Goal: Task Accomplishment & Management: Manage account settings

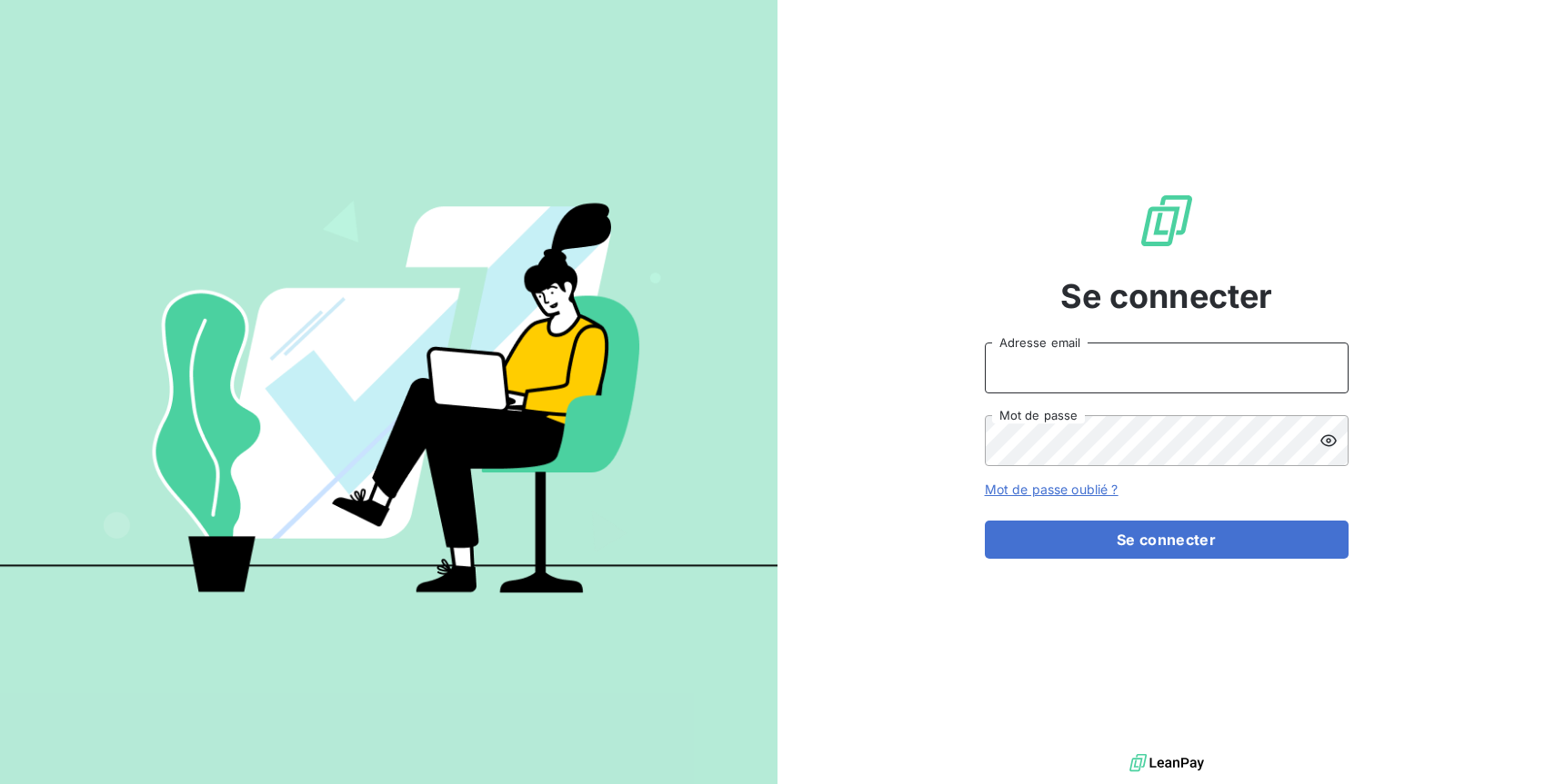
click at [1228, 359] on input "Adresse email" at bounding box center [1166, 368] width 364 height 51
type input "[EMAIL_ADDRESS][DOMAIN_NAME]"
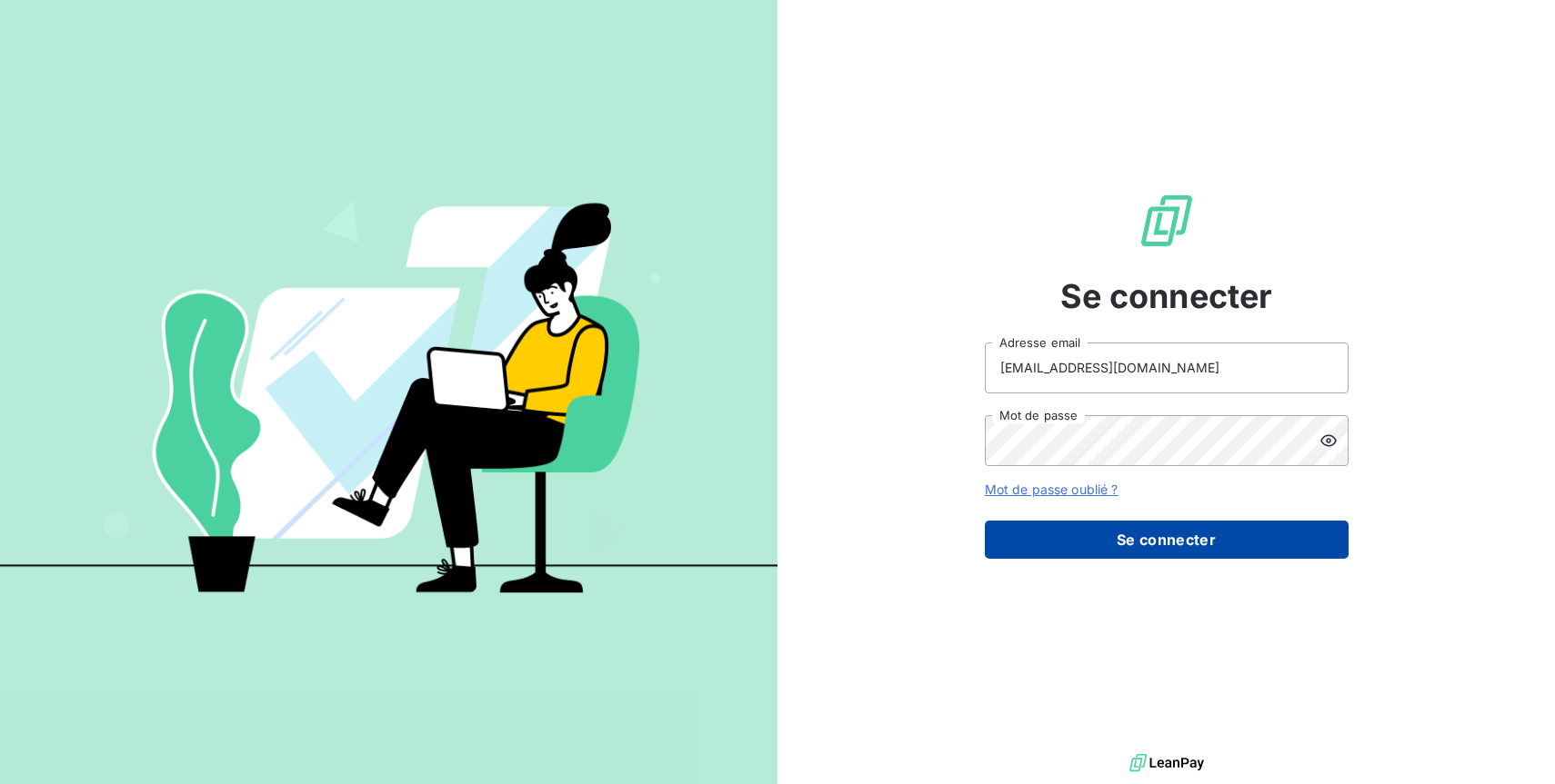
click at [1242, 557] on button "Se connecter" at bounding box center [1166, 540] width 364 height 38
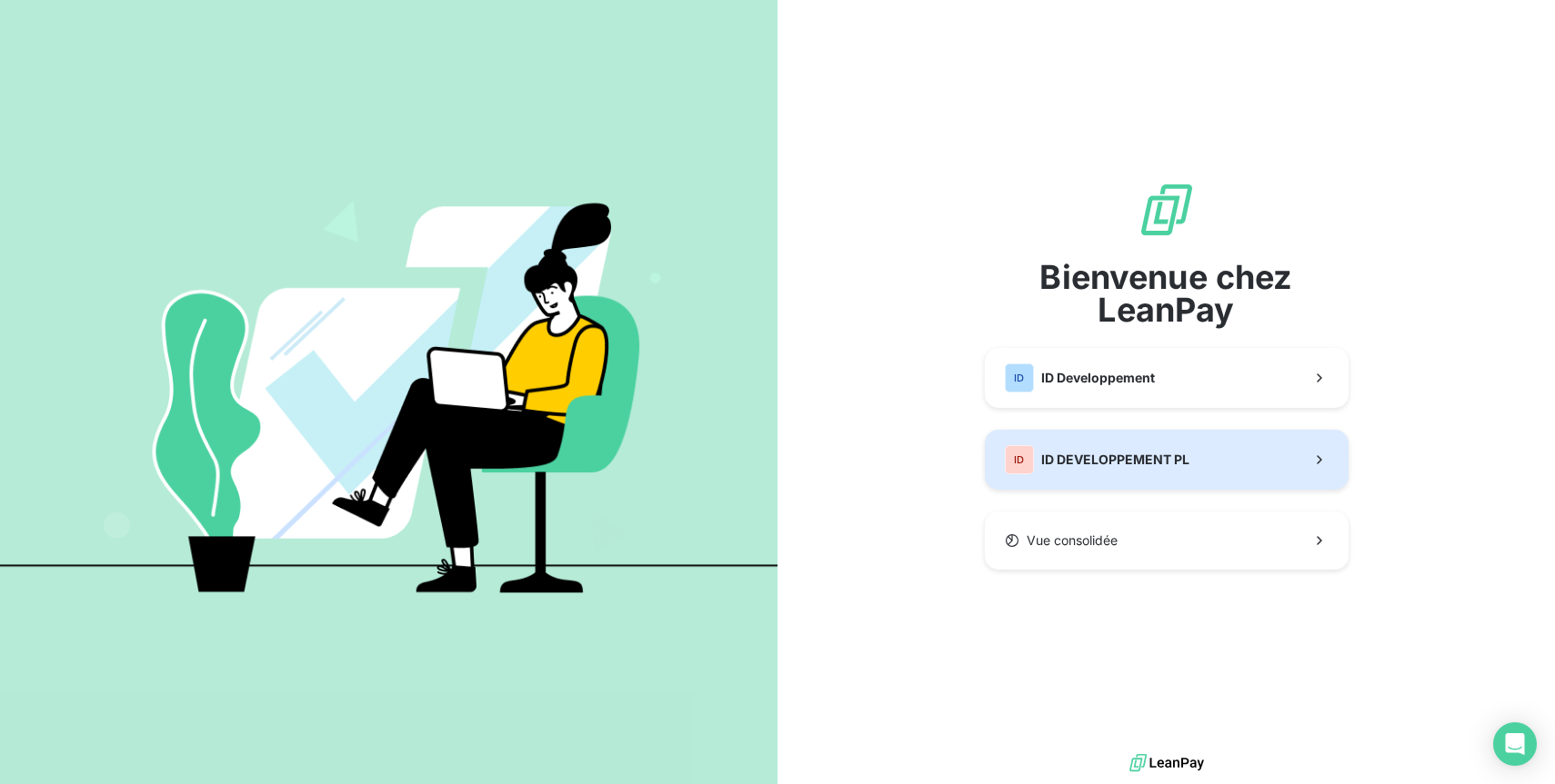
click at [1123, 446] on div "ID ID DEVELOPPEMENT PL" at bounding box center [1096, 460] width 185 height 29
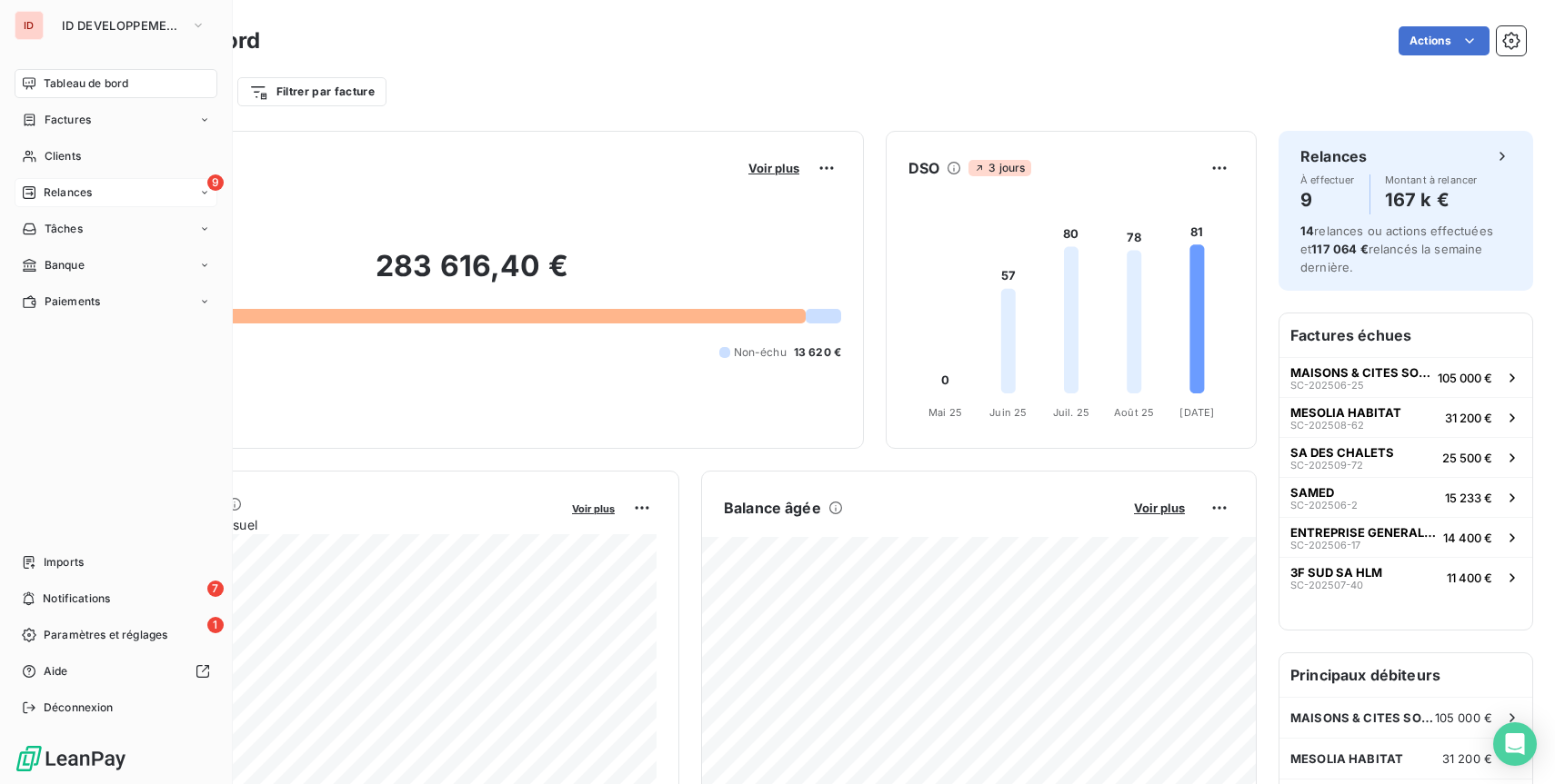
click at [37, 196] on div "Relances" at bounding box center [56, 193] width 70 height 16
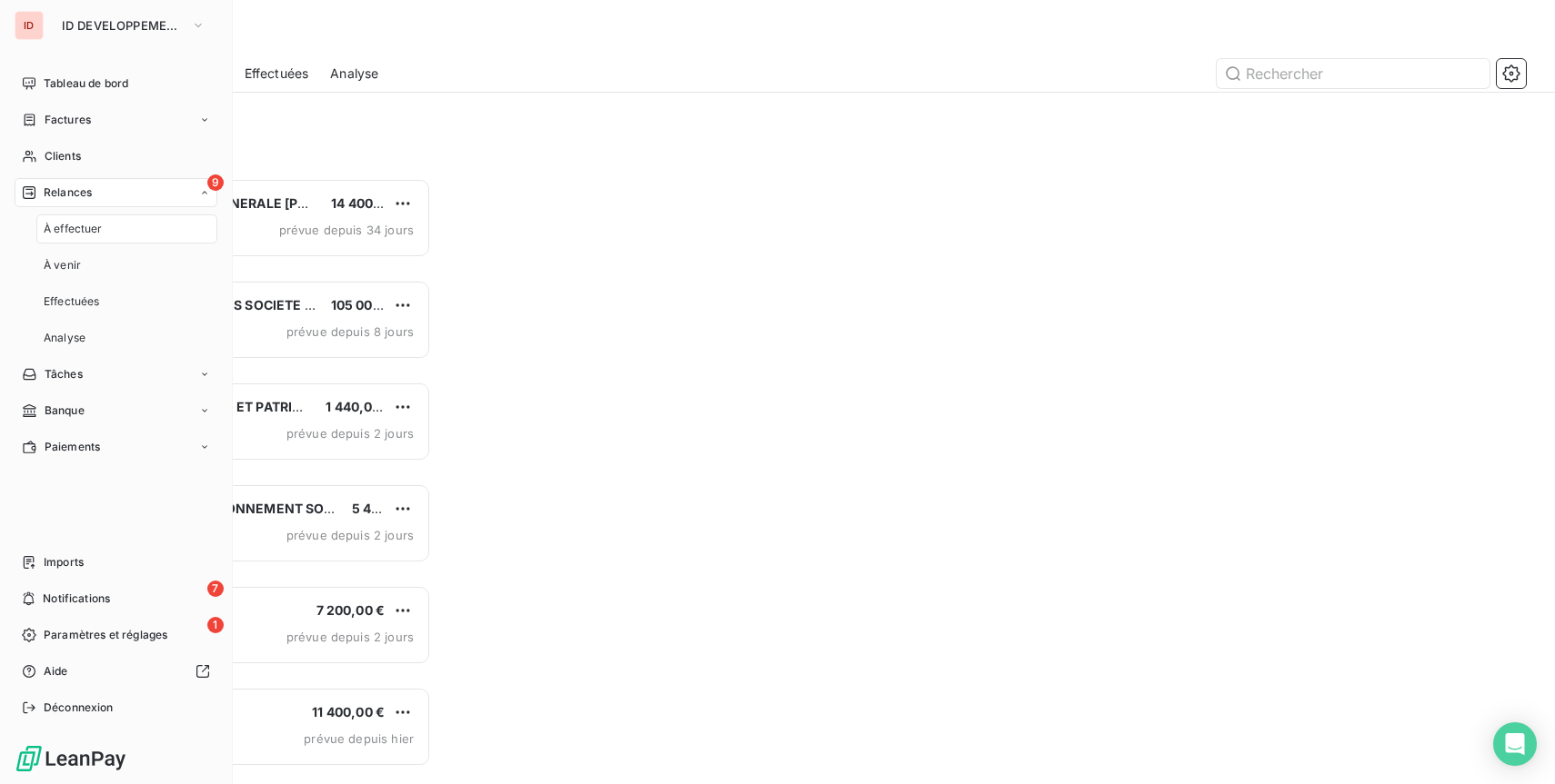
scroll to position [607, 343]
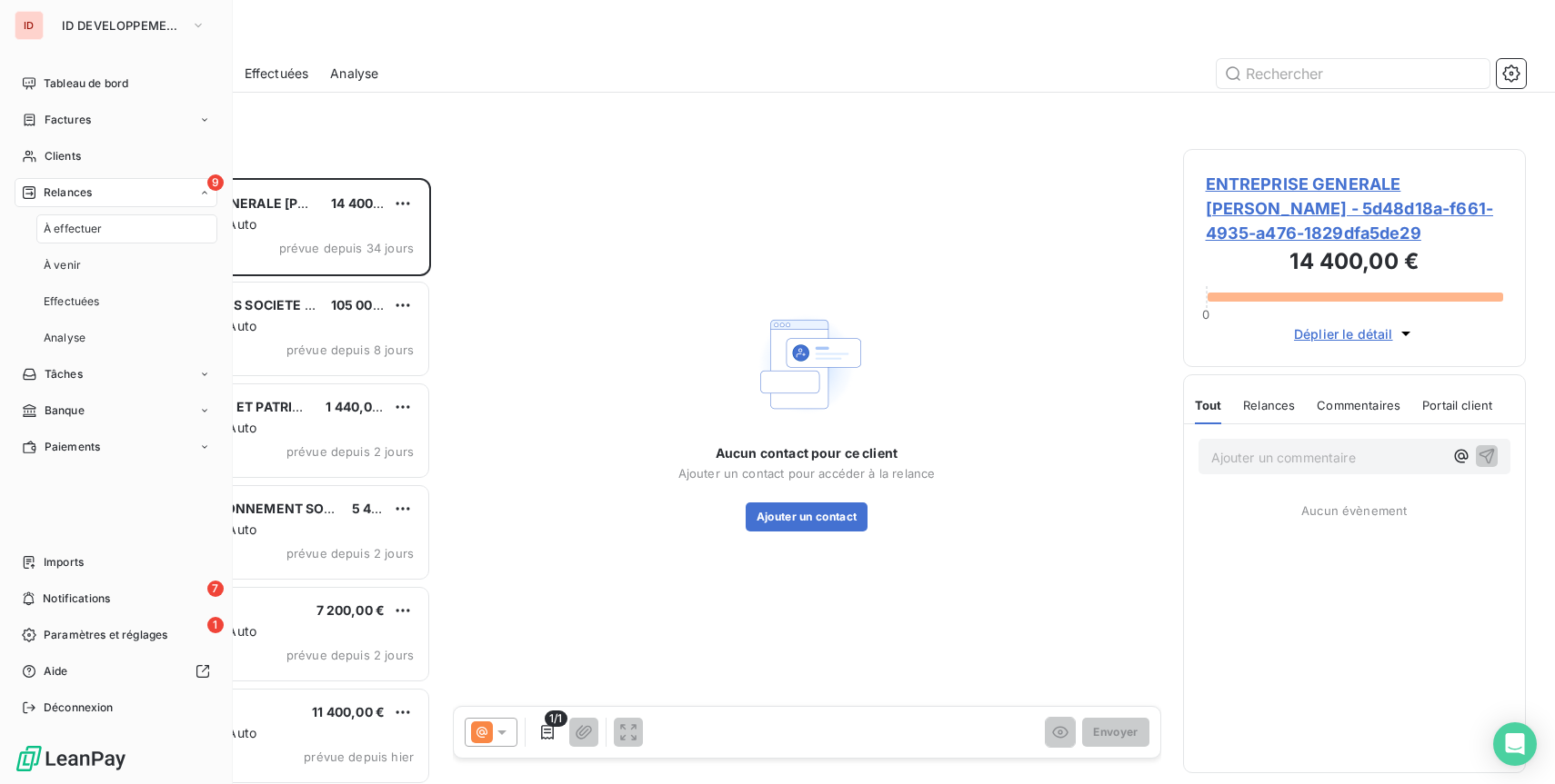
click at [94, 230] on span "À effectuer" at bounding box center [73, 229] width 59 height 16
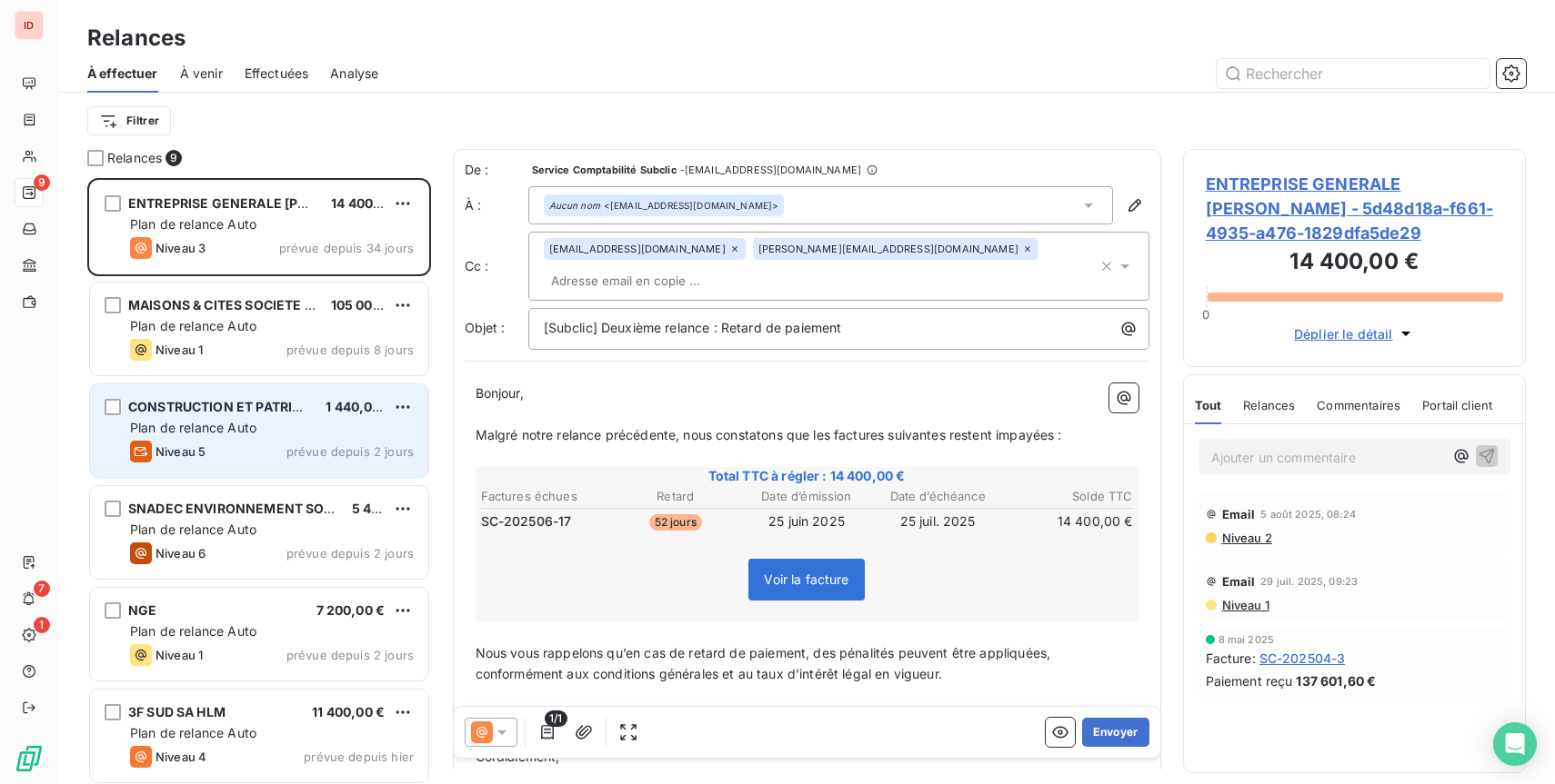
click at [287, 459] on div "Niveau 5 prévue depuis 2 jours" at bounding box center [272, 452] width 284 height 22
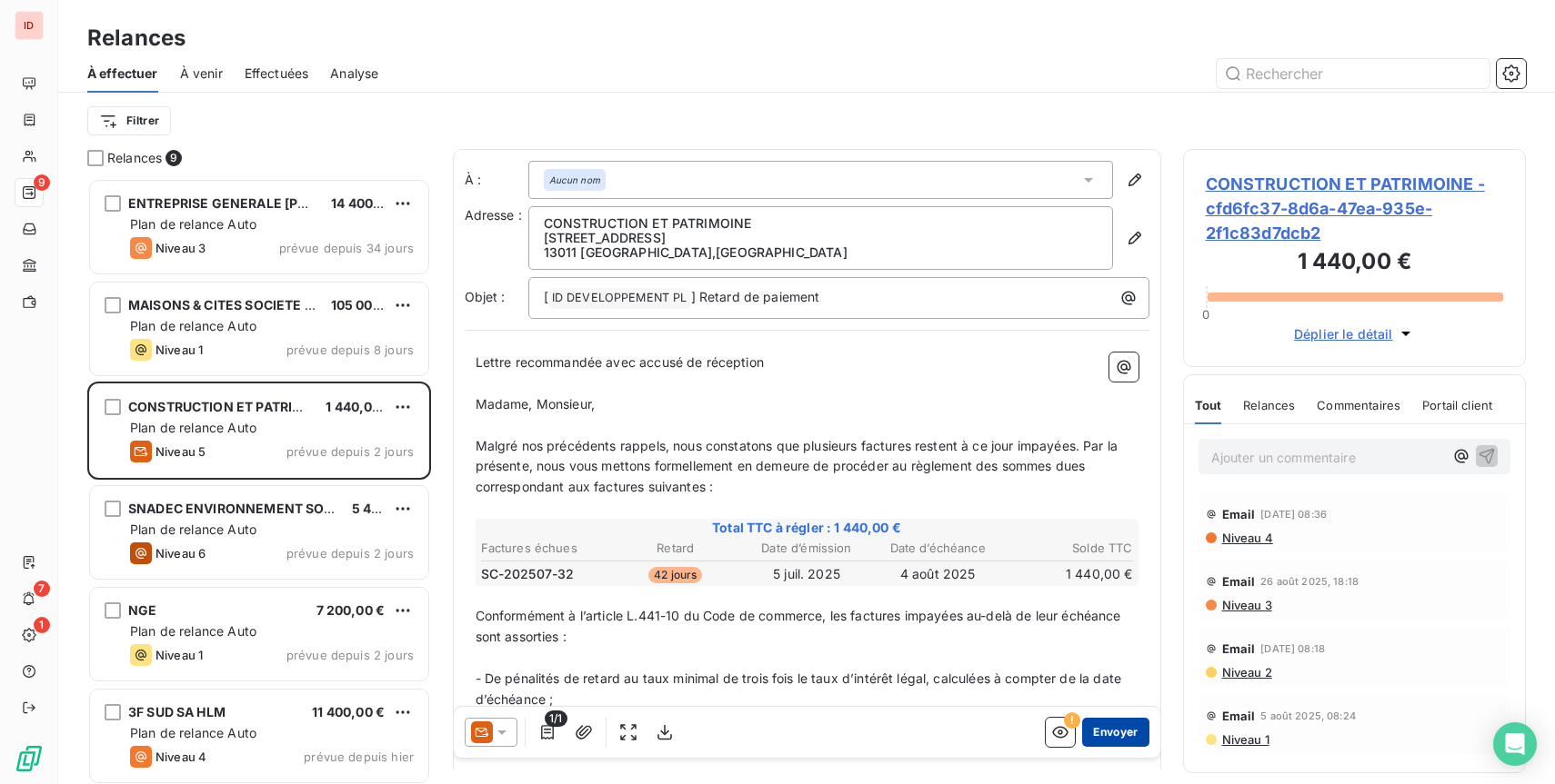
click at [1111, 728] on button "Envoyer" at bounding box center [1115, 732] width 66 height 29
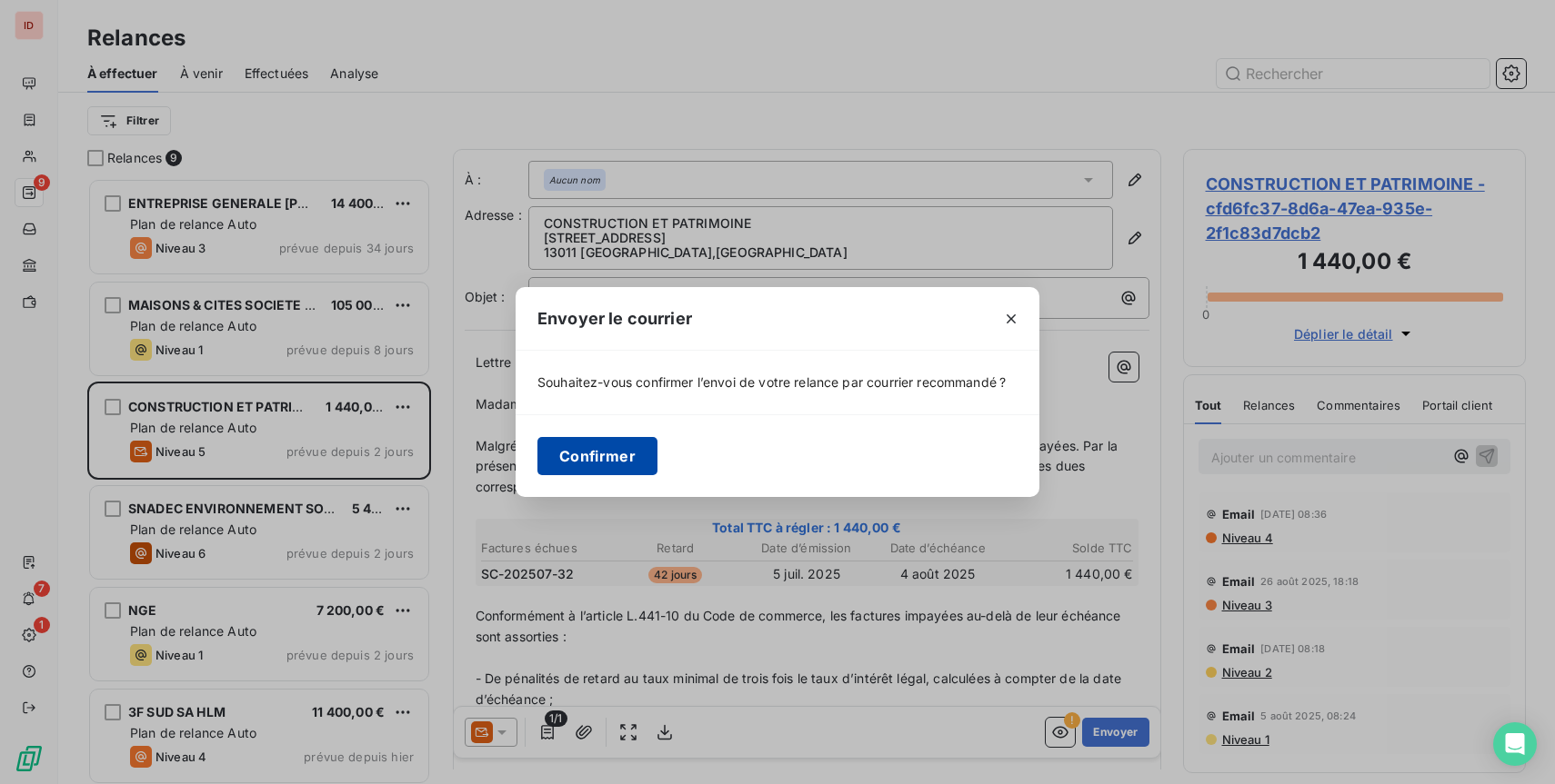
click at [612, 461] on button "Confirmer" at bounding box center [598, 457] width 120 height 38
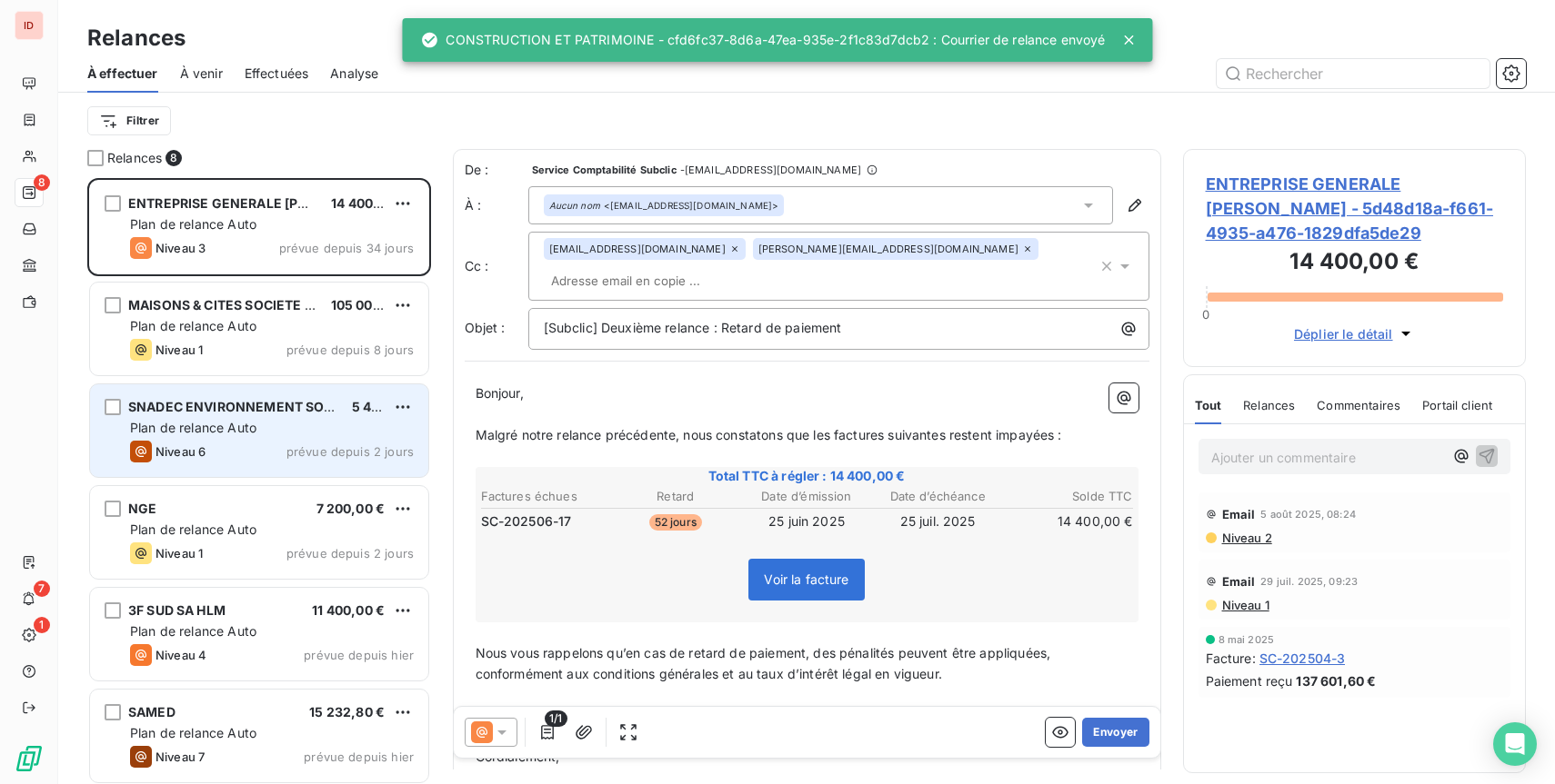
click at [235, 437] on div "Plan de relance Auto" at bounding box center [272, 428] width 284 height 18
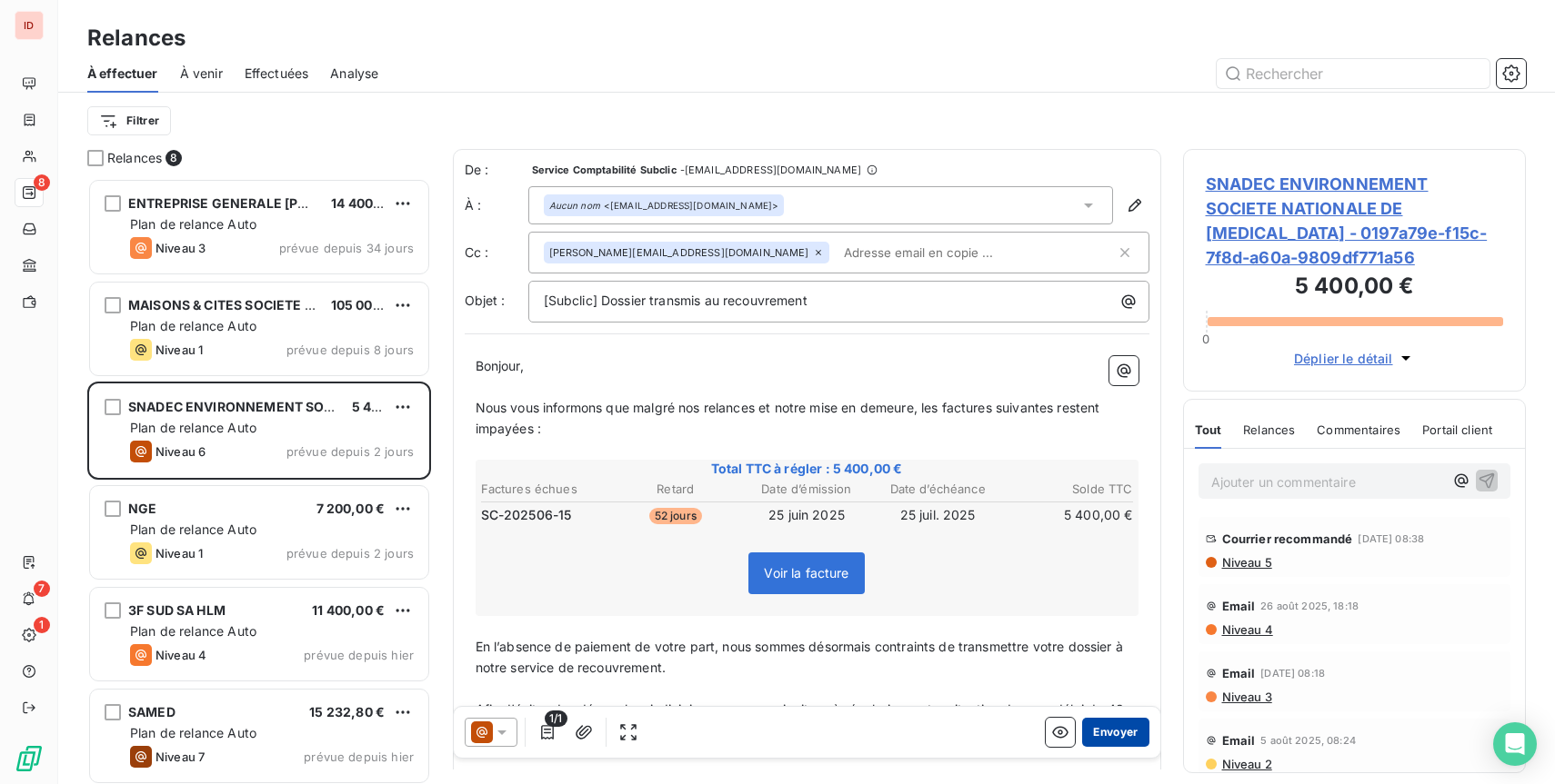
click at [1123, 733] on button "Envoyer" at bounding box center [1115, 732] width 66 height 29
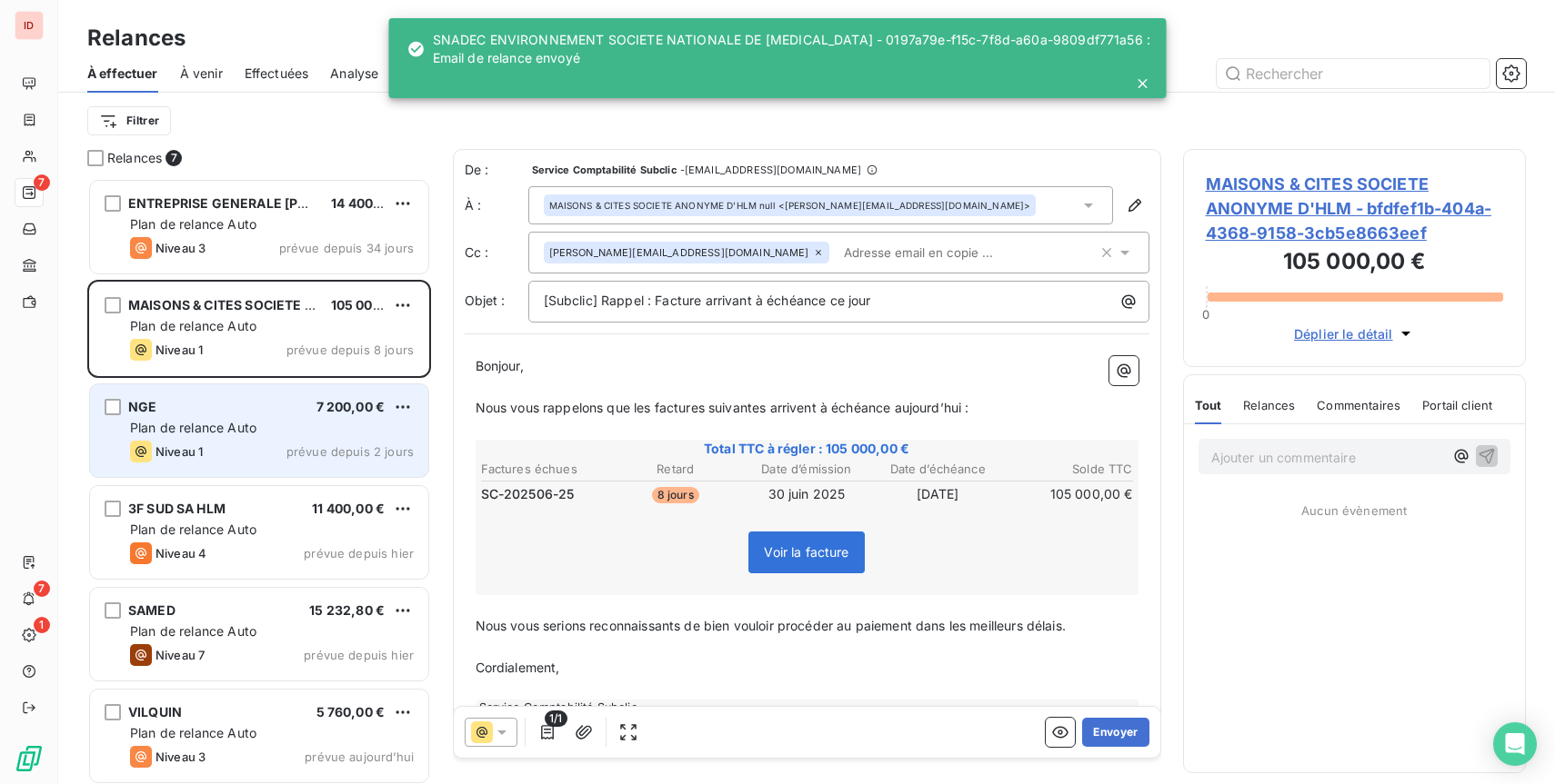
click at [290, 441] on div "Niveau 1 prévue depuis 2 jours" at bounding box center [272, 452] width 284 height 22
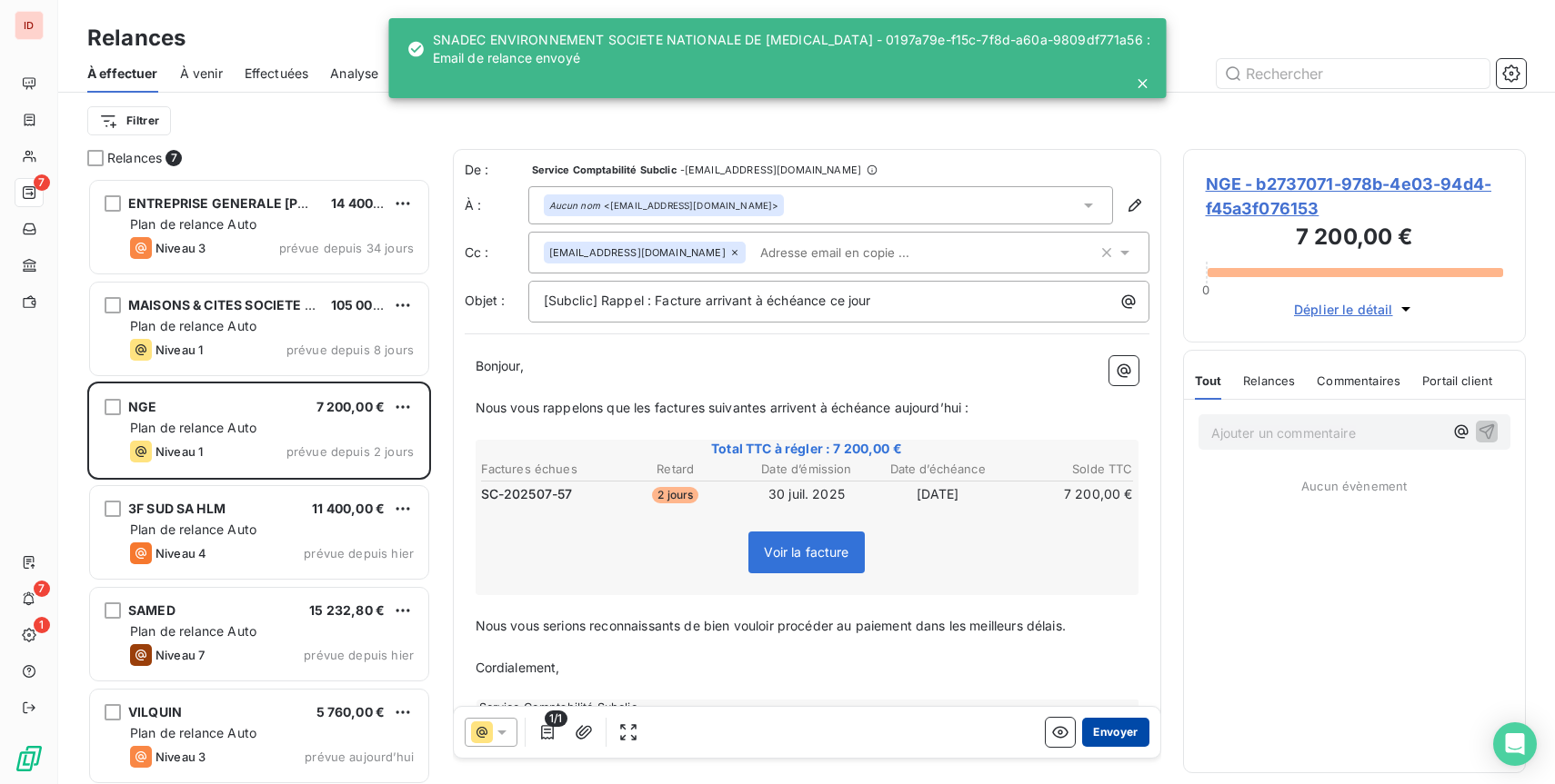
click at [1116, 743] on button "Envoyer" at bounding box center [1115, 732] width 66 height 29
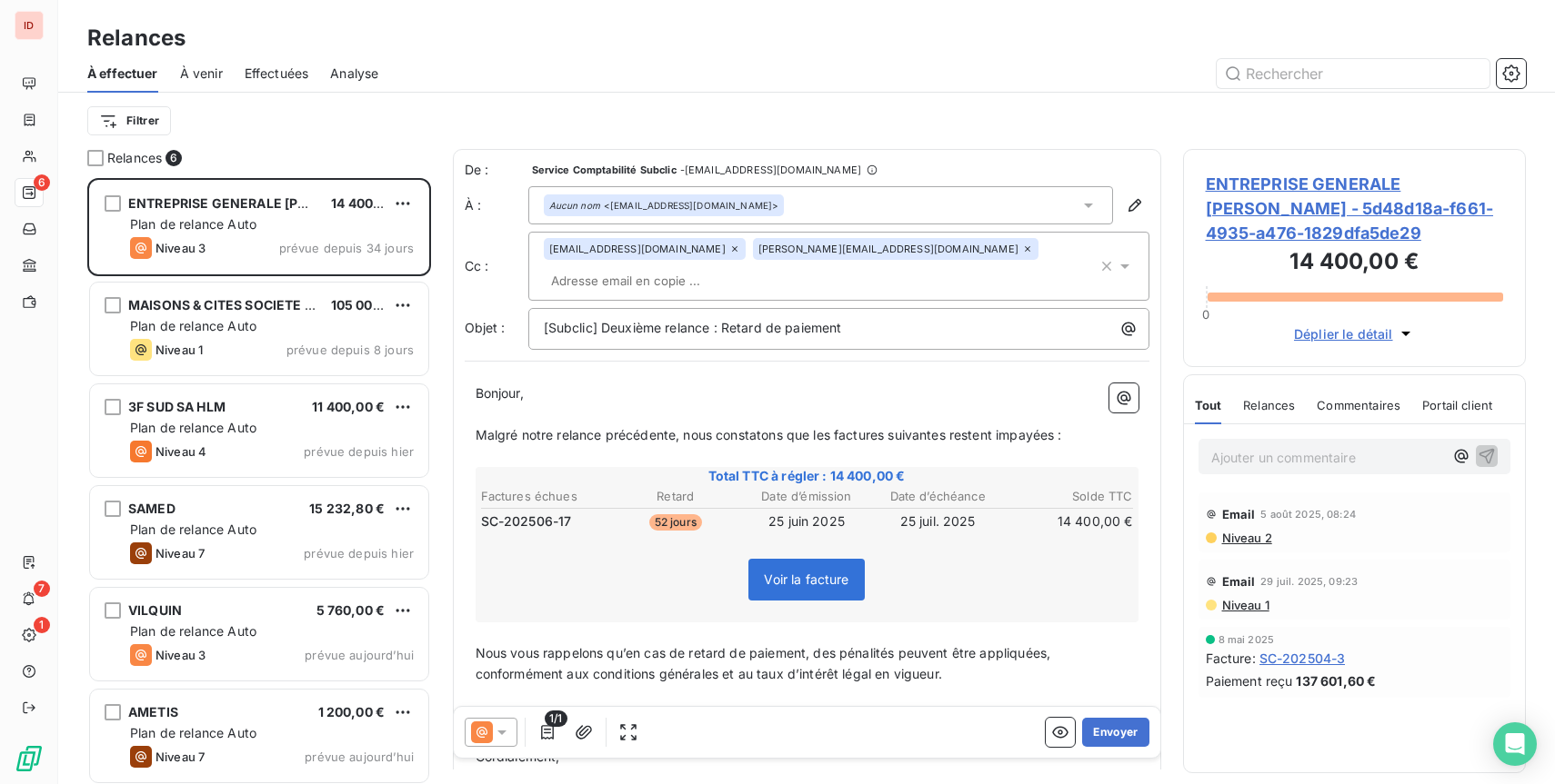
click at [314, 478] on div "3F SUD SA HLM 11 400,00 € Plan de relance Auto Niveau 4 prévue depuis hier" at bounding box center [259, 433] width 344 height 102
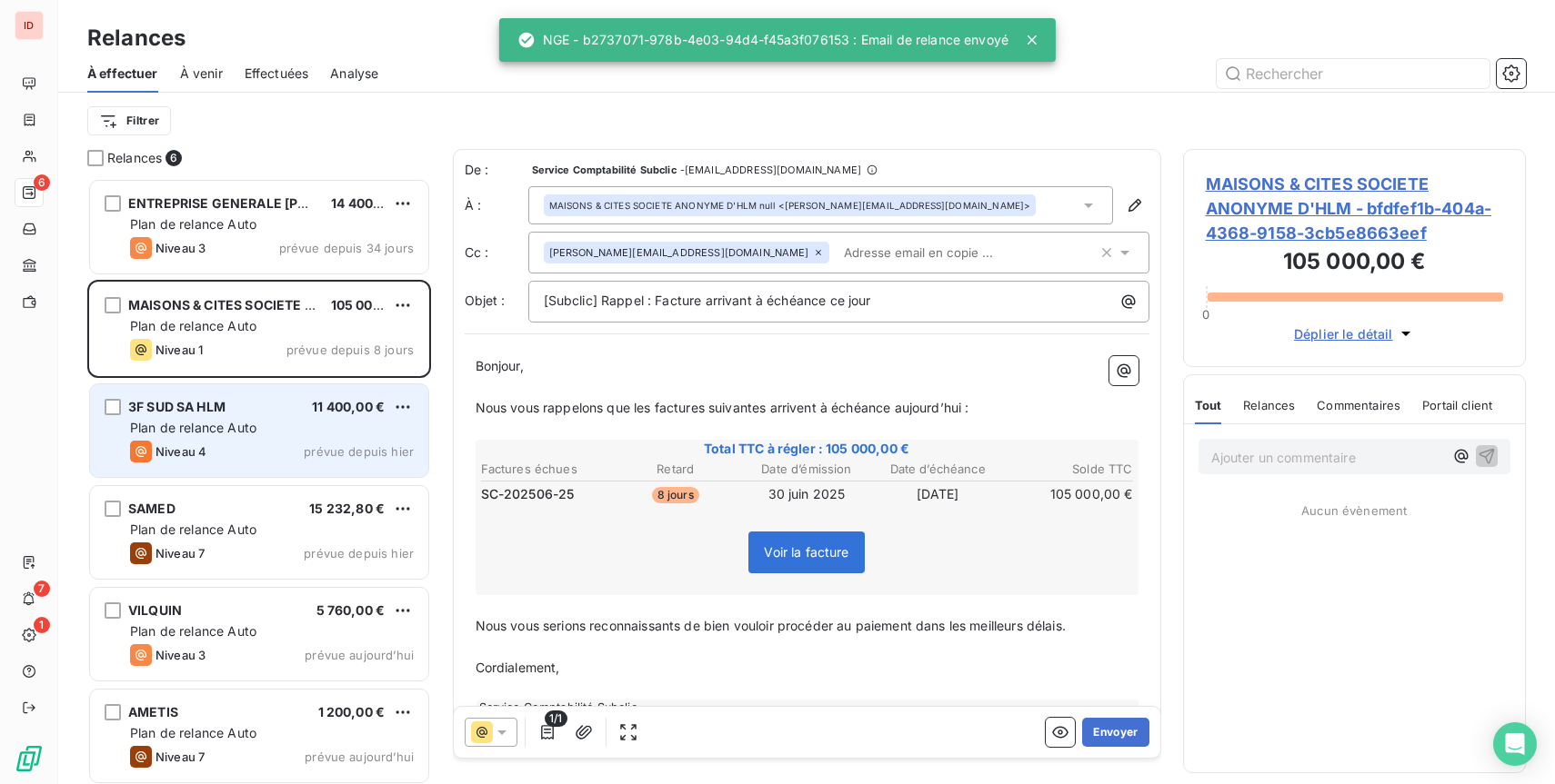
click at [283, 445] on div "Niveau 4 prévue depuis hier" at bounding box center [272, 452] width 284 height 22
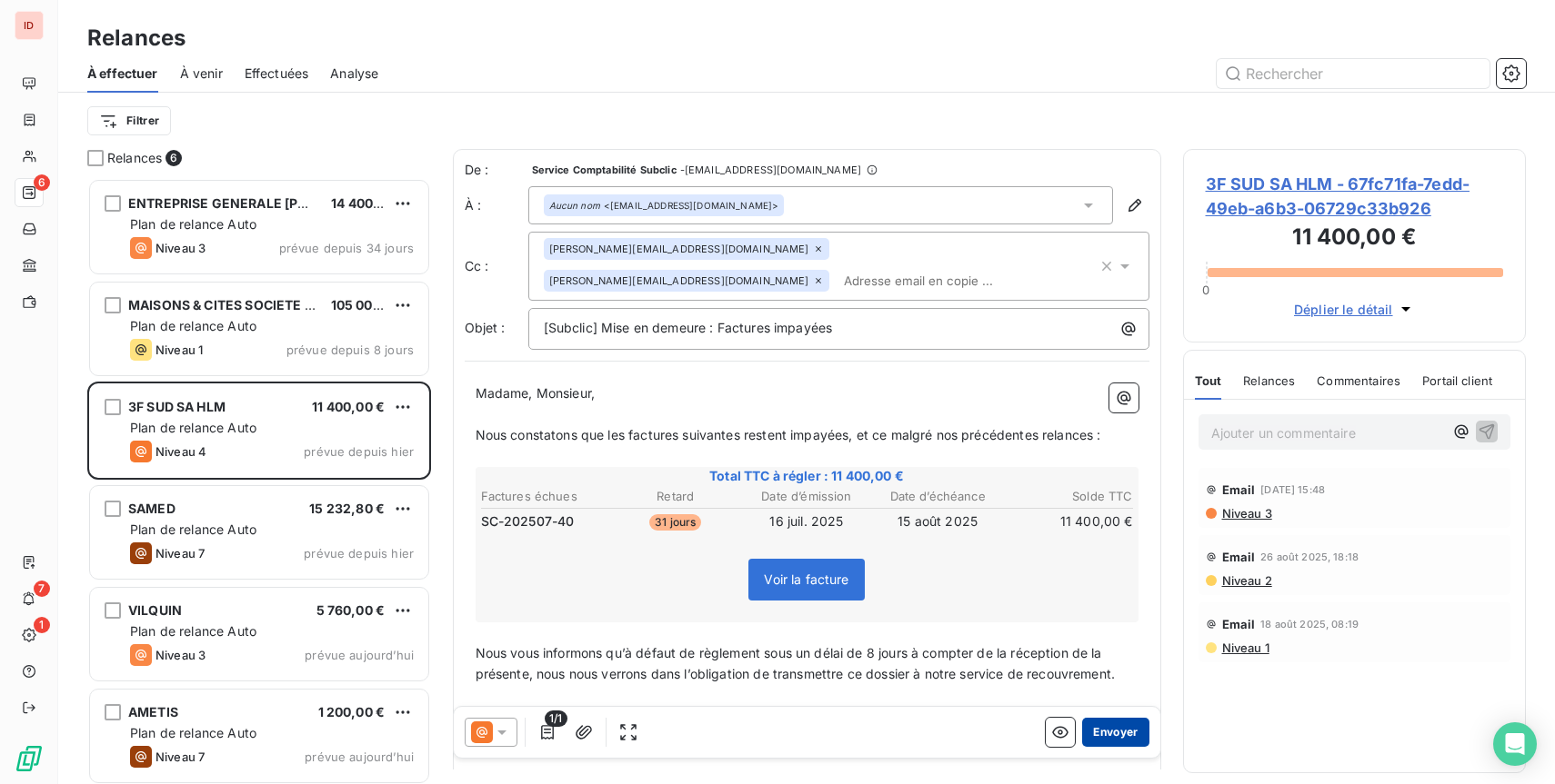
click at [1112, 724] on button "Envoyer" at bounding box center [1115, 732] width 66 height 29
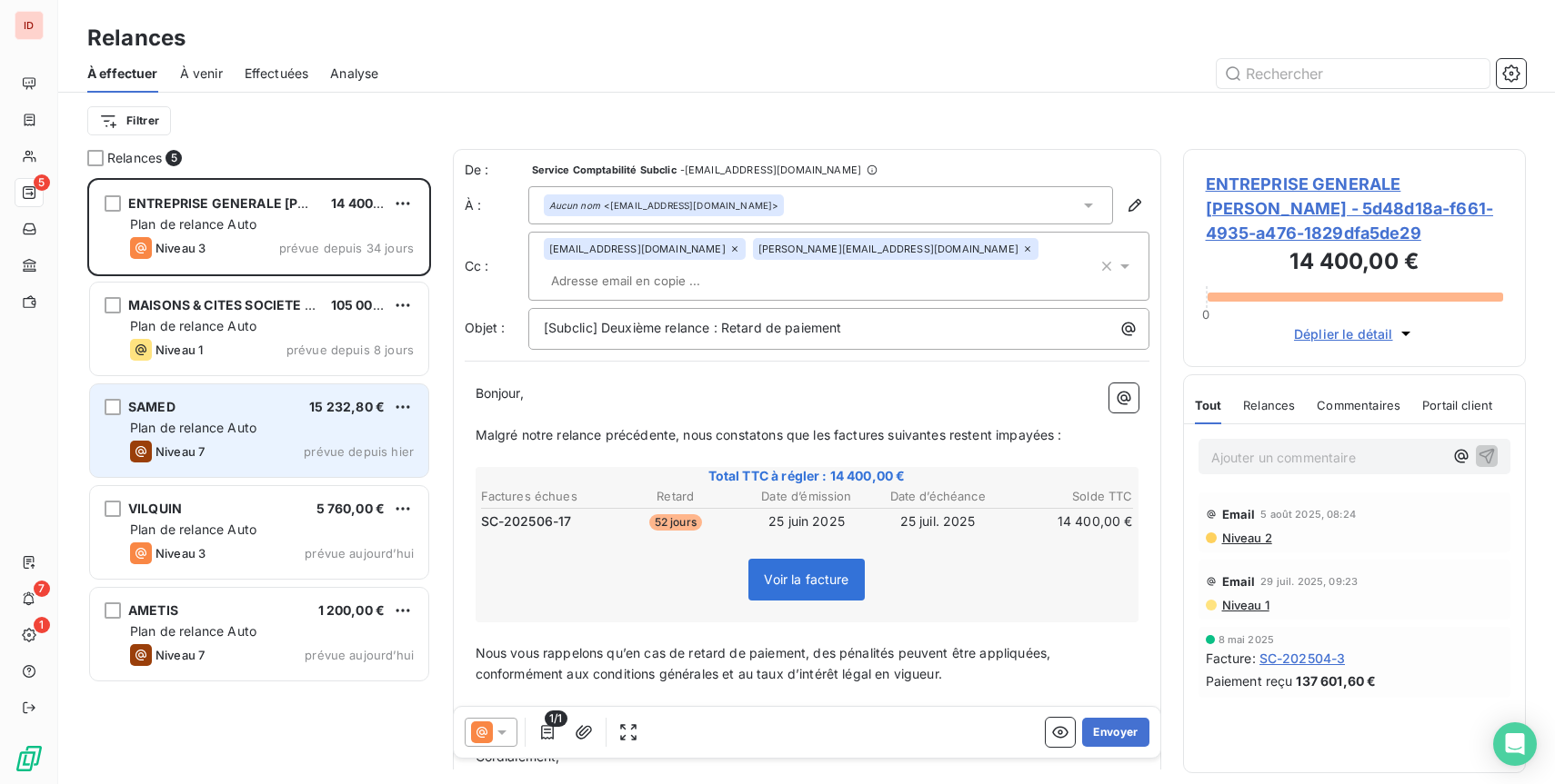
click at [247, 430] on span "Plan de relance Auto" at bounding box center [193, 427] width 126 height 15
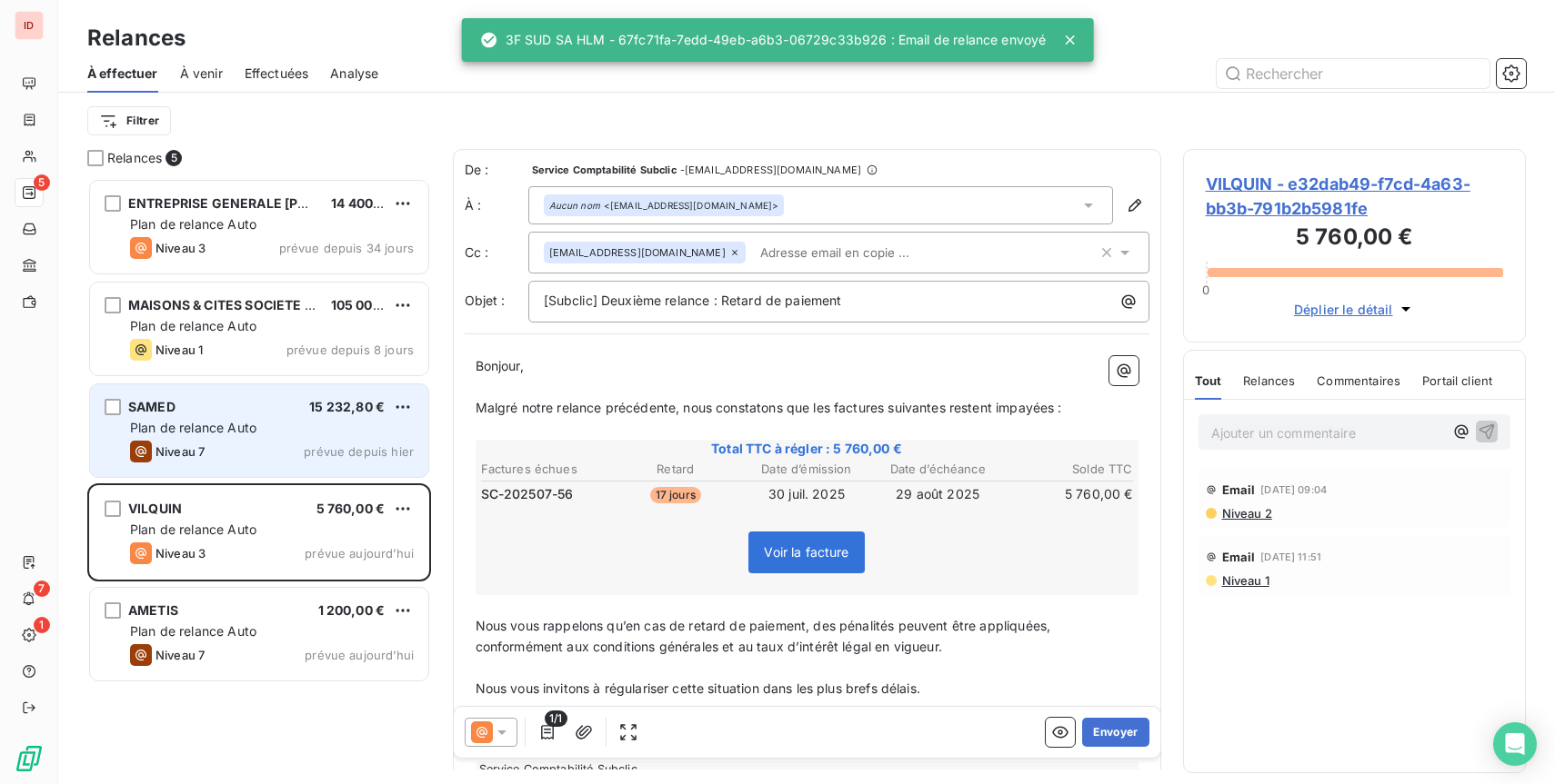
click at [288, 453] on div "Niveau 7 prévue depuis hier" at bounding box center [272, 452] width 284 height 22
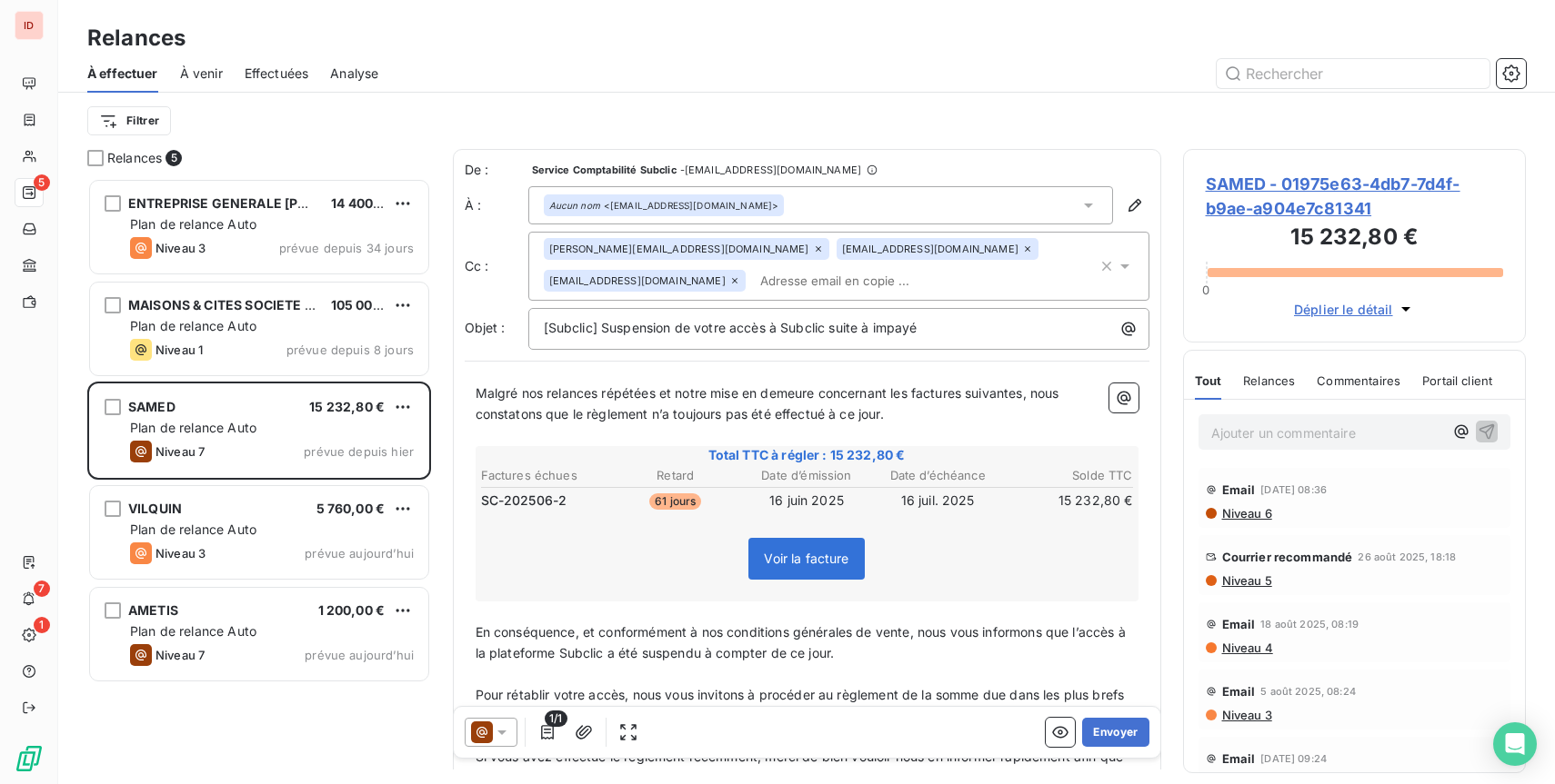
click at [752, 278] on input "text" at bounding box center [857, 281] width 210 height 27
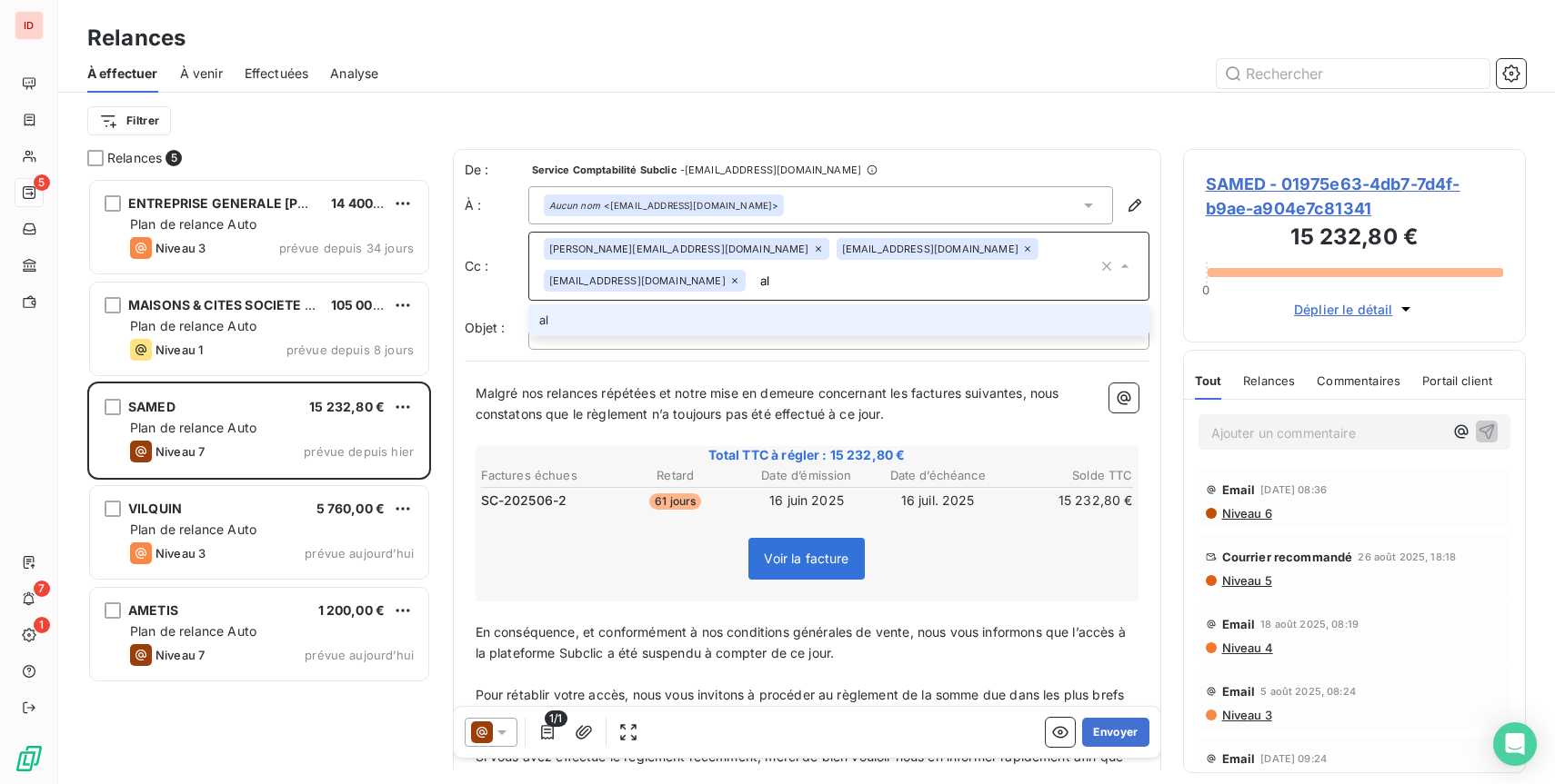
type input "a"
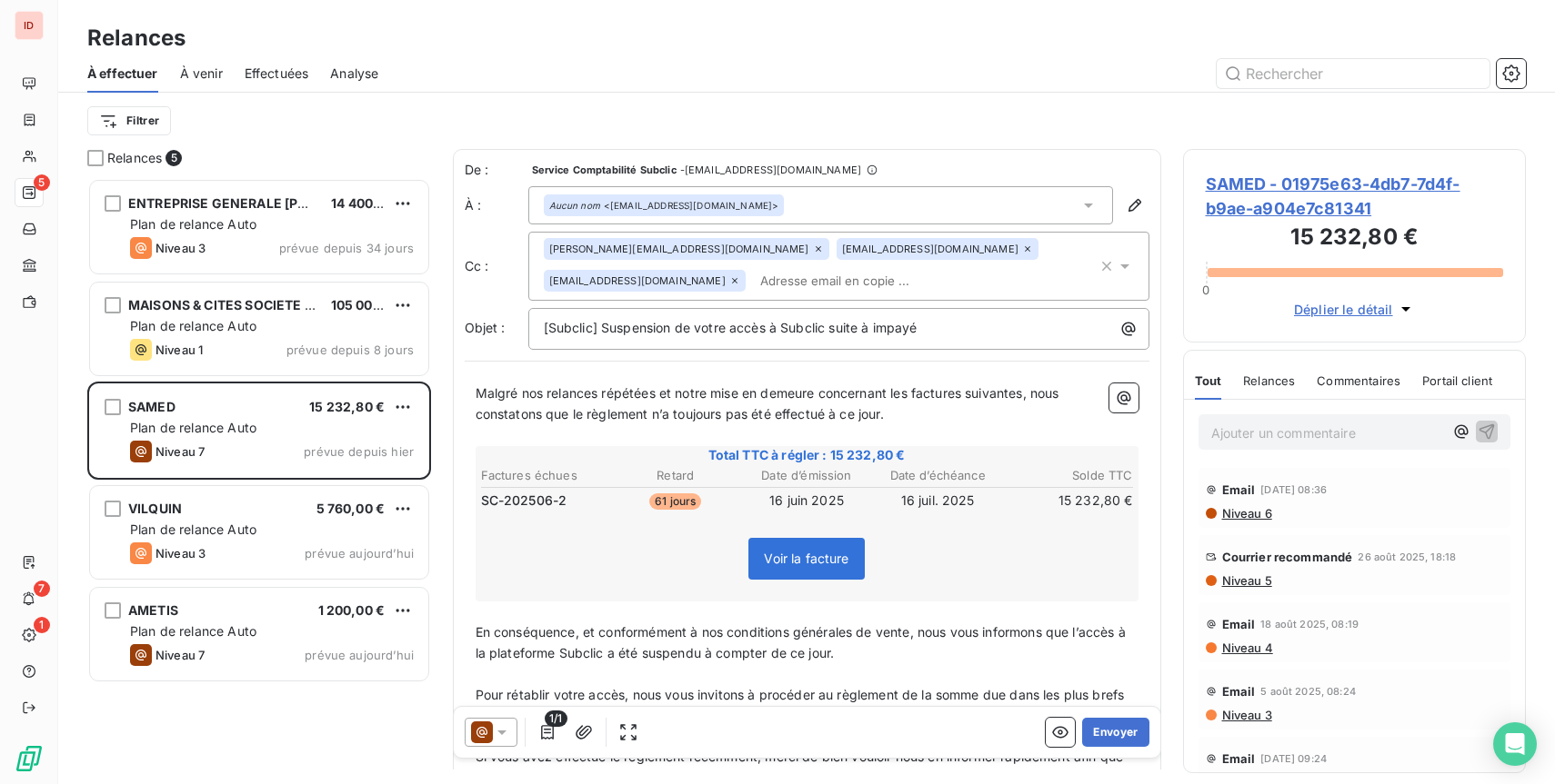
paste input "a.malherbe@subclic.com"
type input "a.malherbe@subclic.com"
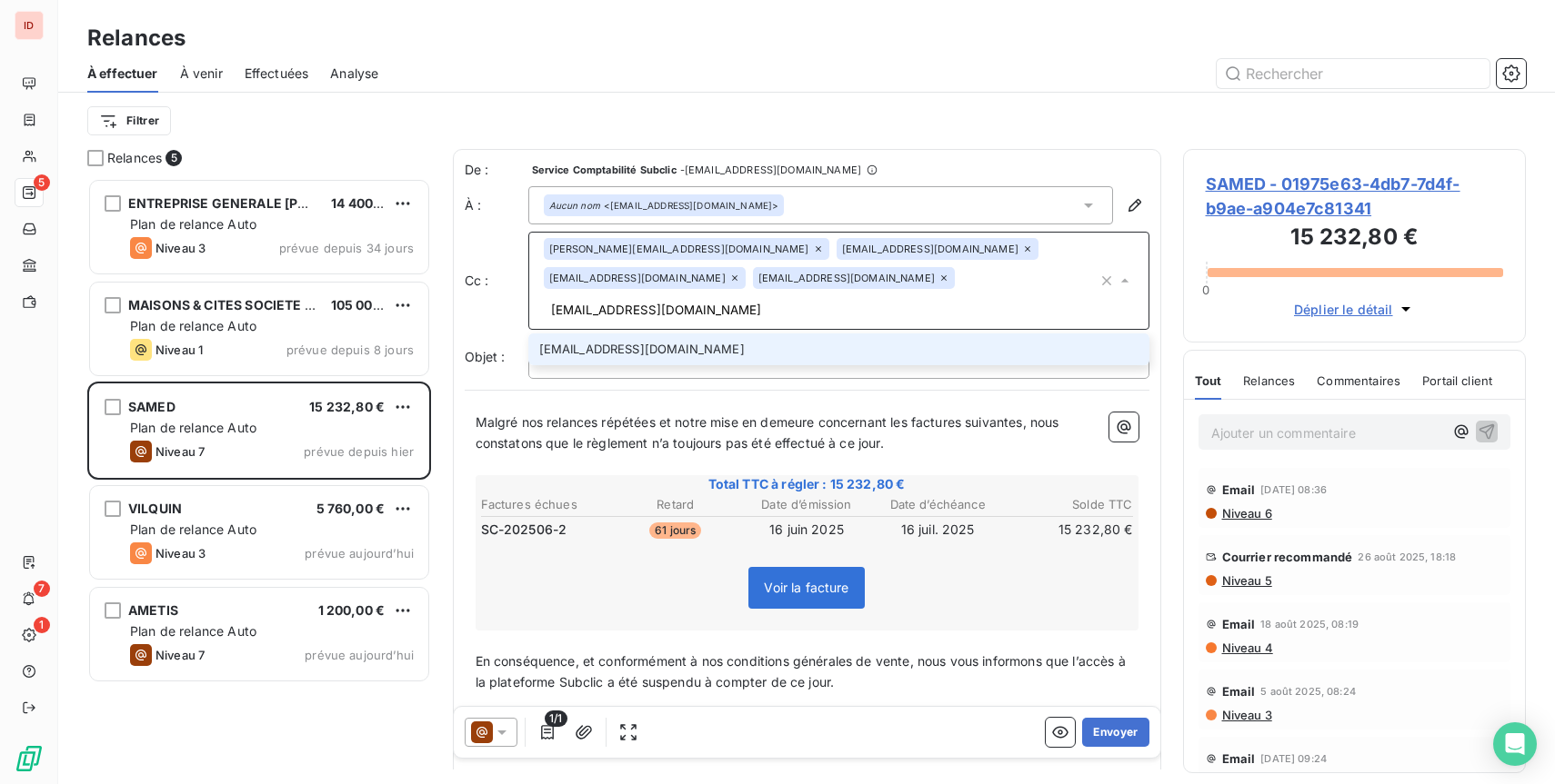
type input "a.plauchu@subclic.com"
type input "j.marques@subclic.com"
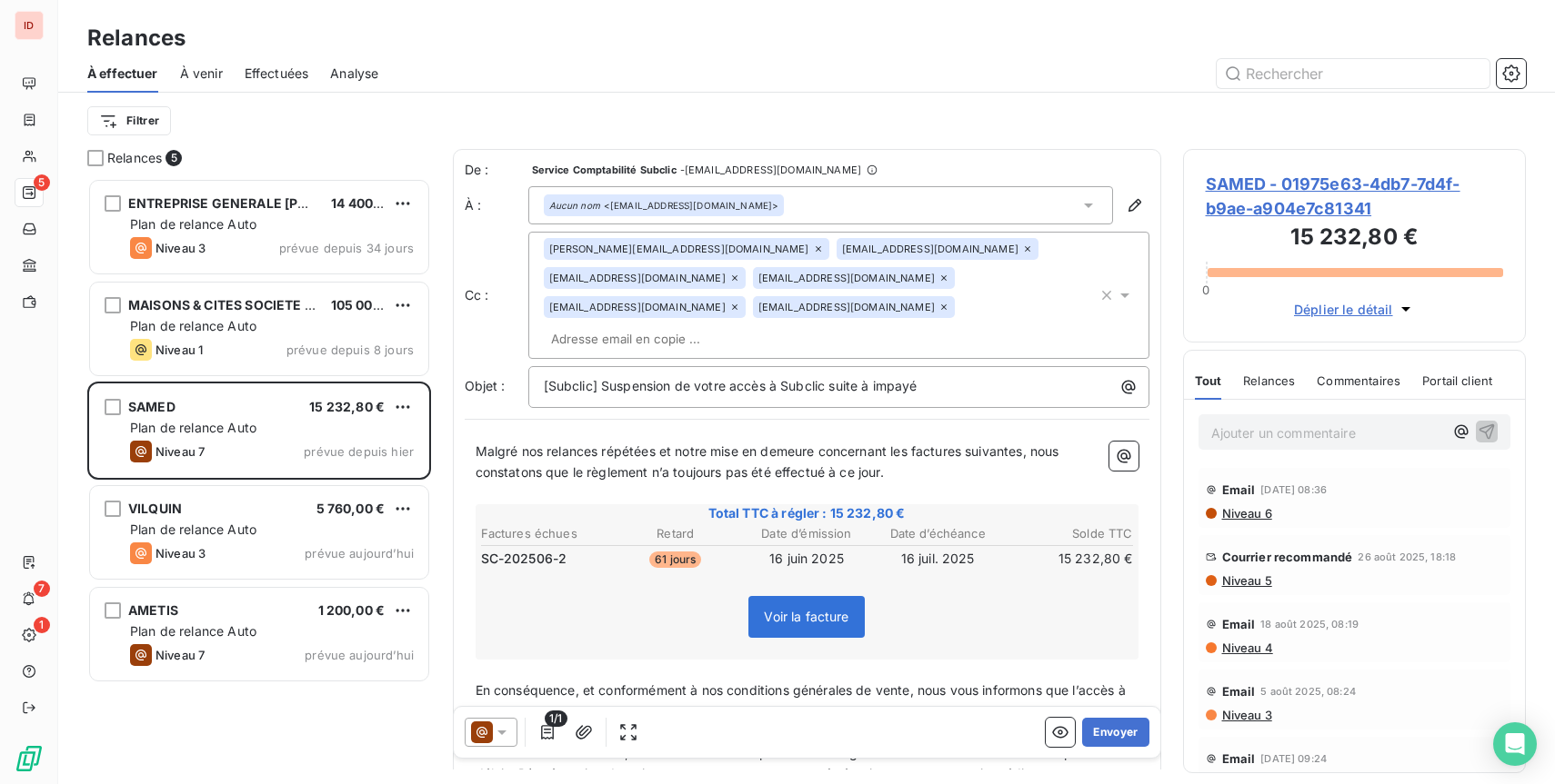
click at [471, 367] on div "Objet : [Subclic] Suspension de votre accès à Subclic suite à impayé" at bounding box center [807, 387] width 684 height 42
click at [1123, 735] on button "Envoyer" at bounding box center [1115, 732] width 66 height 29
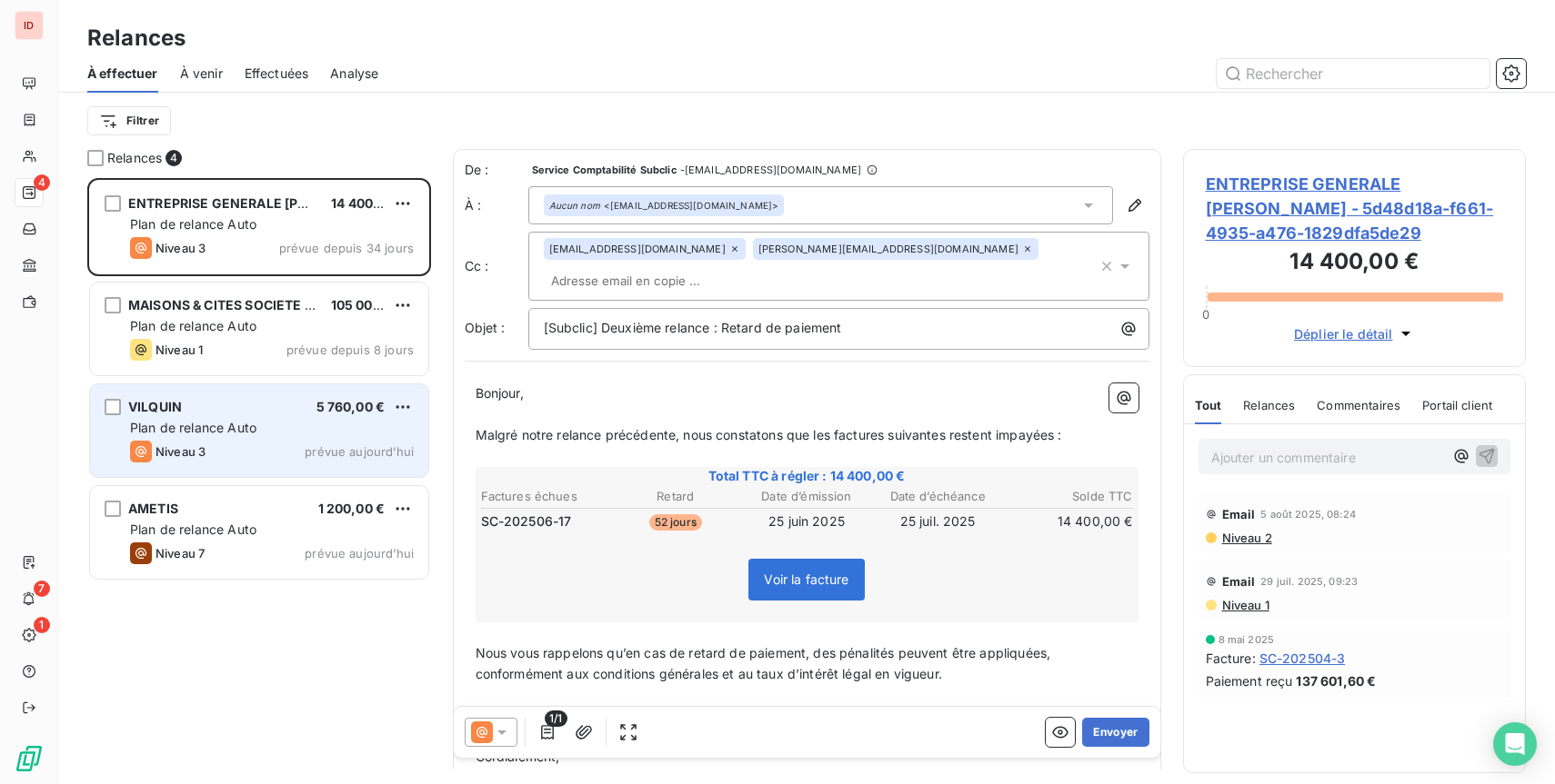
click at [275, 436] on div "Plan de relance Auto" at bounding box center [272, 428] width 284 height 18
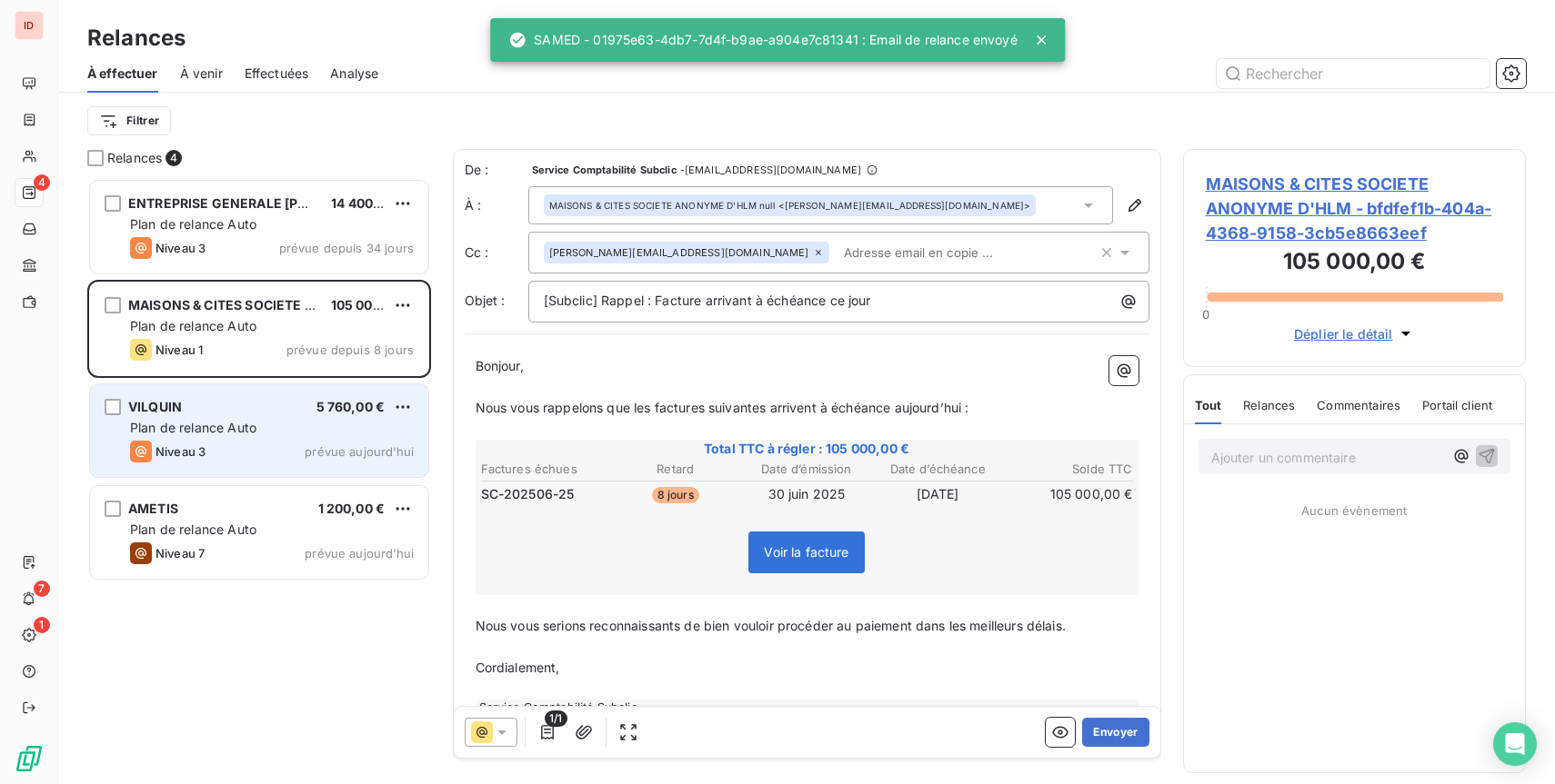
click at [266, 413] on div "VILQUIN 5 760,00 €" at bounding box center [272, 407] width 284 height 16
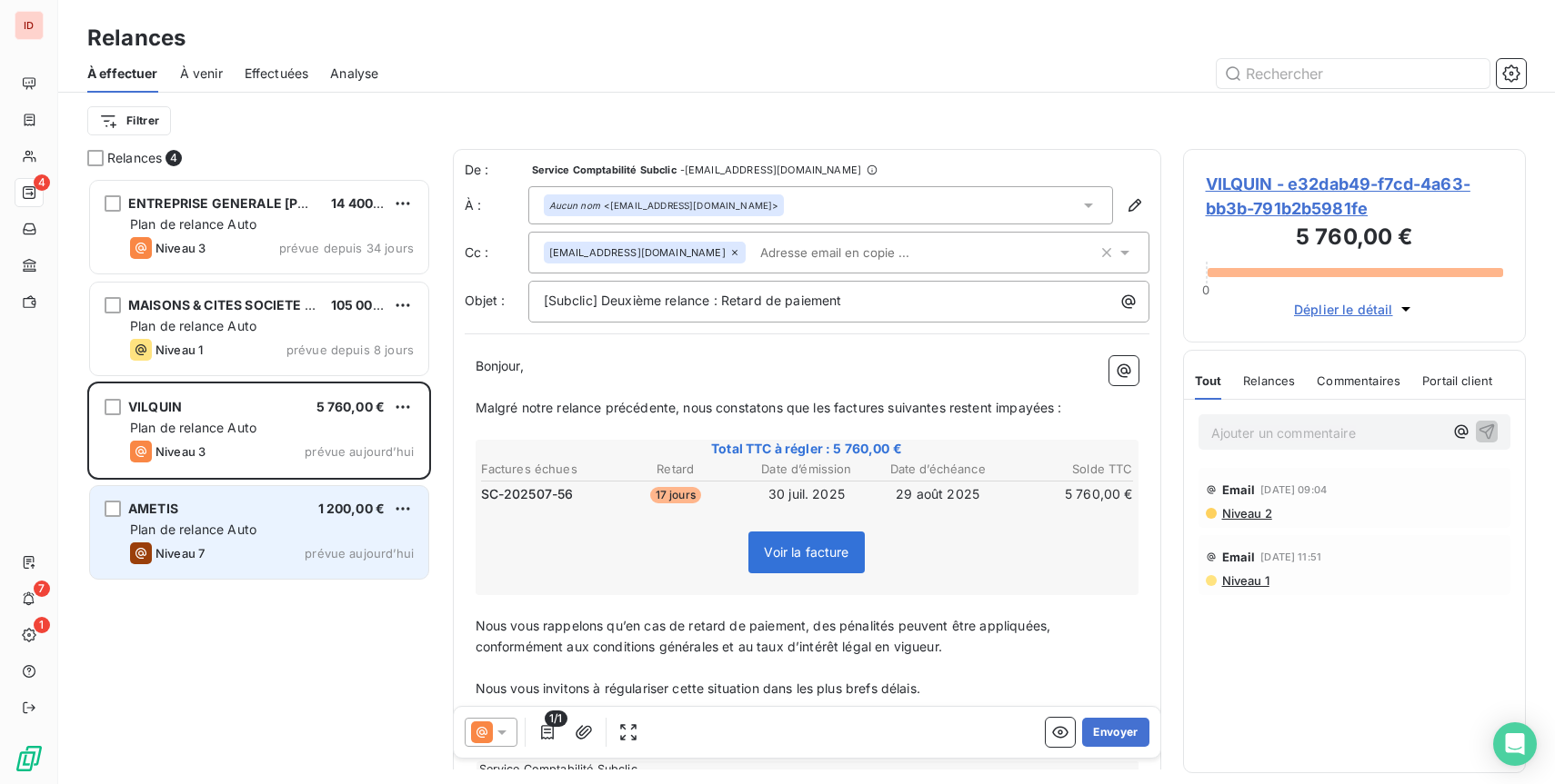
click at [286, 528] on div "Plan de relance Auto" at bounding box center [272, 530] width 284 height 18
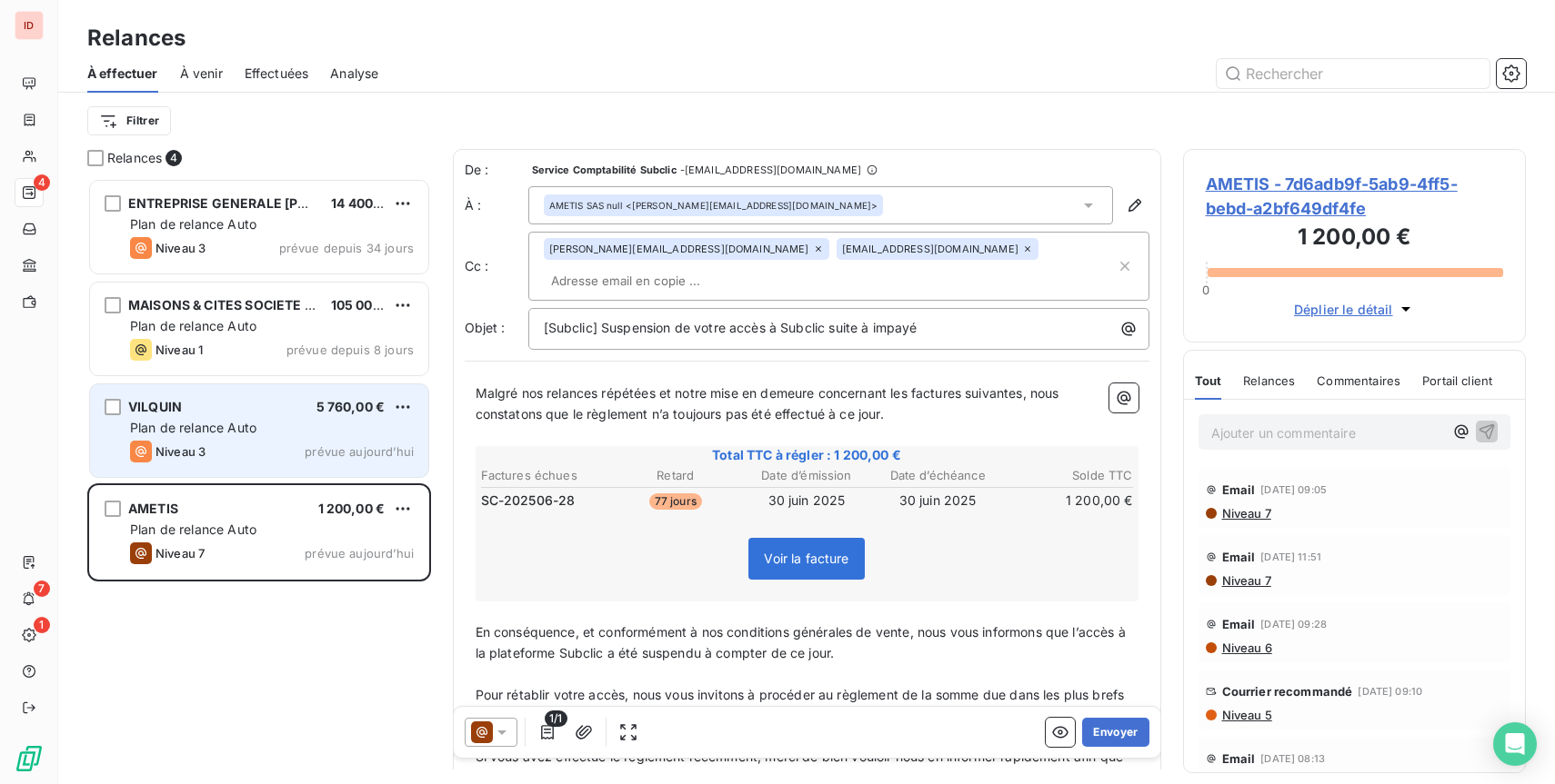
click at [255, 432] on span "Plan de relance Auto" at bounding box center [193, 427] width 126 height 15
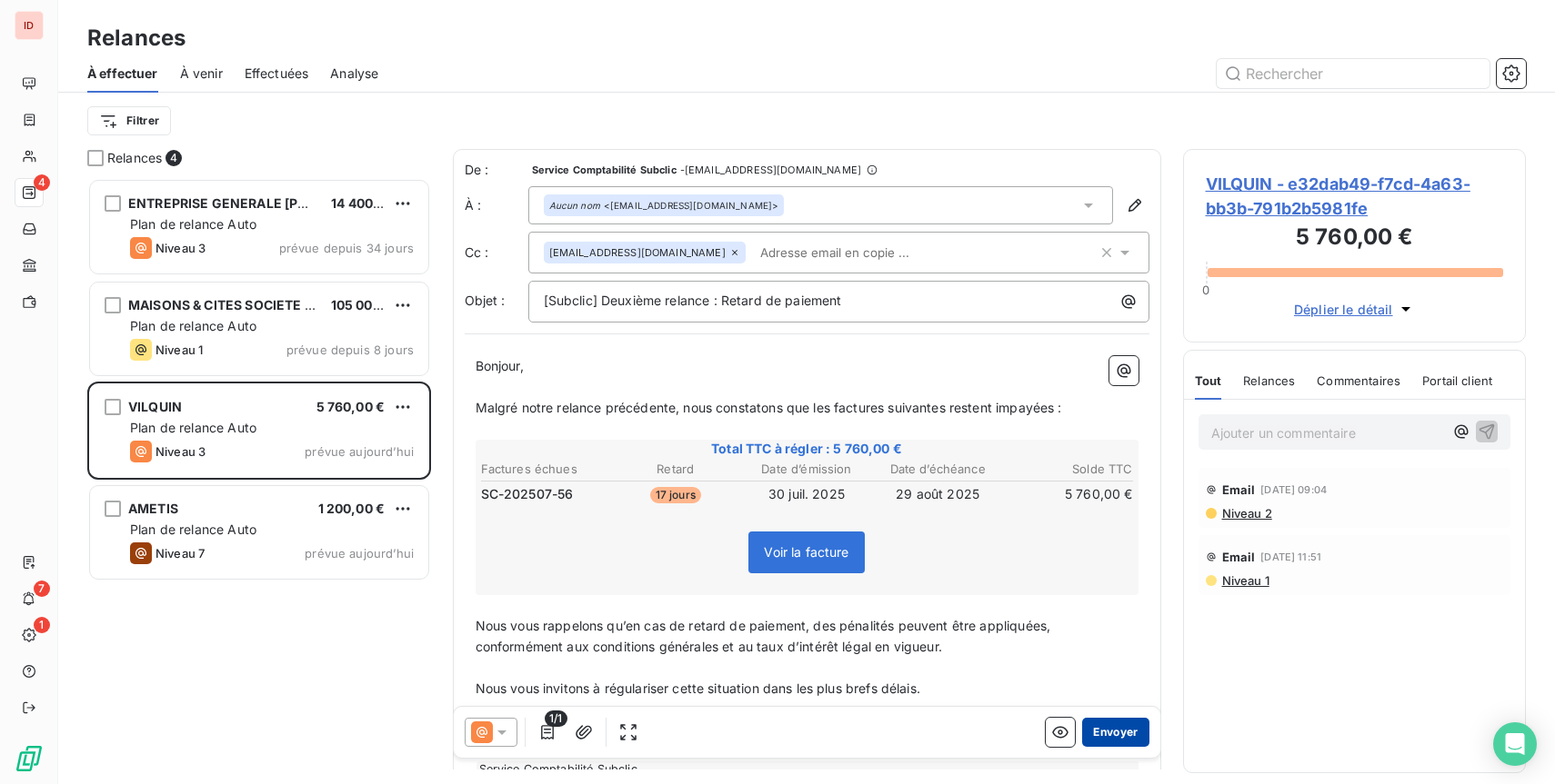
click at [1106, 724] on button "Envoyer" at bounding box center [1115, 732] width 66 height 29
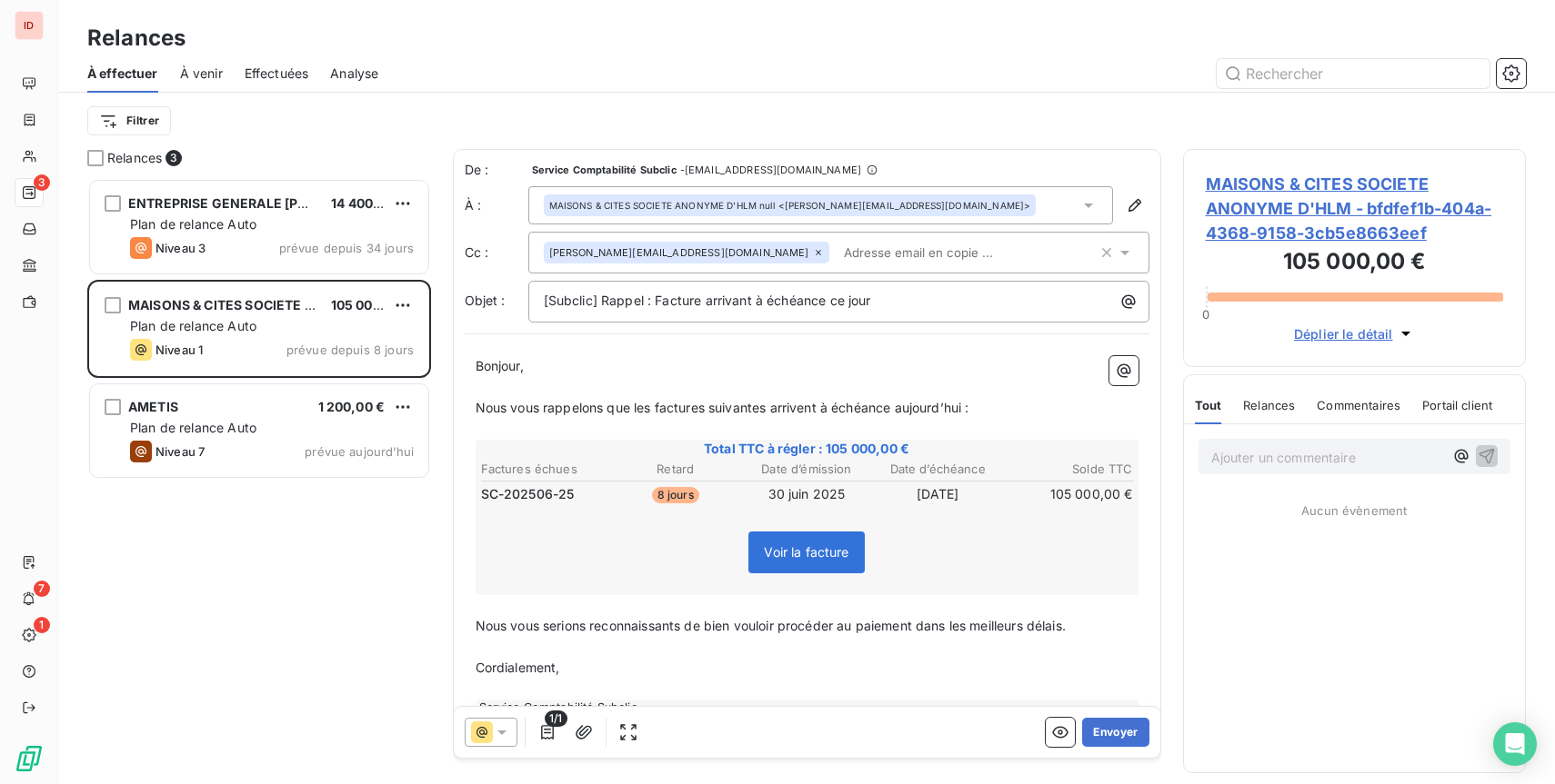
click at [518, 726] on div "1/1" at bounding box center [554, 732] width 178 height 29
click at [509, 727] on icon at bounding box center [502, 732] width 18 height 18
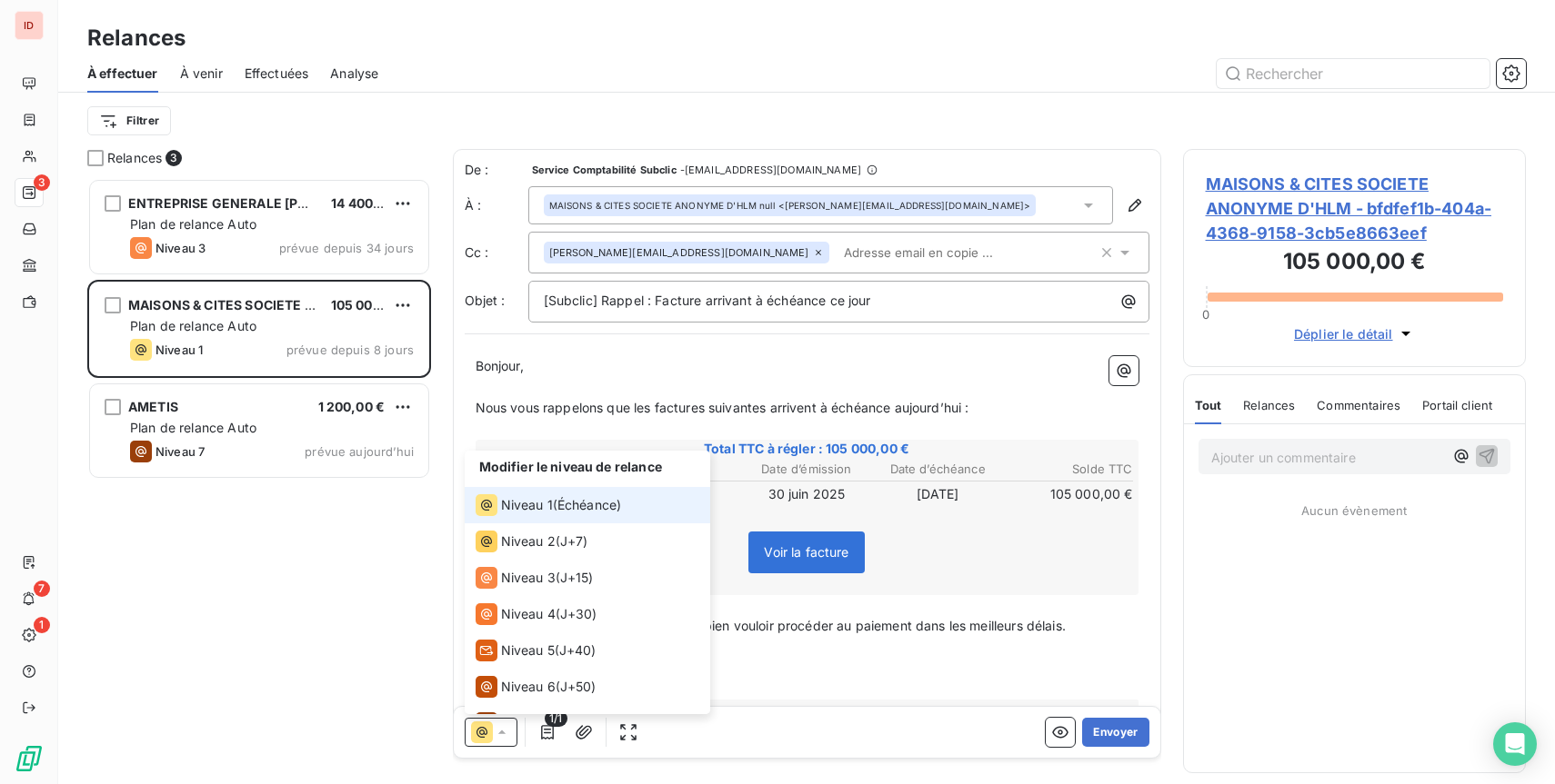
click at [509, 727] on icon at bounding box center [502, 732] width 18 height 18
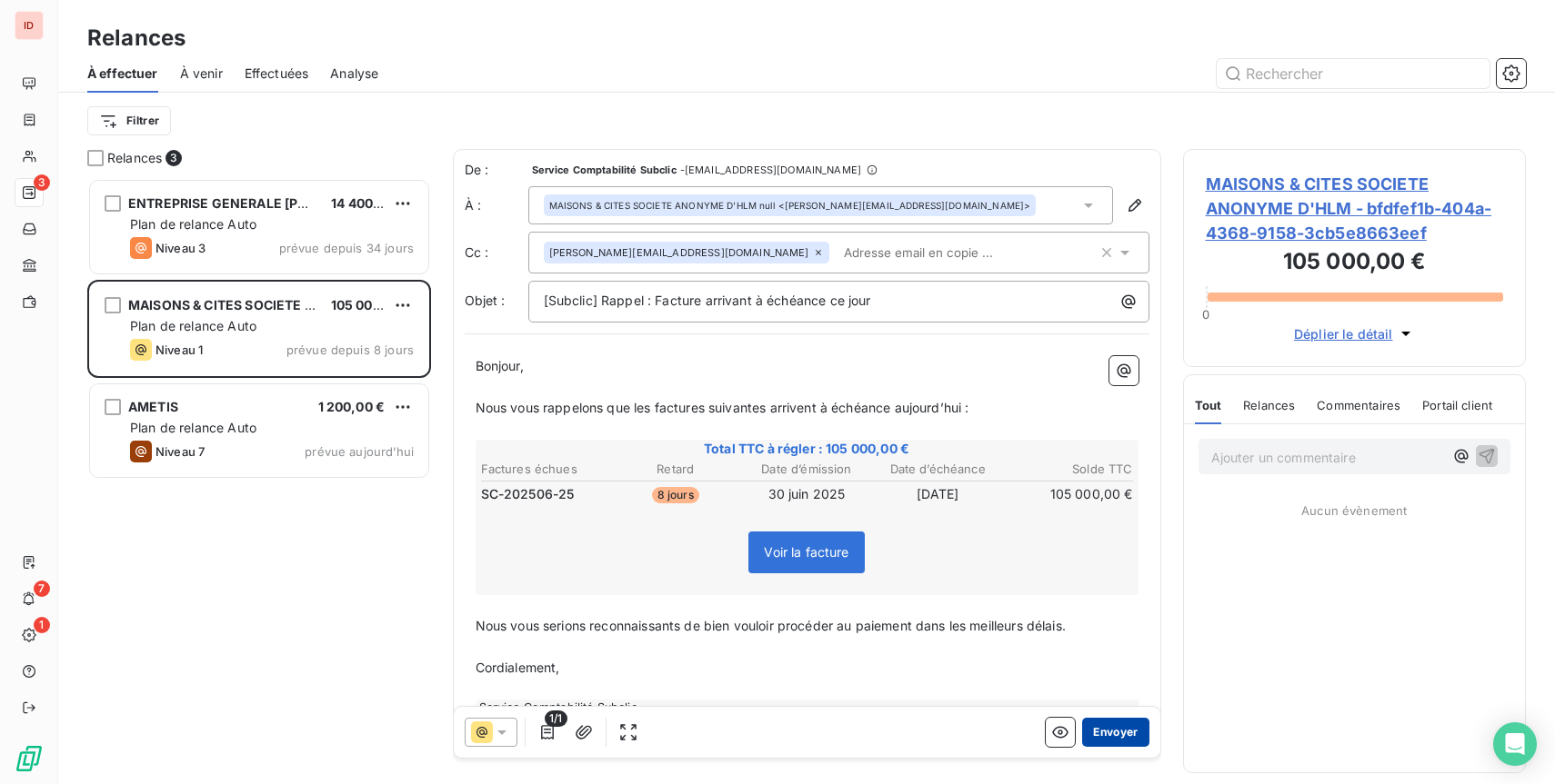
click at [1096, 729] on button "Envoyer" at bounding box center [1115, 732] width 66 height 29
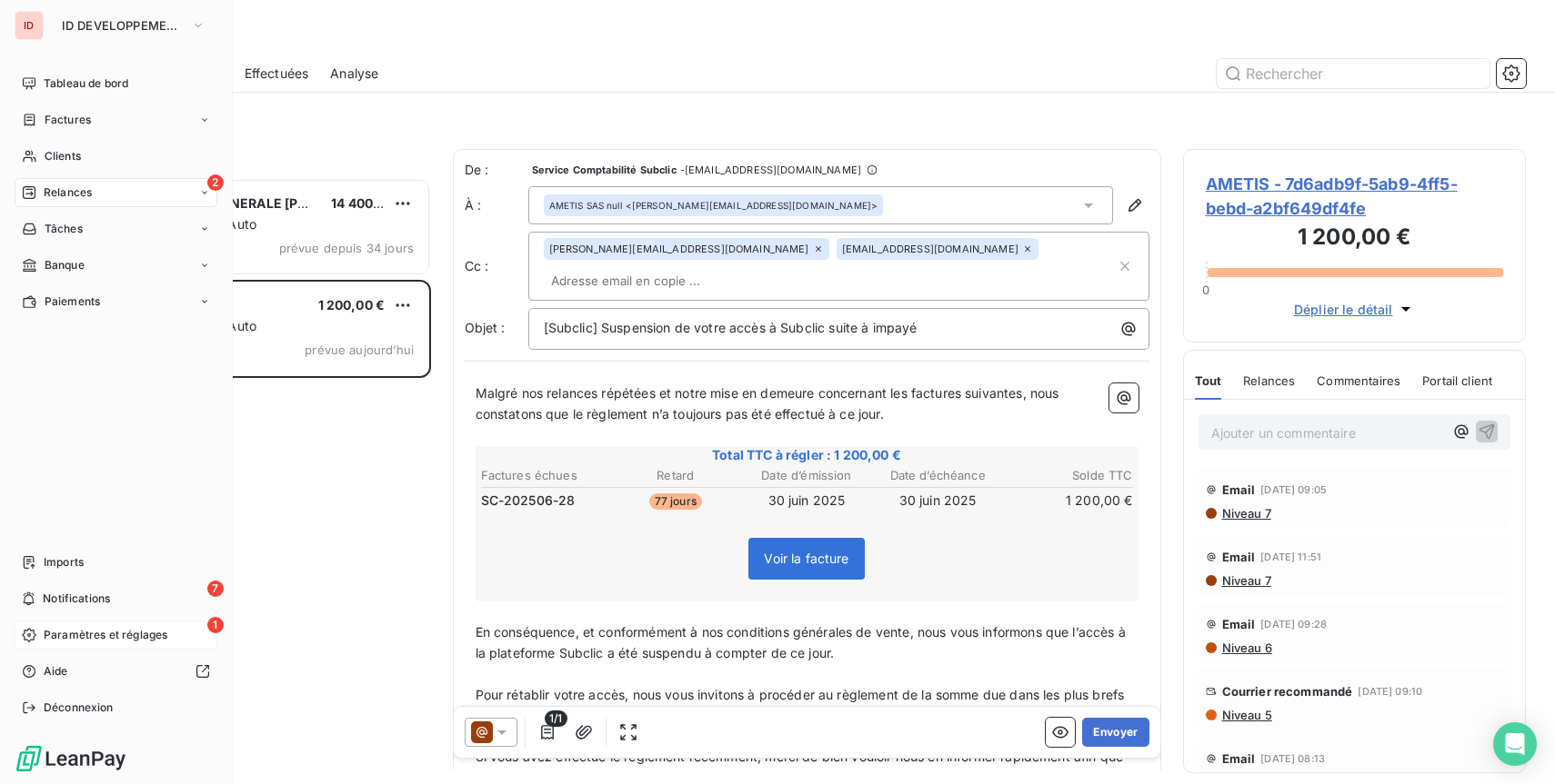
click at [43, 626] on div "1 Paramètres et réglages" at bounding box center [116, 636] width 203 height 29
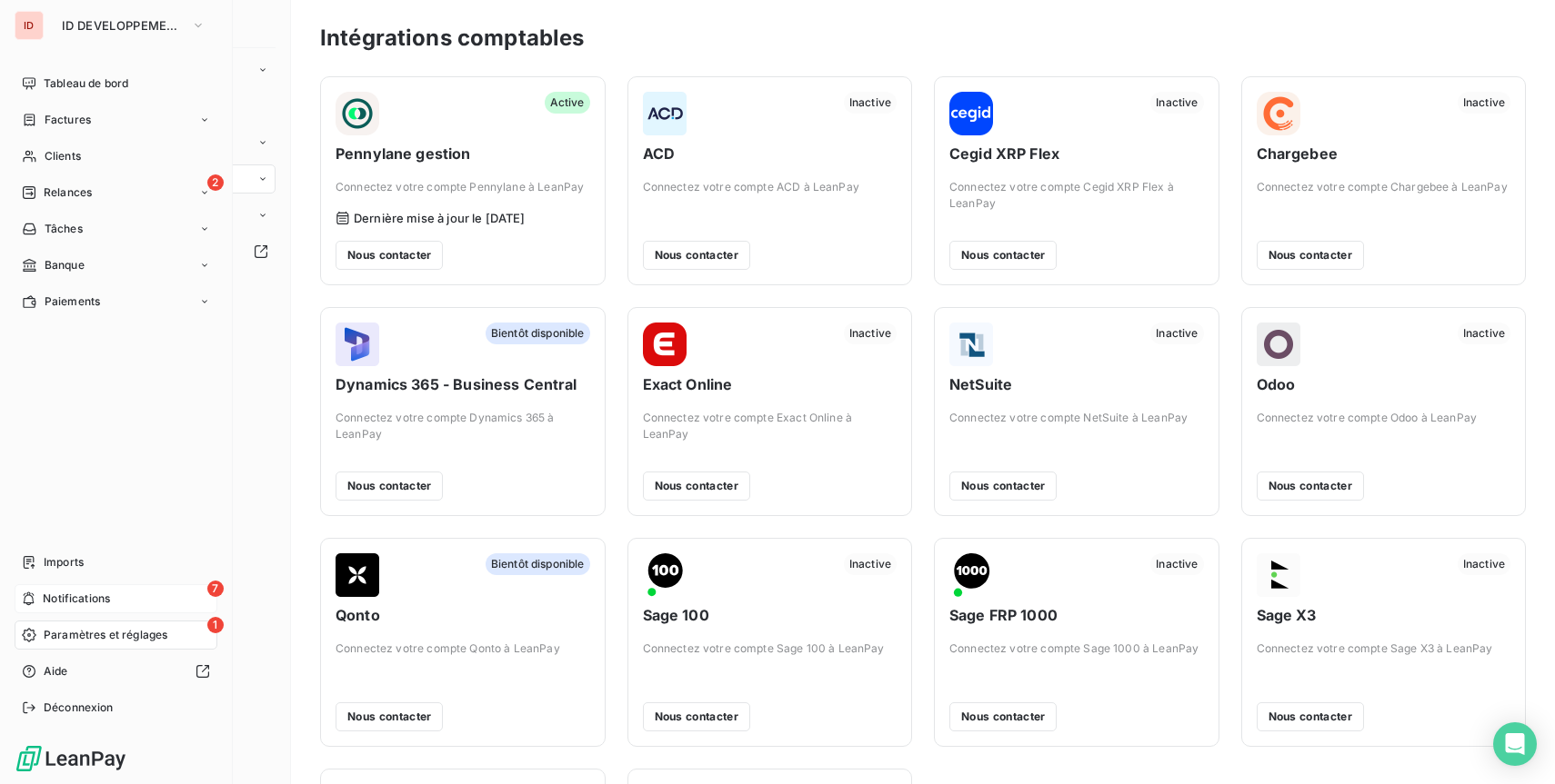
click at [28, 596] on icon at bounding box center [29, 599] width 11 height 14
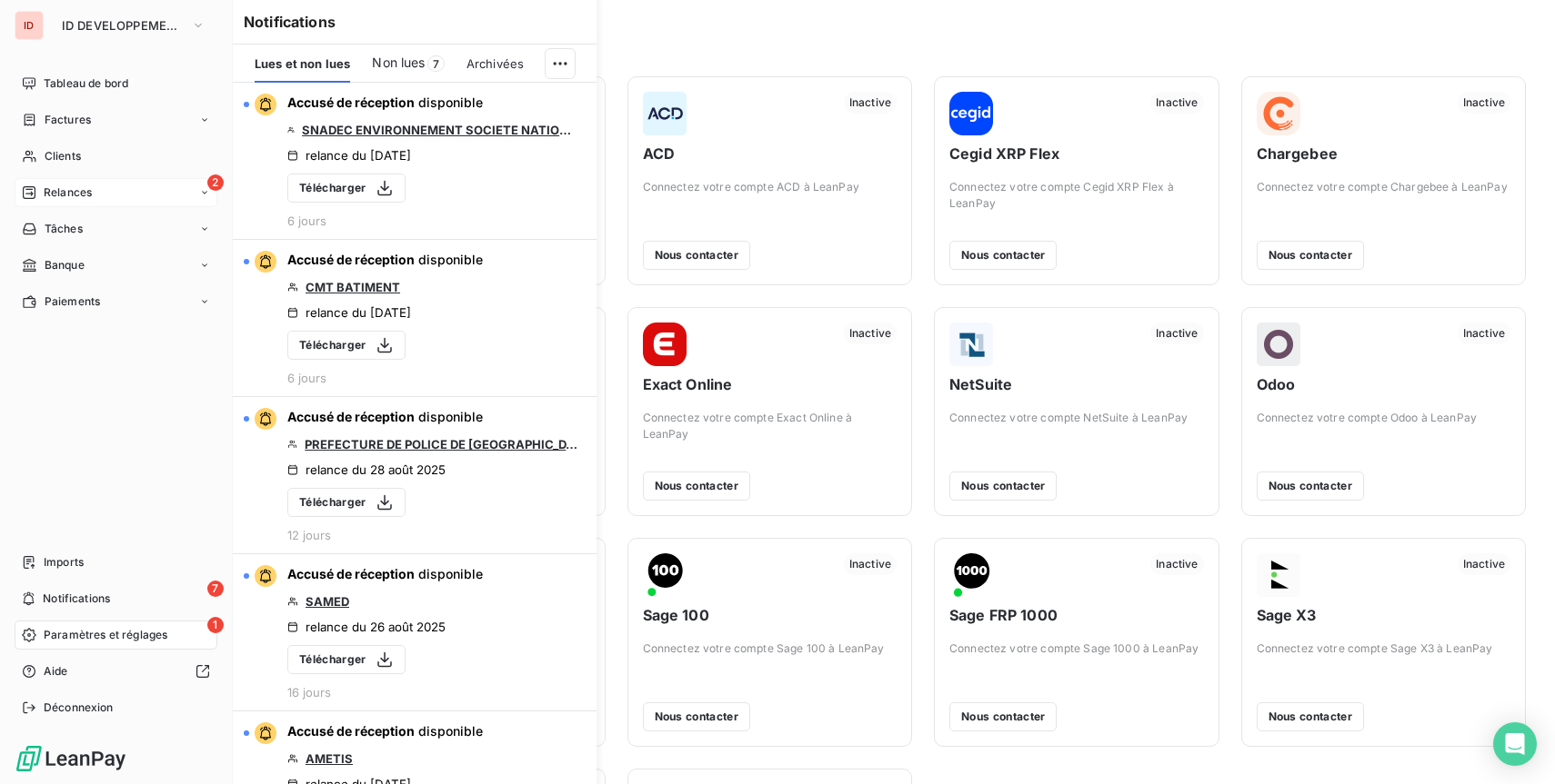
click at [47, 186] on span "Relances" at bounding box center [67, 193] width 48 height 16
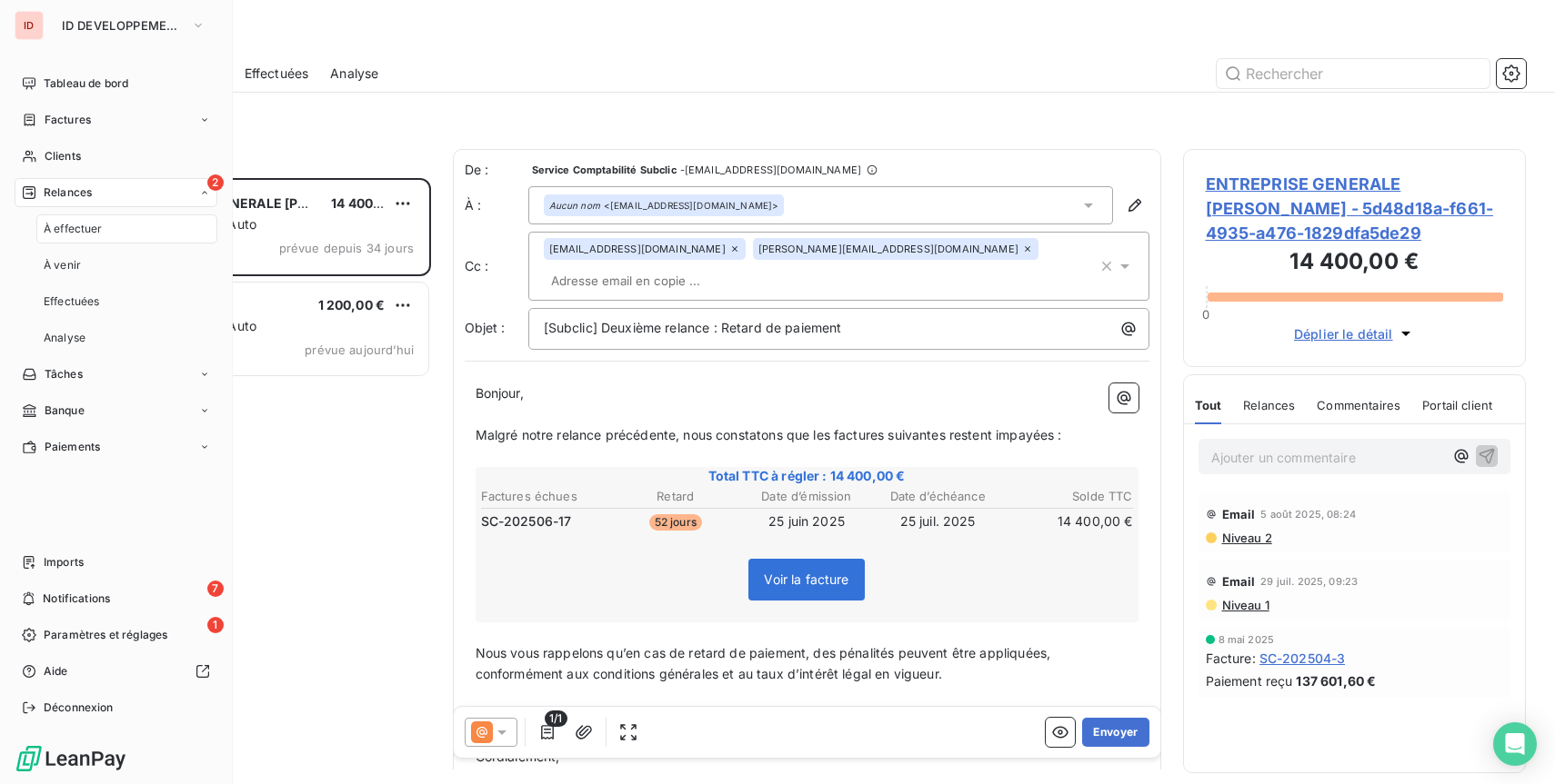
scroll to position [607, 343]
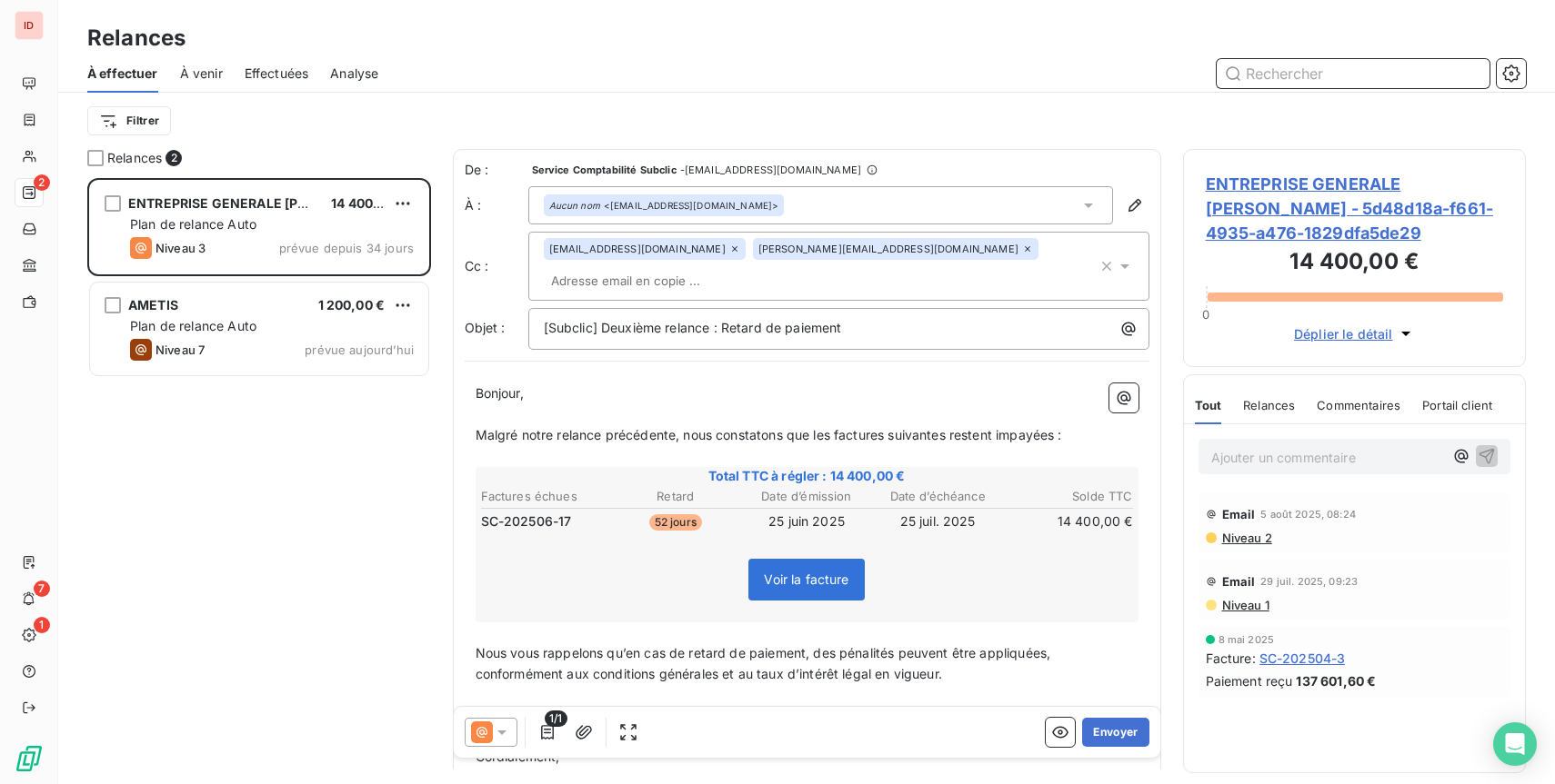
scroll to position [1, 1]
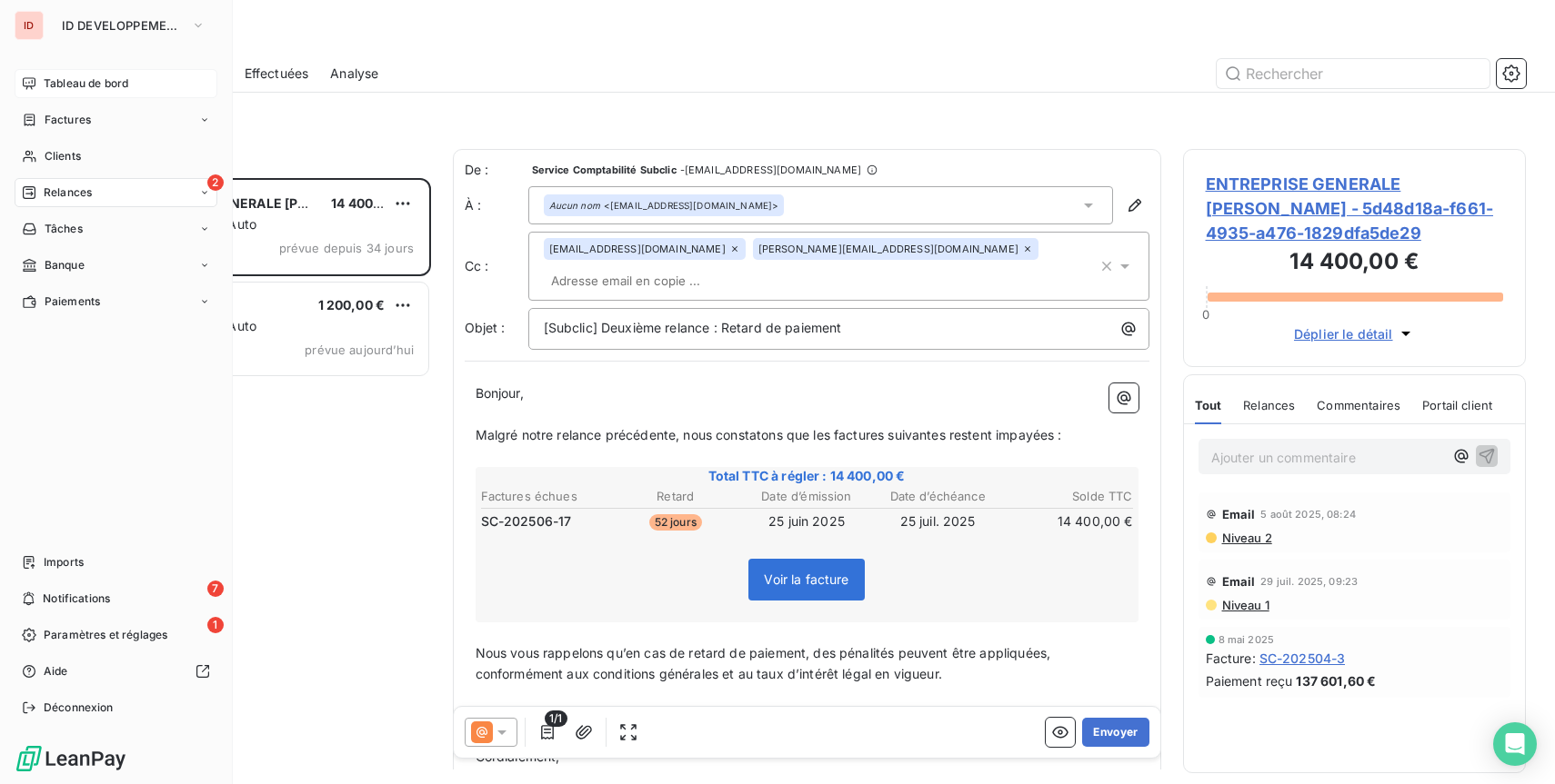
click at [38, 92] on div "Tableau de bord" at bounding box center [116, 84] width 203 height 29
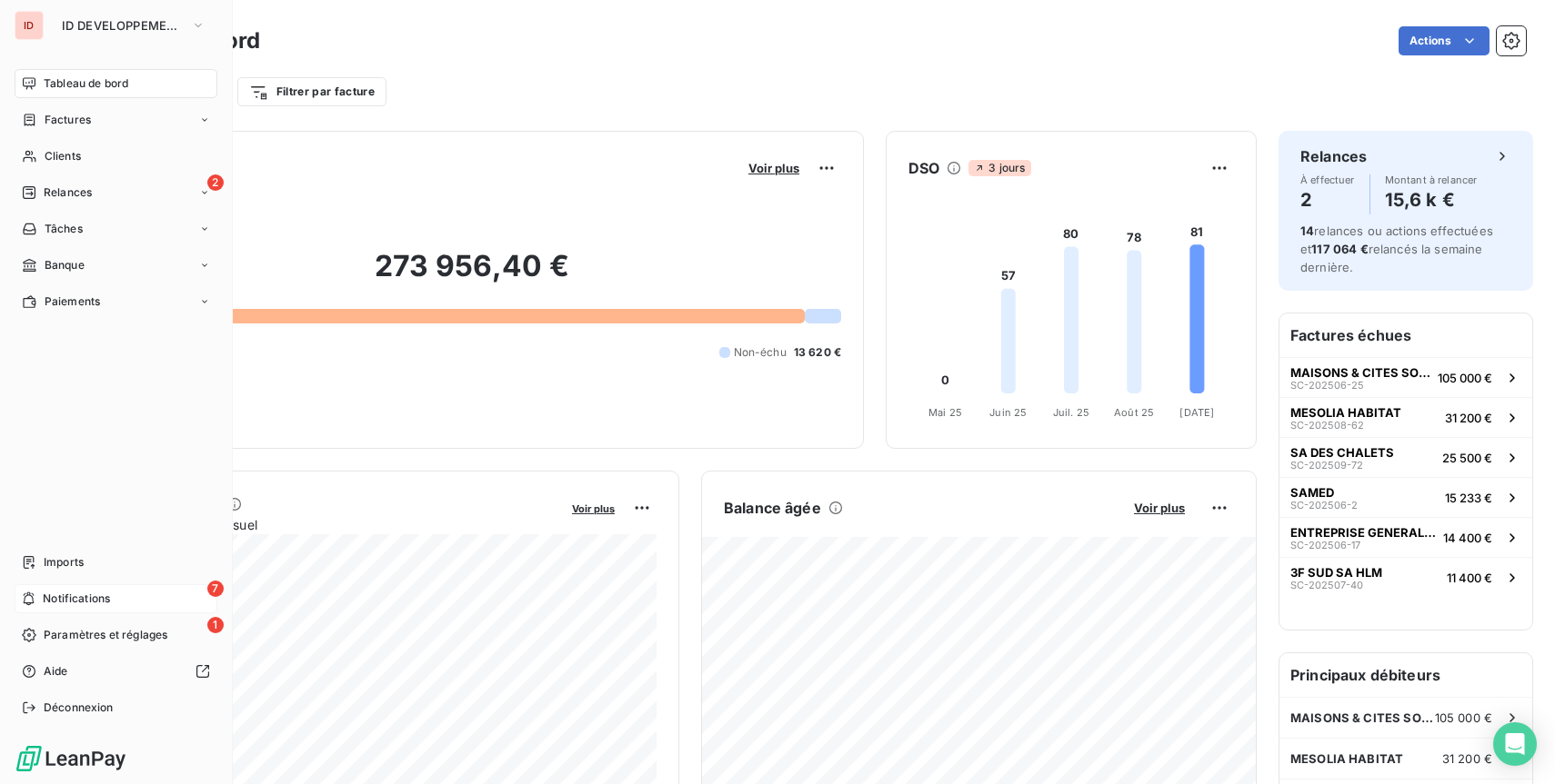
click at [126, 594] on div "7 Notifications" at bounding box center [116, 599] width 203 height 29
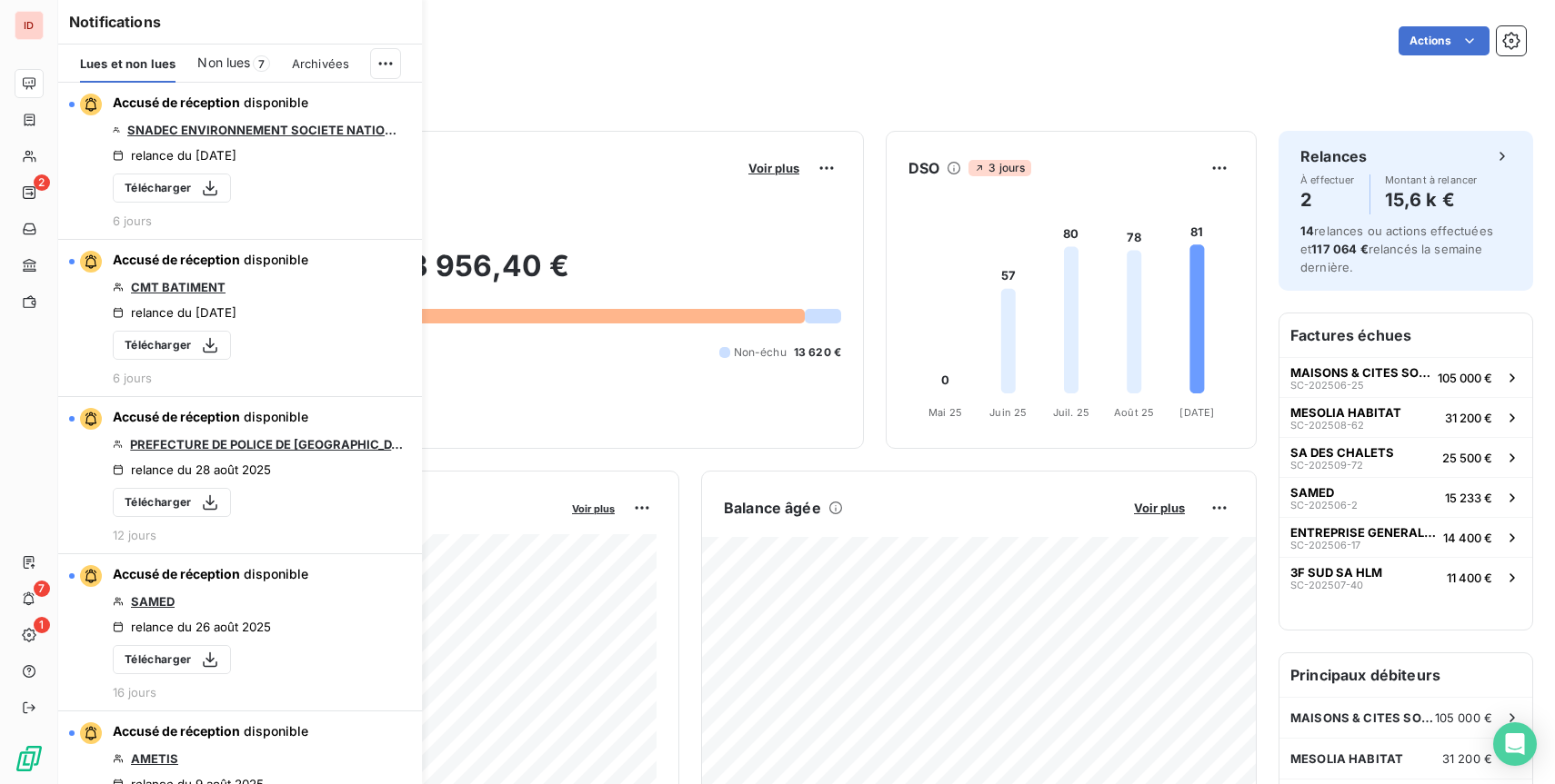
click at [221, 61] on span "Non lues" at bounding box center [224, 63] width 53 height 18
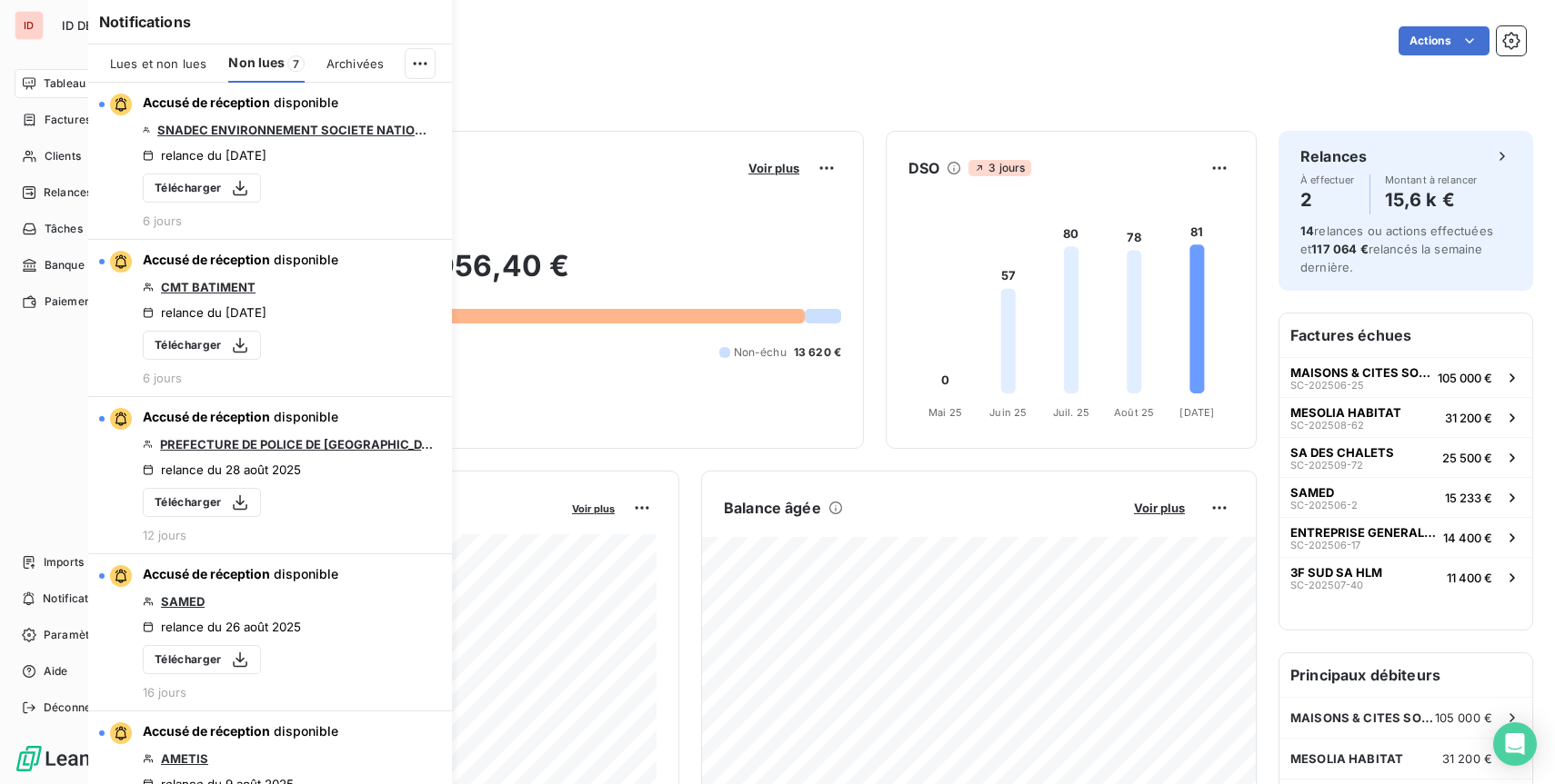
click at [31, 93] on div "Tableau de bord" at bounding box center [116, 84] width 203 height 29
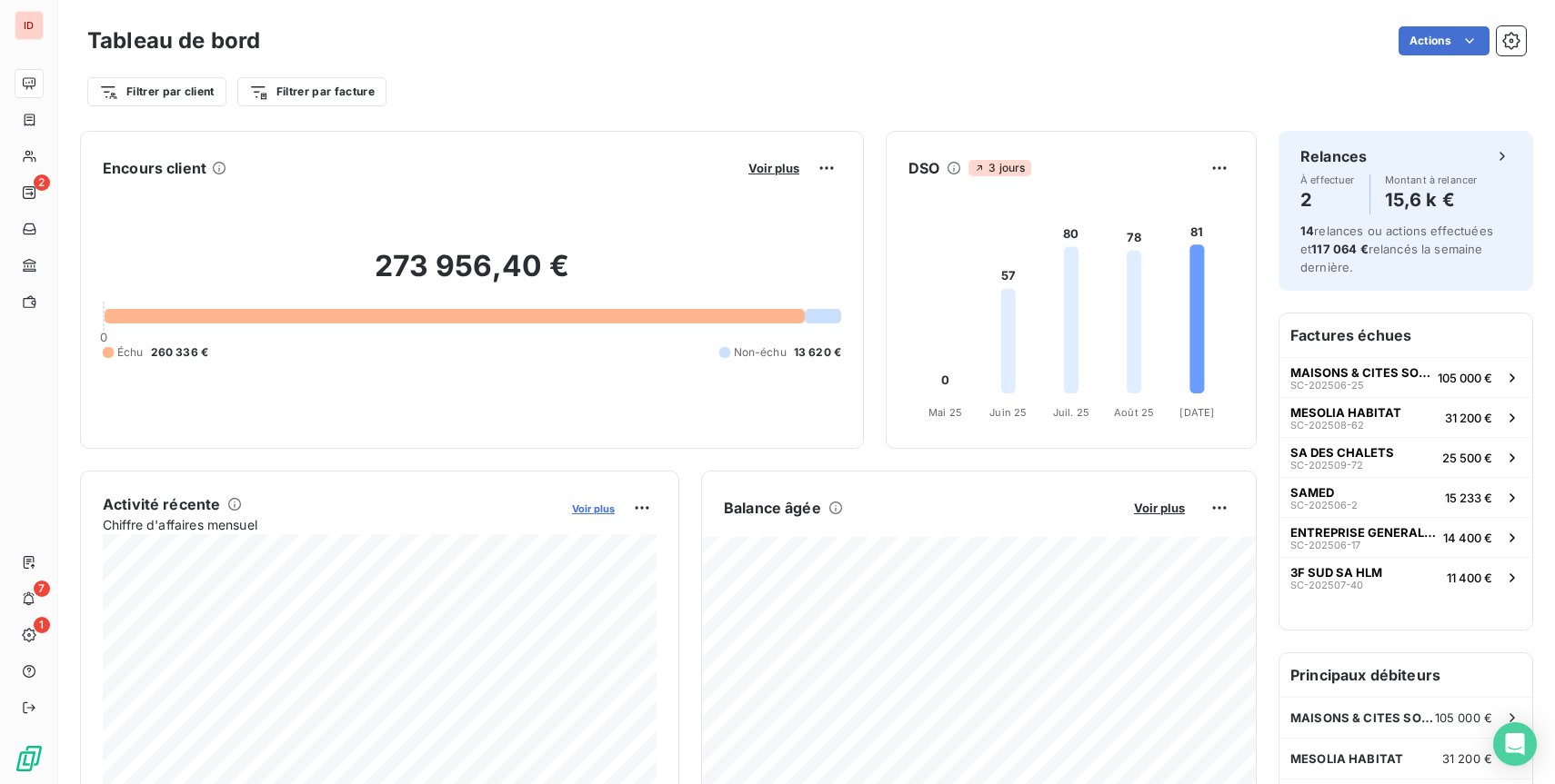
click at [591, 508] on span "Voir plus" at bounding box center [593, 509] width 43 height 13
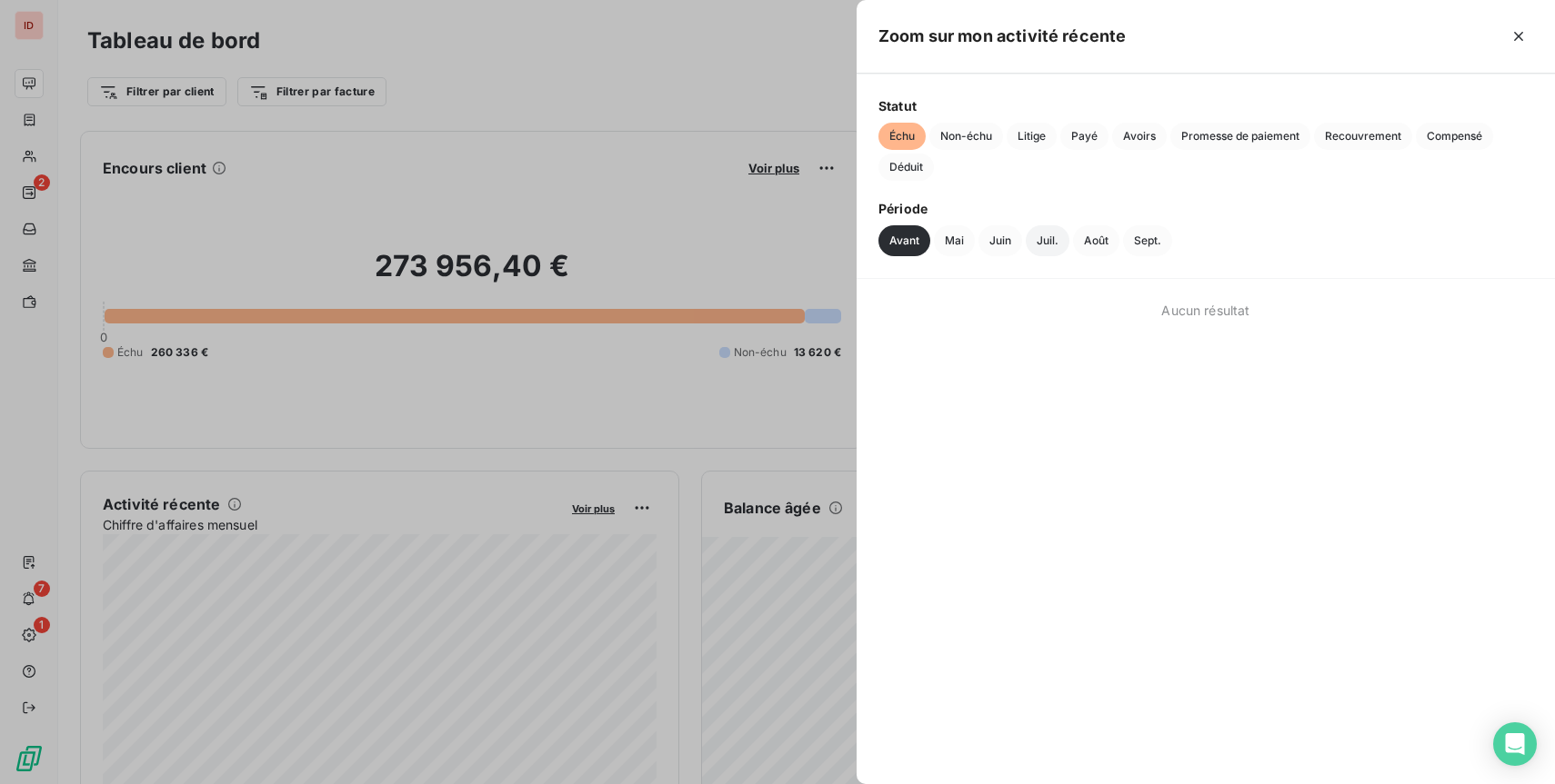
click at [1057, 240] on button "Juil." at bounding box center [1047, 241] width 44 height 31
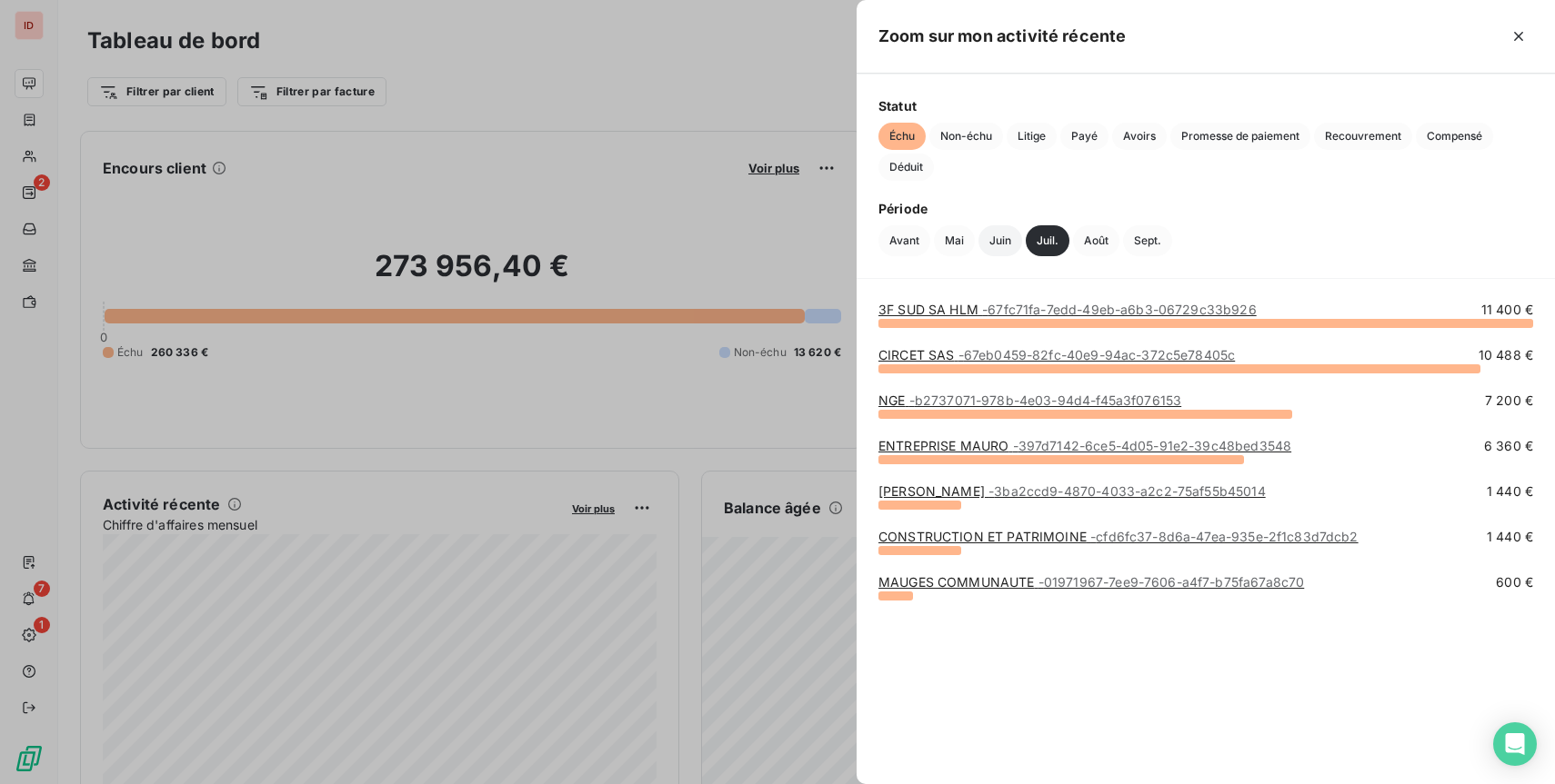
click at [1004, 240] on button "Juin" at bounding box center [1000, 241] width 44 height 31
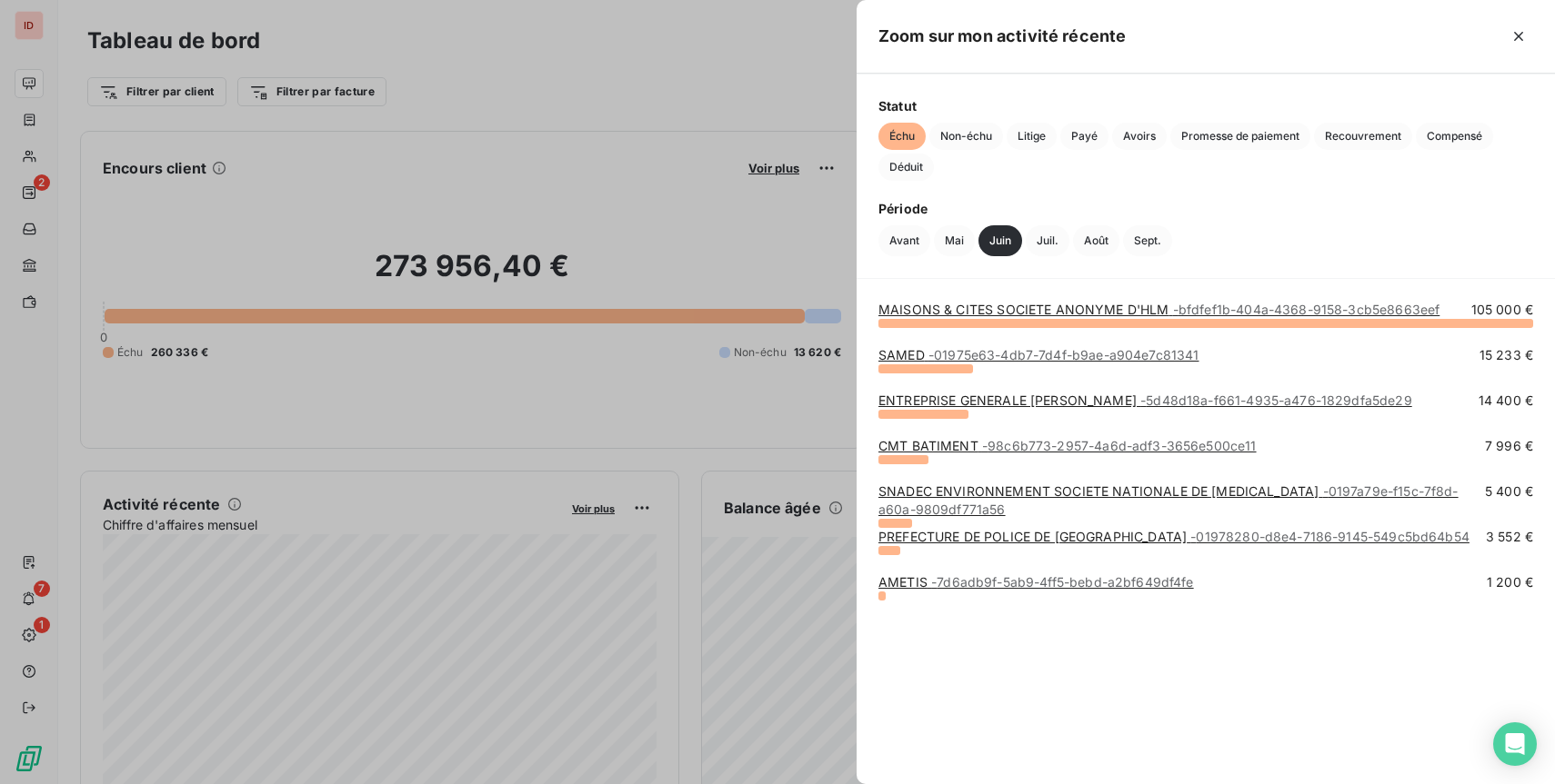
click at [1004, 240] on button "Juin" at bounding box center [1000, 241] width 44 height 31
click at [956, 241] on button "Mai" at bounding box center [954, 241] width 41 height 31
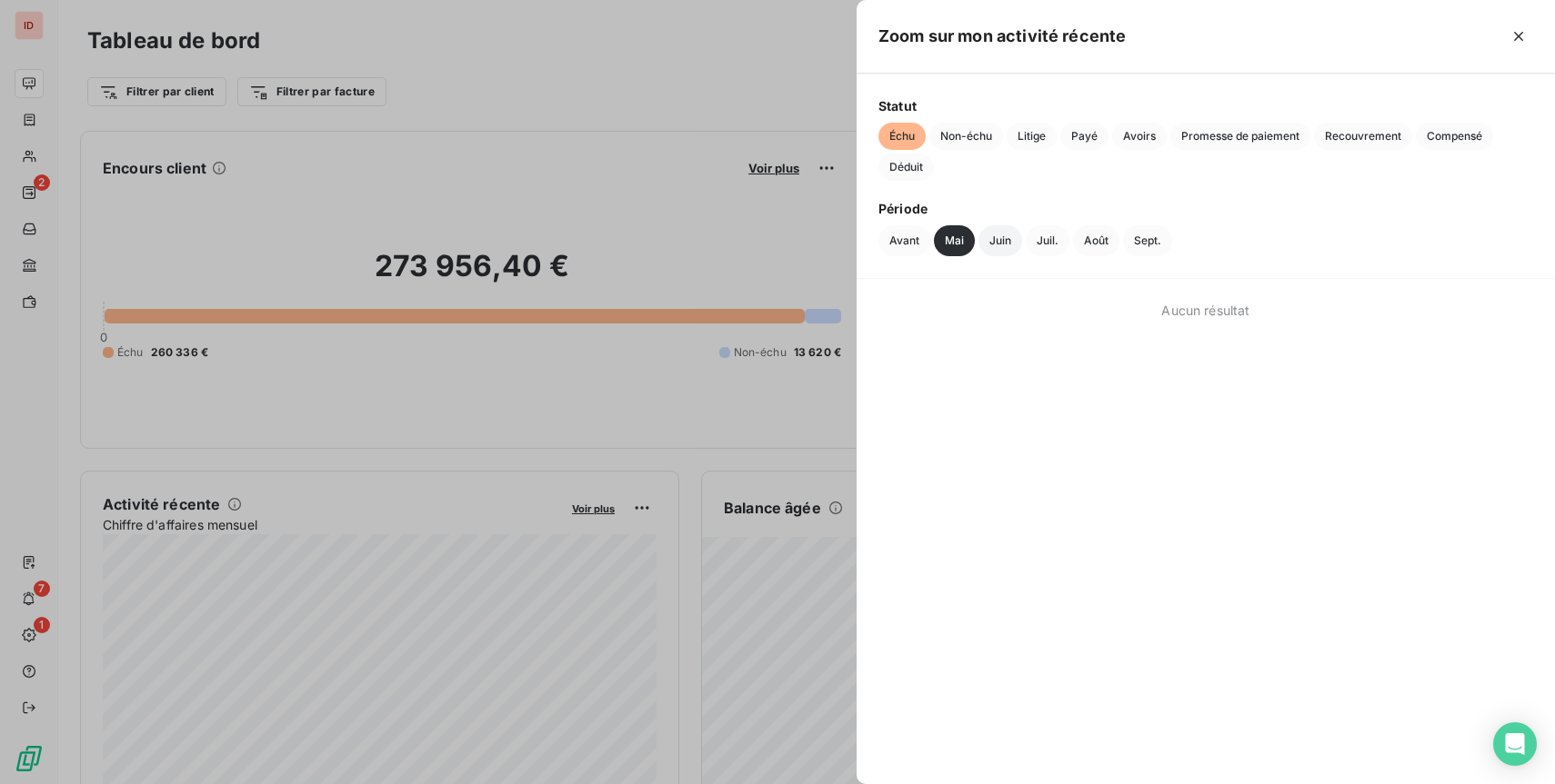
click at [985, 244] on button "Juin" at bounding box center [1000, 241] width 44 height 31
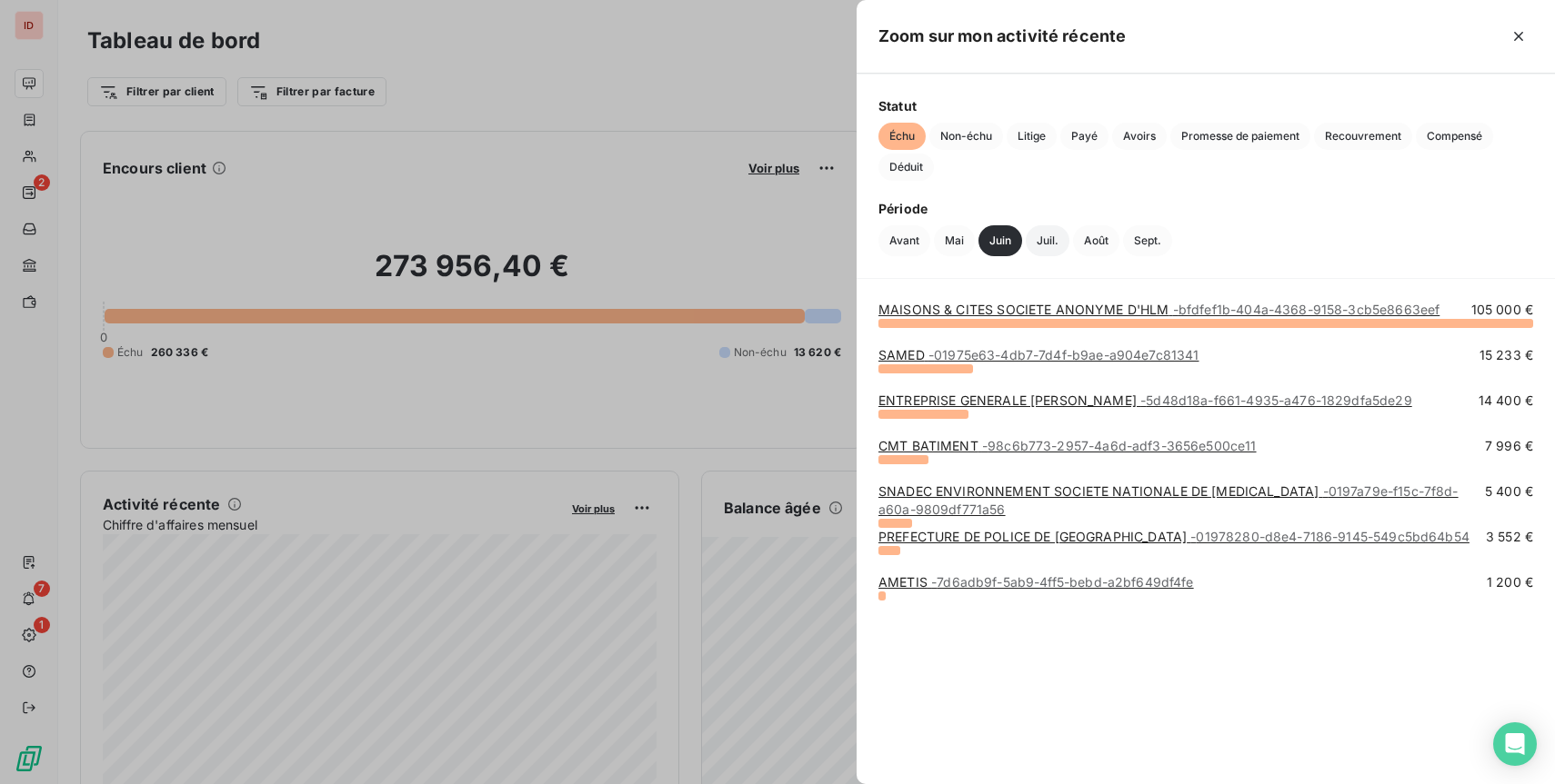
click at [1047, 252] on button "Juil." at bounding box center [1047, 241] width 44 height 31
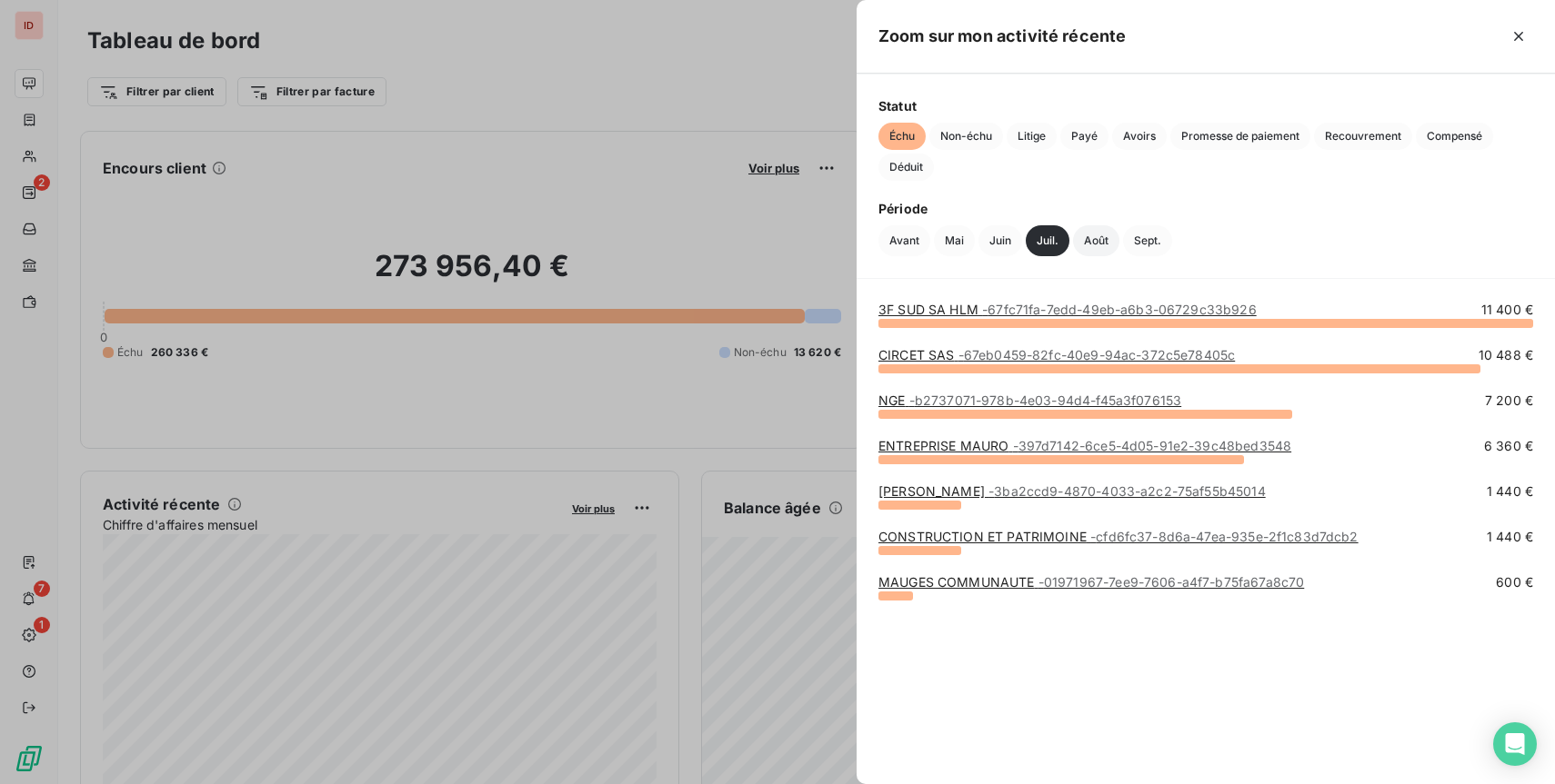
click at [1099, 238] on button "Août" at bounding box center [1096, 241] width 46 height 31
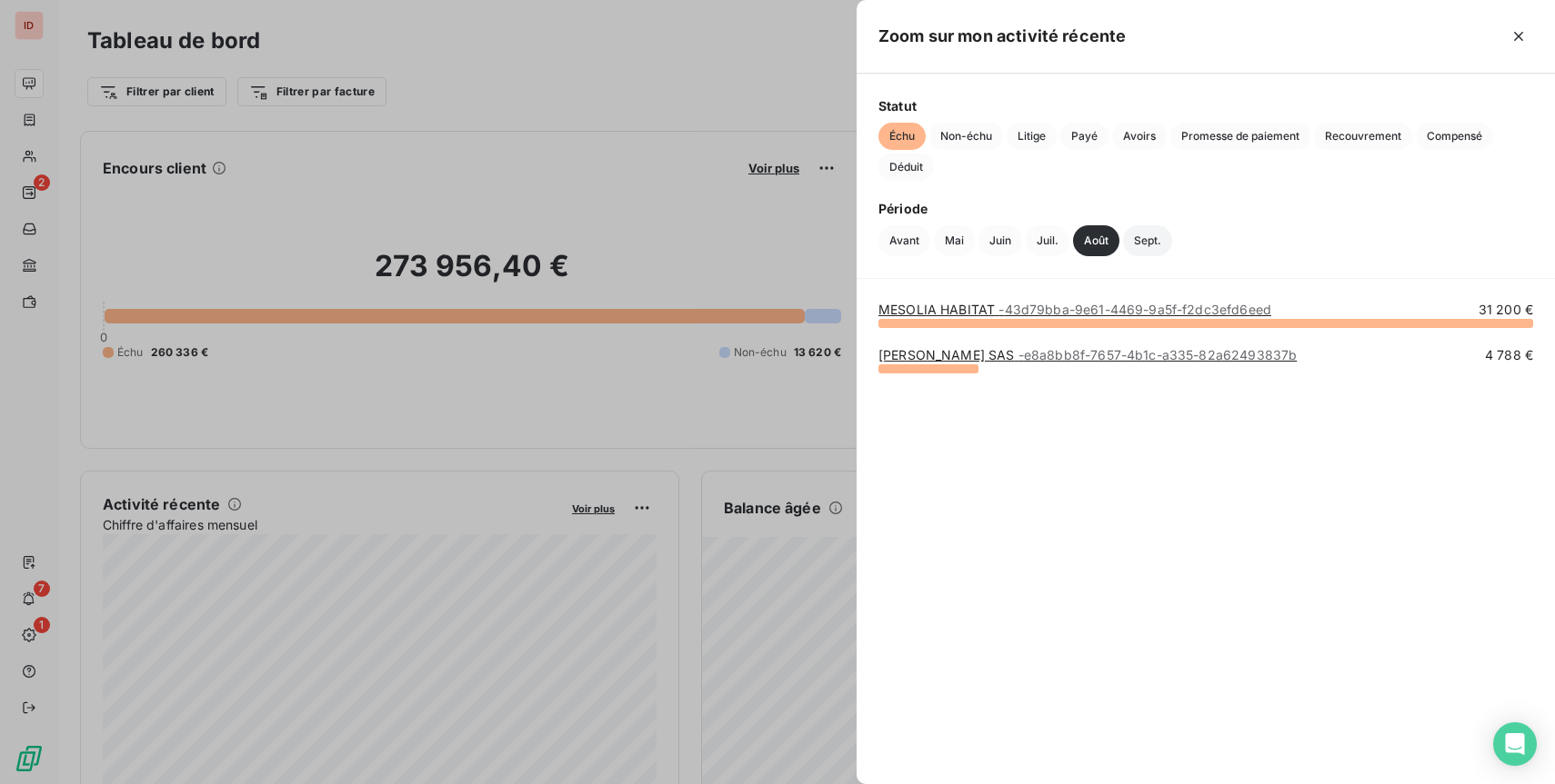
click at [1149, 238] on button "Sept." at bounding box center [1147, 241] width 49 height 31
click at [1087, 234] on button "Août" at bounding box center [1096, 241] width 46 height 31
click at [1037, 239] on button "Juil." at bounding box center [1047, 241] width 44 height 31
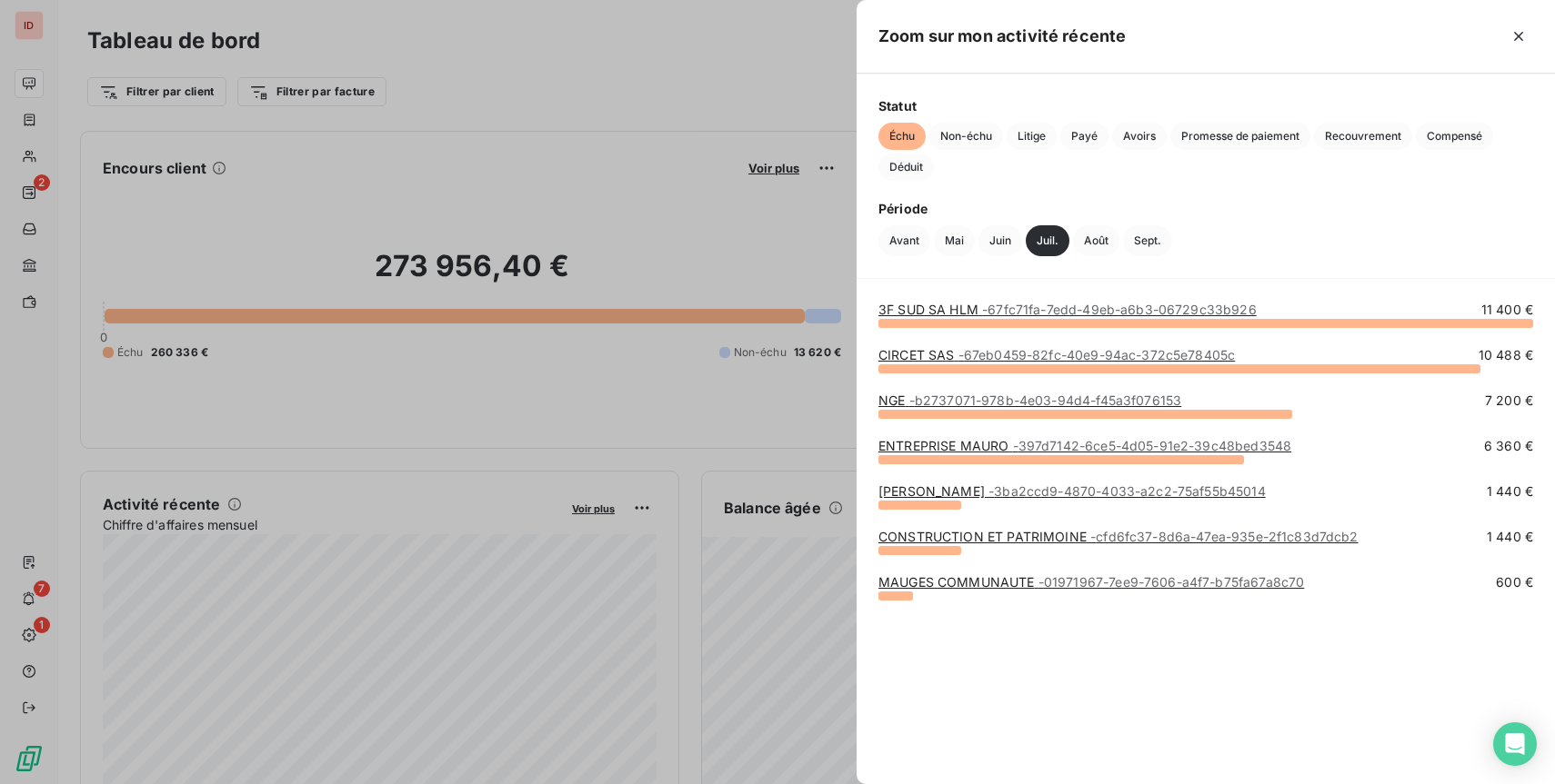
click at [934, 357] on link "CIRCET SAS - 67eb0459-82fc-40e9-94ac-372c5e78405c" at bounding box center [1056, 355] width 357 height 15
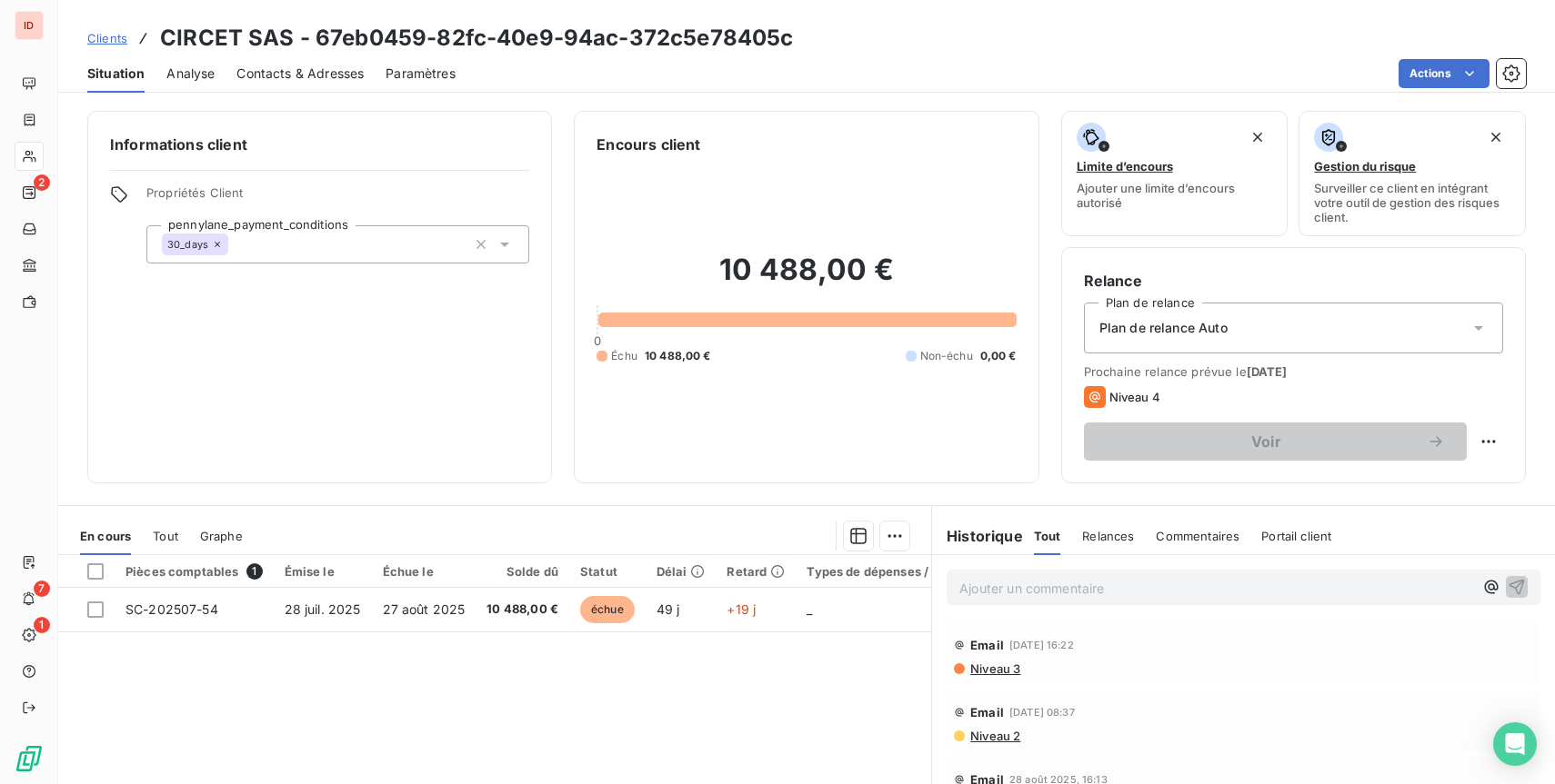
click at [279, 76] on span "Contacts & Adresses" at bounding box center [300, 74] width 127 height 18
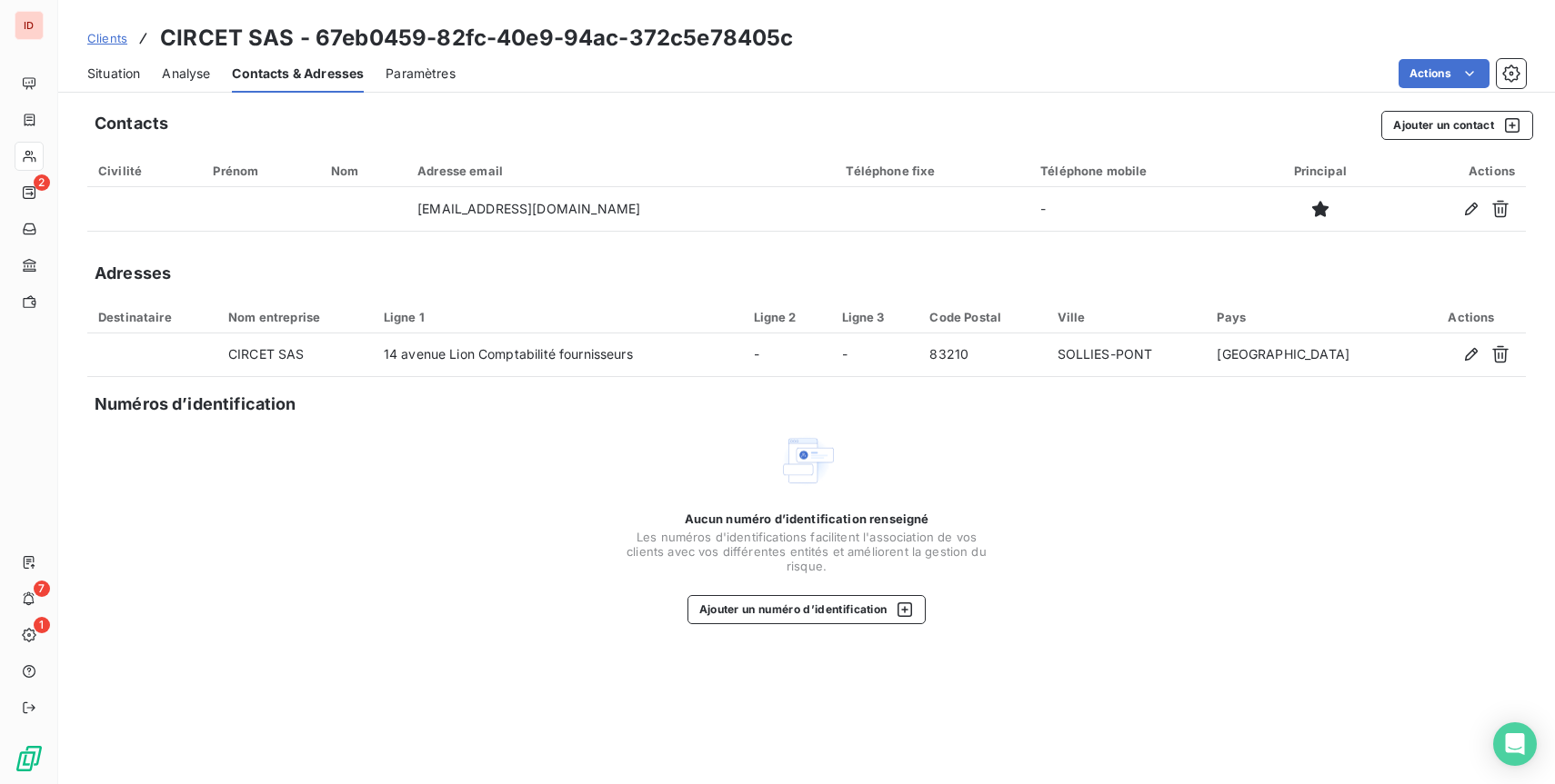
click at [184, 75] on span "Analyse" at bounding box center [186, 74] width 48 height 18
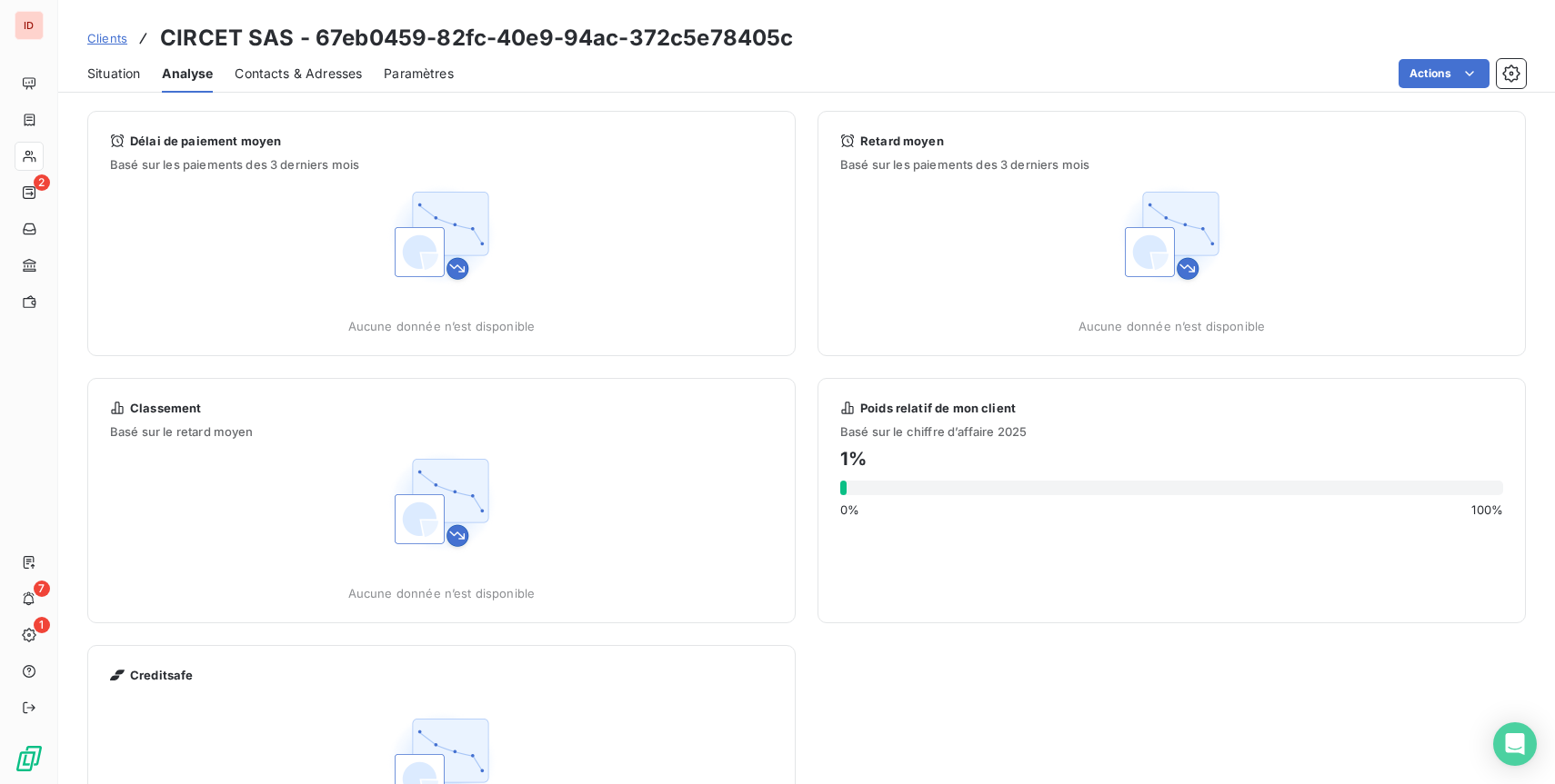
click at [117, 77] on span "Situation" at bounding box center [114, 74] width 53 height 18
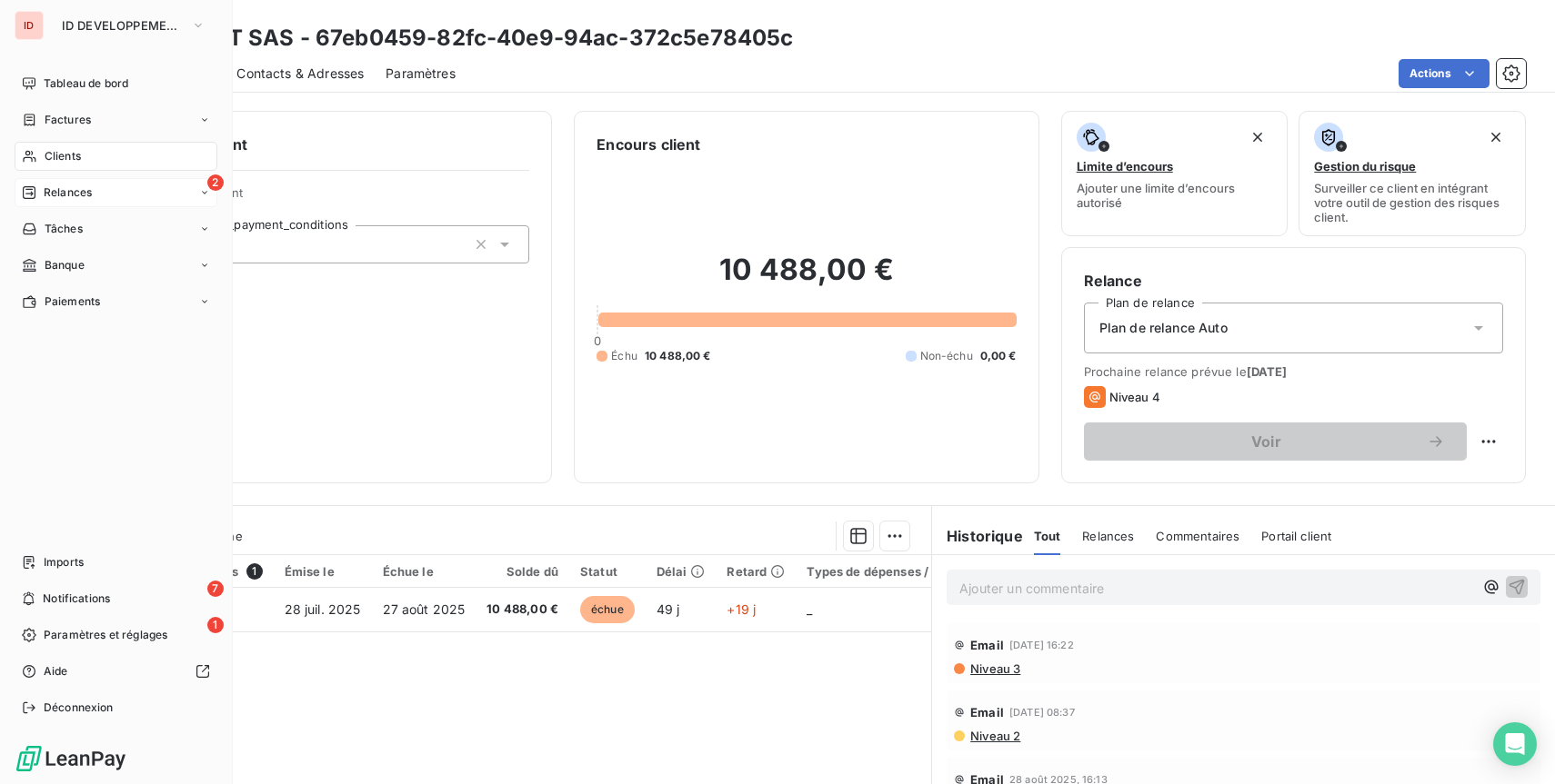
click at [35, 187] on icon at bounding box center [29, 193] width 15 height 15
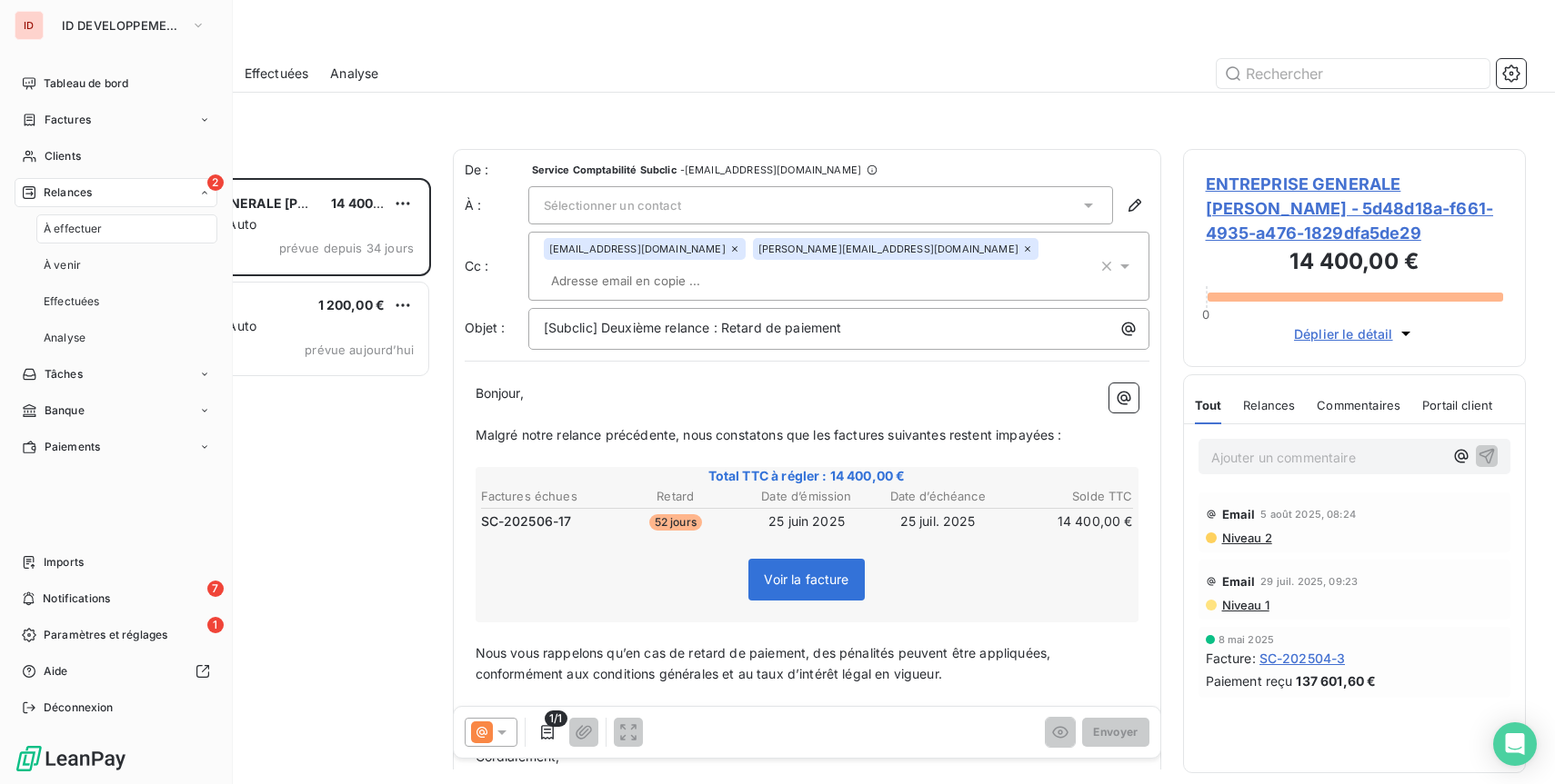
scroll to position [607, 343]
click at [31, 79] on icon at bounding box center [29, 84] width 15 height 15
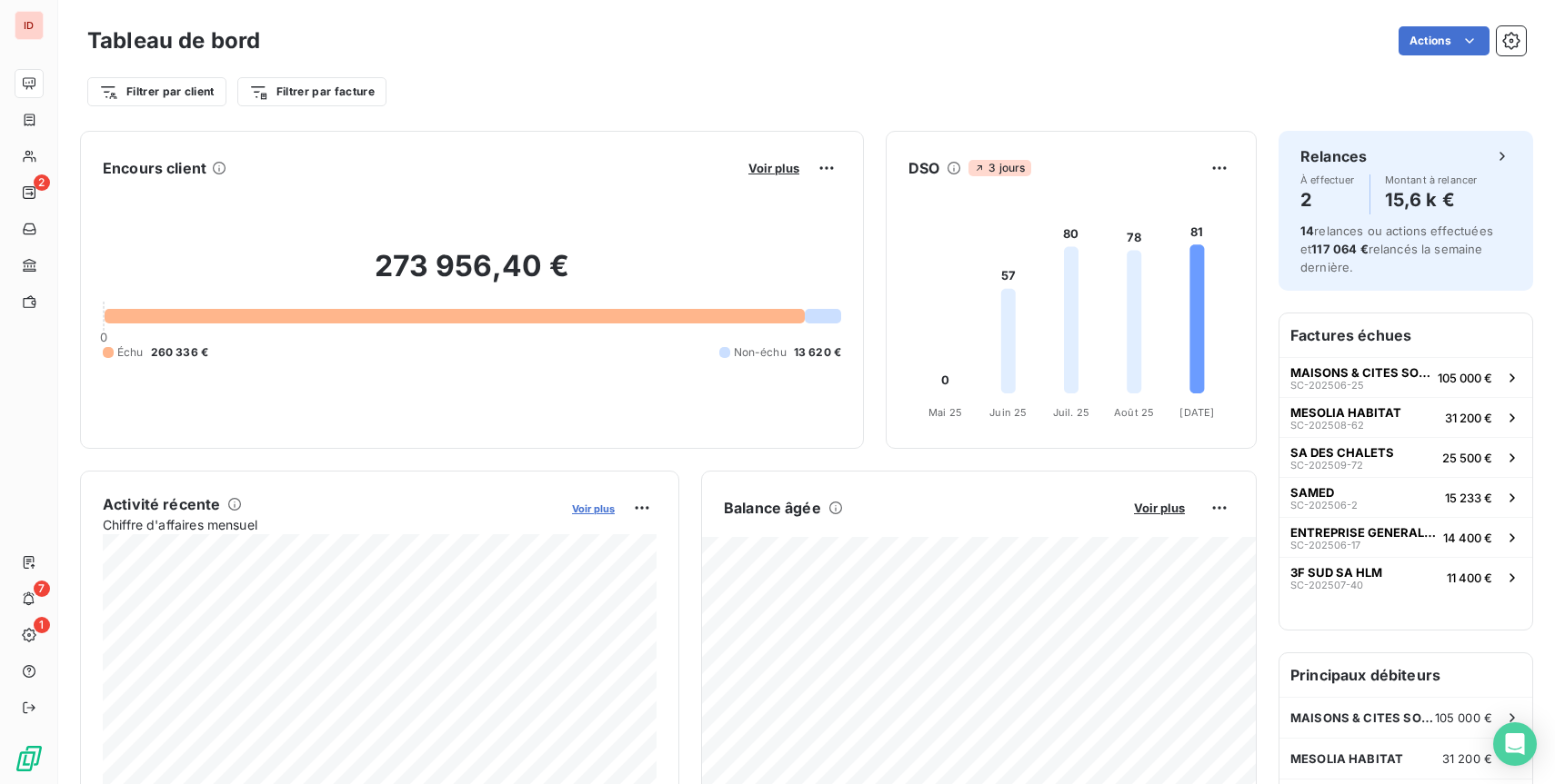
click at [592, 510] on span "Voir plus" at bounding box center [593, 509] width 43 height 13
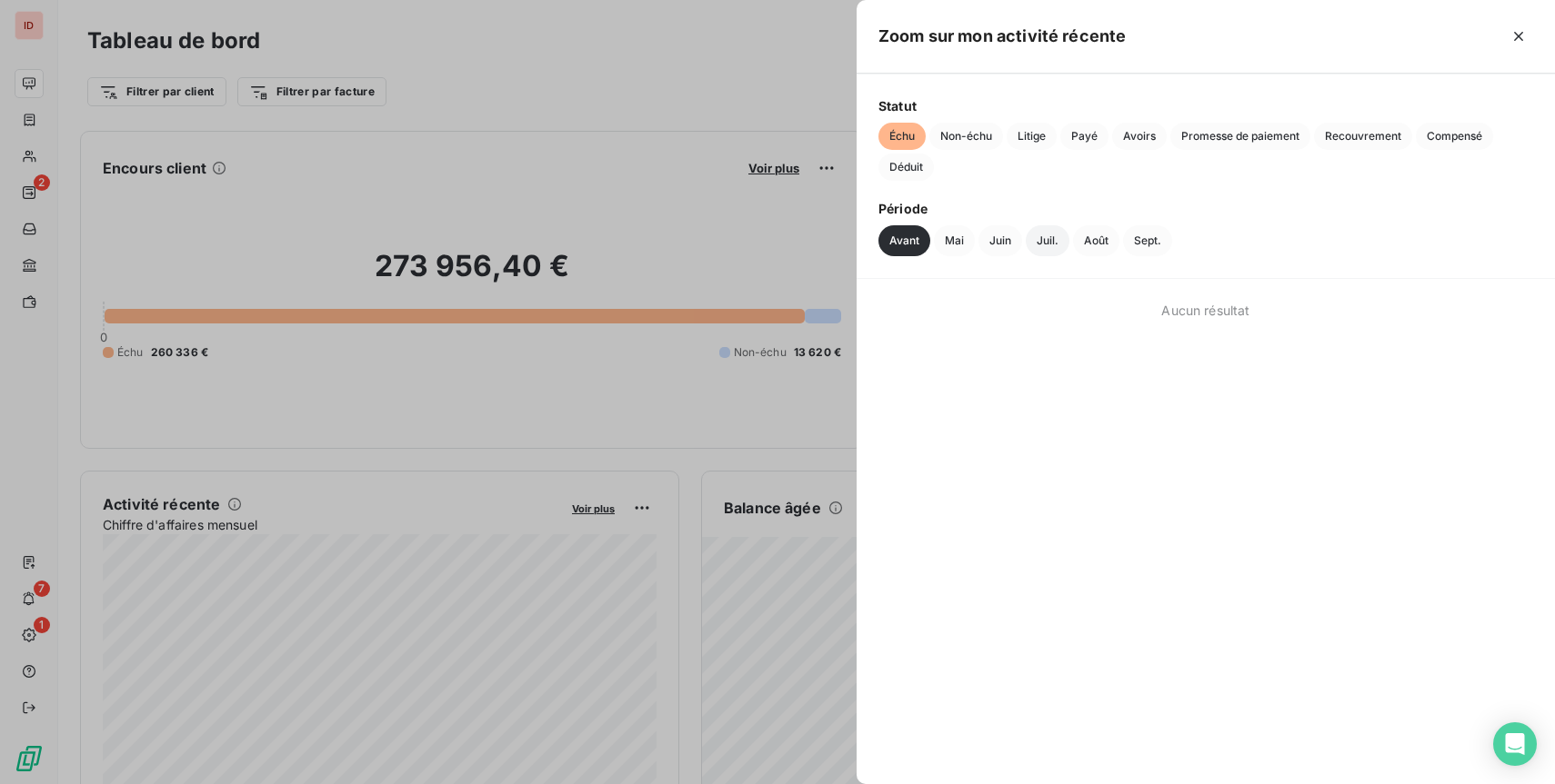
click at [1056, 242] on button "Juil." at bounding box center [1047, 241] width 44 height 31
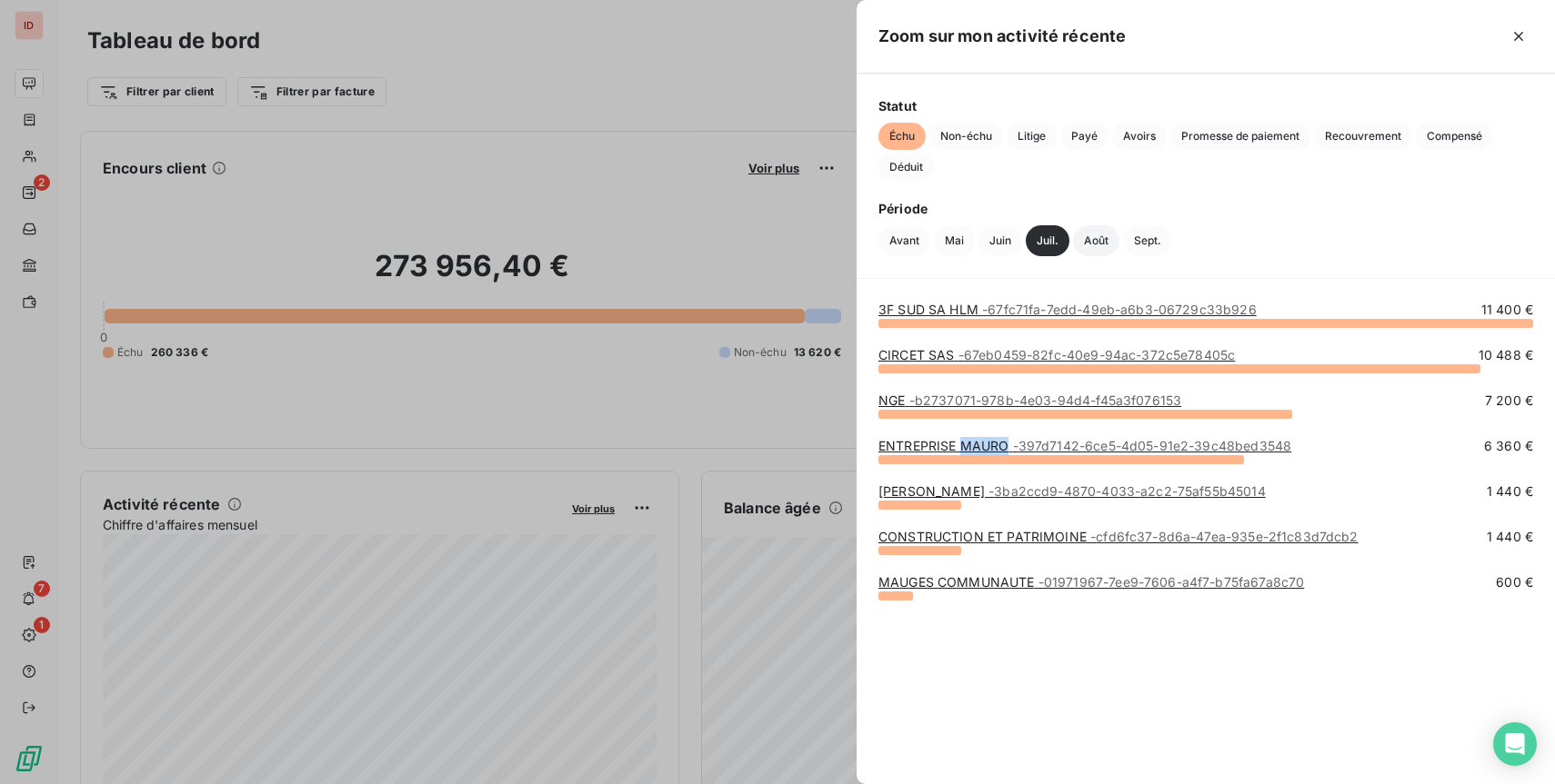
click at [1099, 241] on button "Août" at bounding box center [1096, 241] width 46 height 31
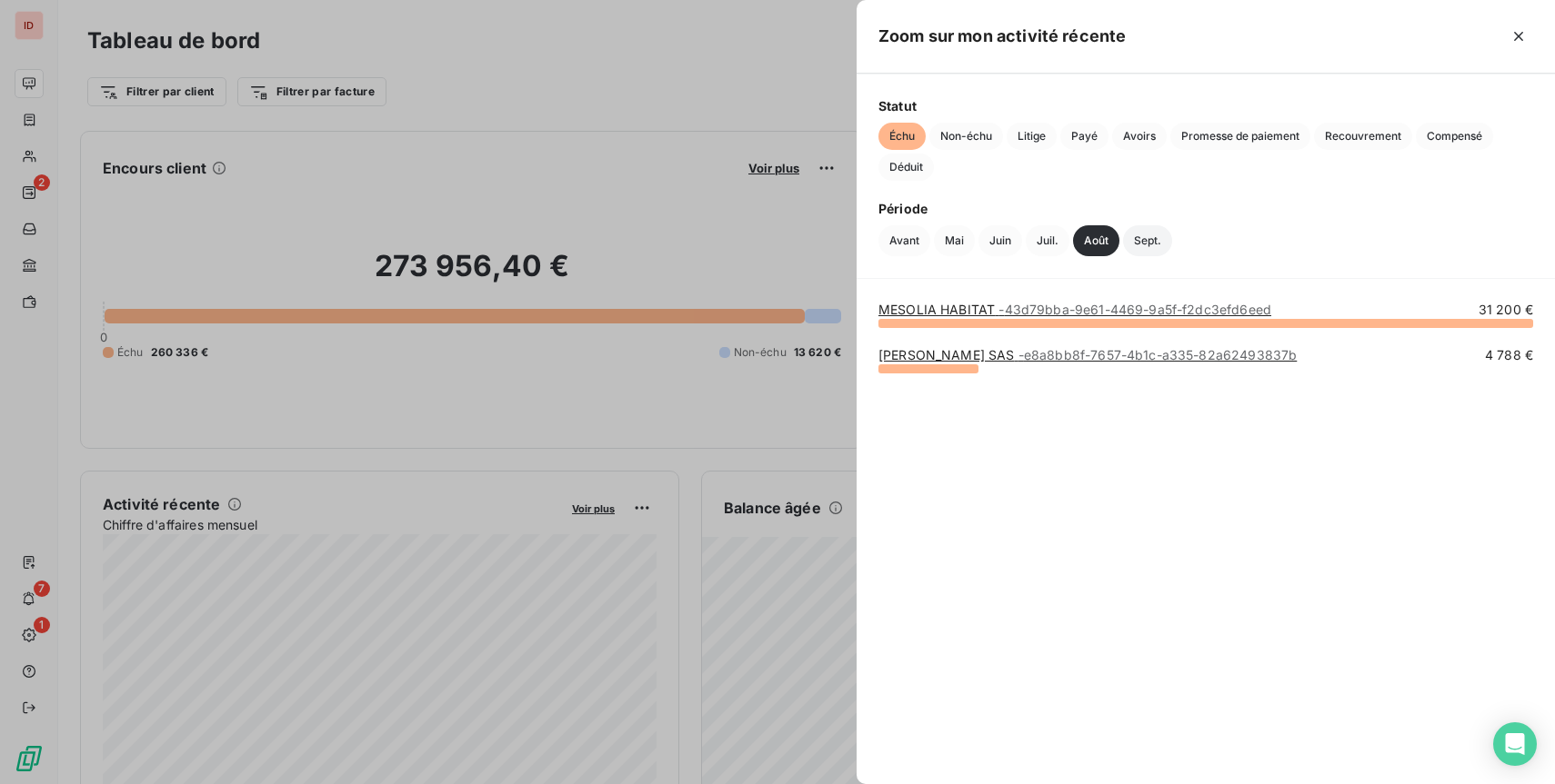
click at [1156, 239] on button "Sept." at bounding box center [1147, 241] width 49 height 31
click at [1032, 246] on button "Juil." at bounding box center [1047, 241] width 44 height 31
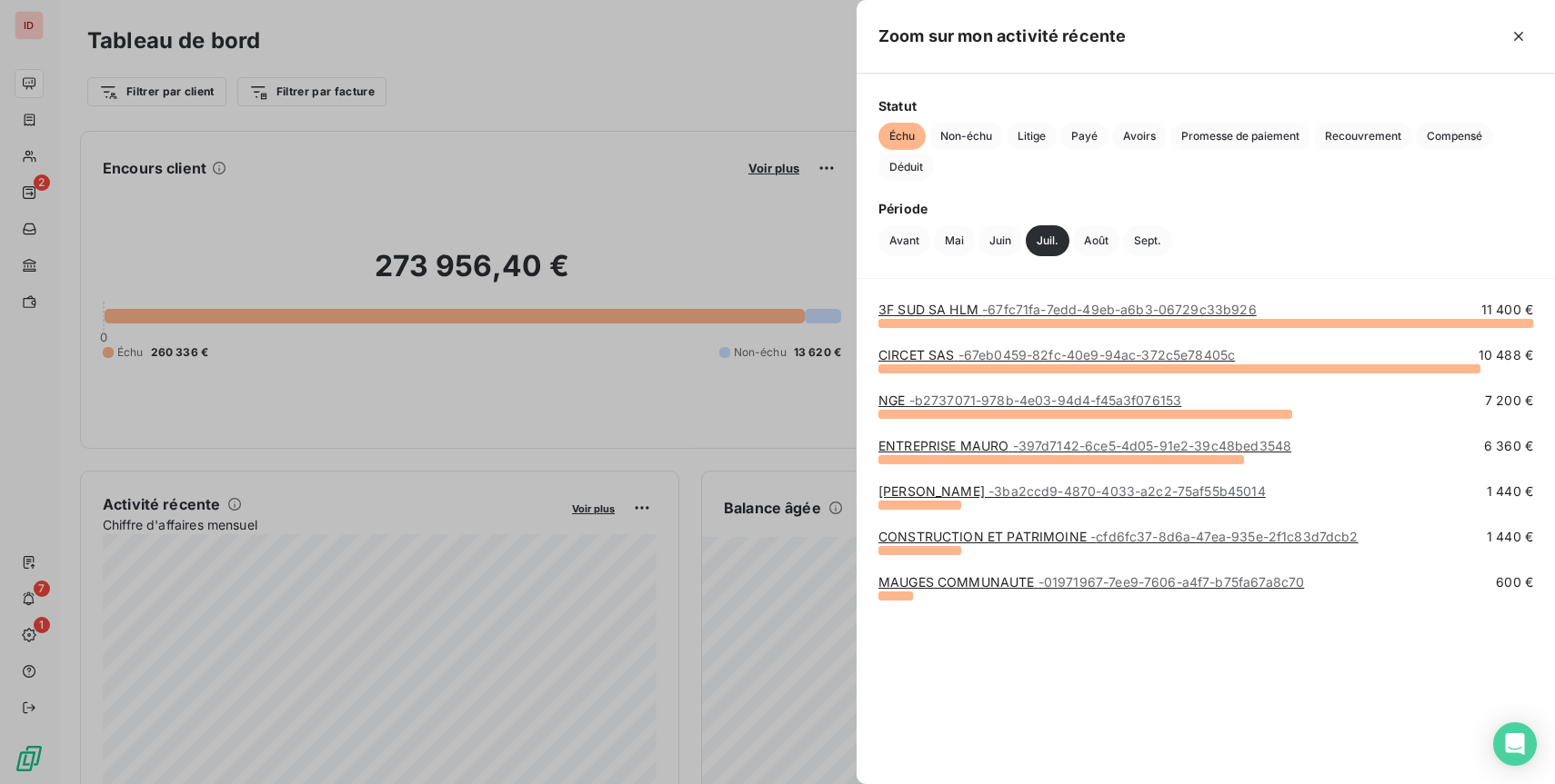
click at [1123, 447] on span "- 397d7142-6ce5-4d05-91e2-39c48bed3548" at bounding box center [1152, 446] width 279 height 15
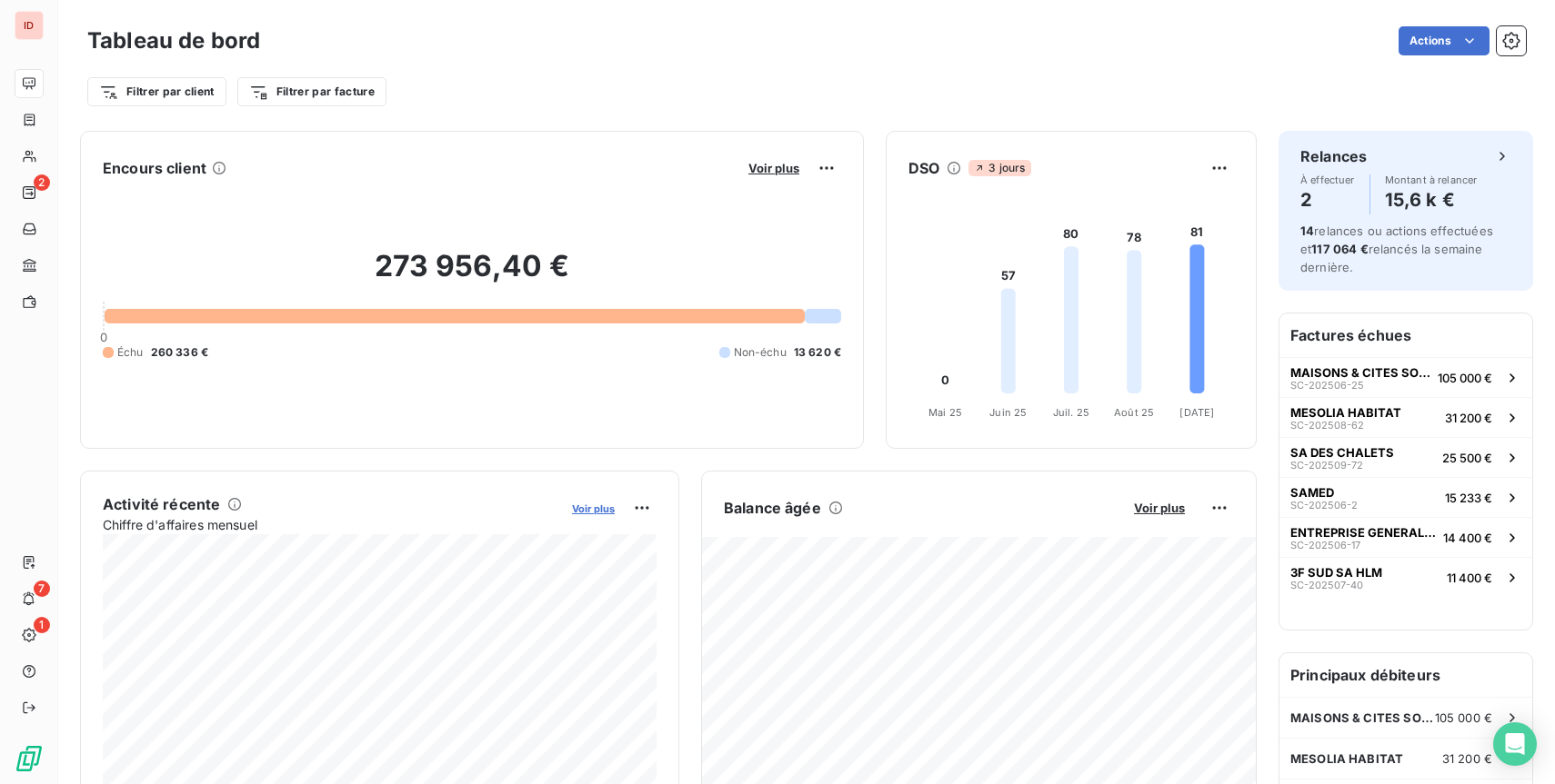
click at [603, 511] on span "Voir plus" at bounding box center [593, 509] width 43 height 13
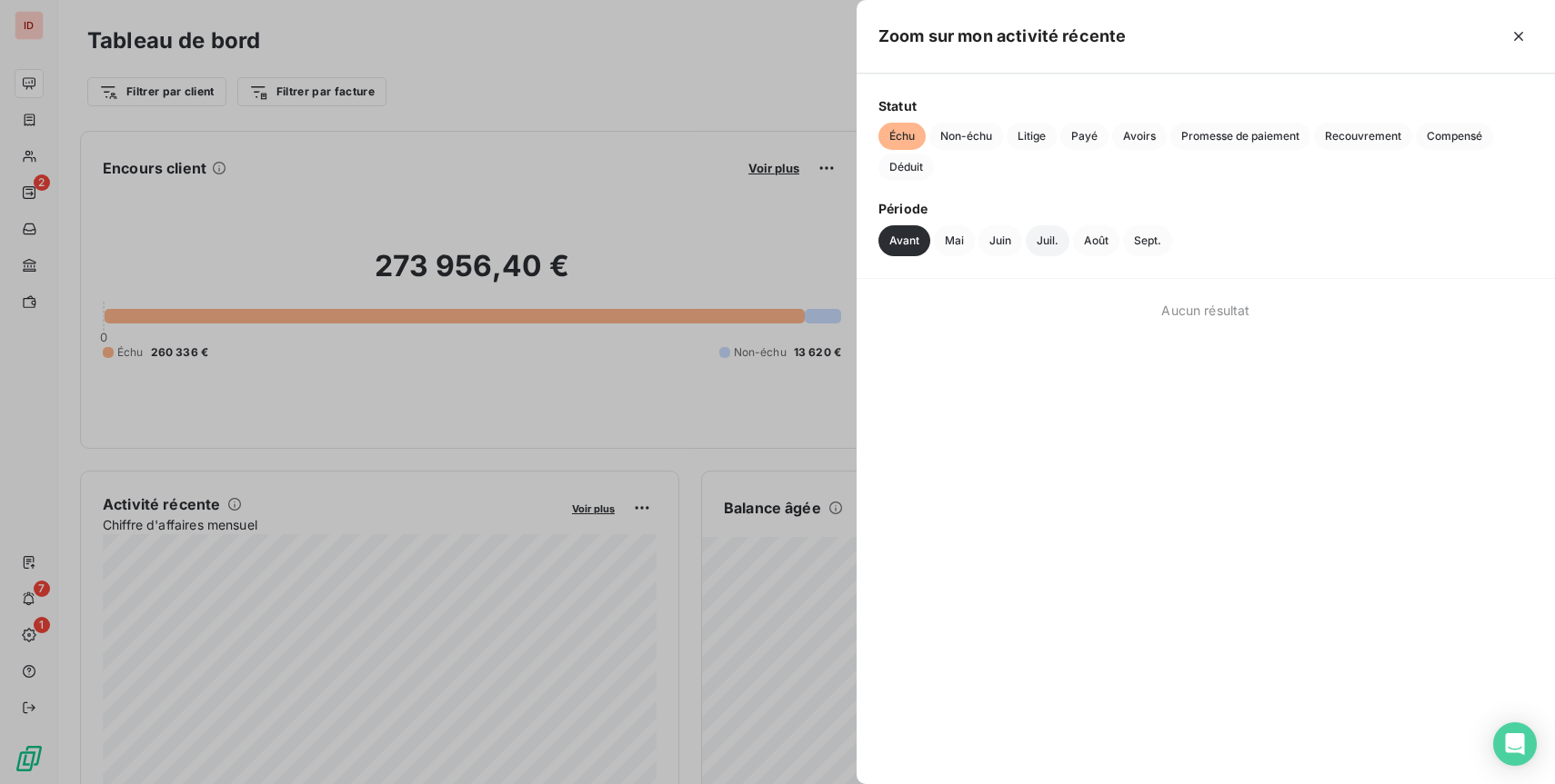
click at [1050, 233] on button "Juil." at bounding box center [1047, 241] width 44 height 31
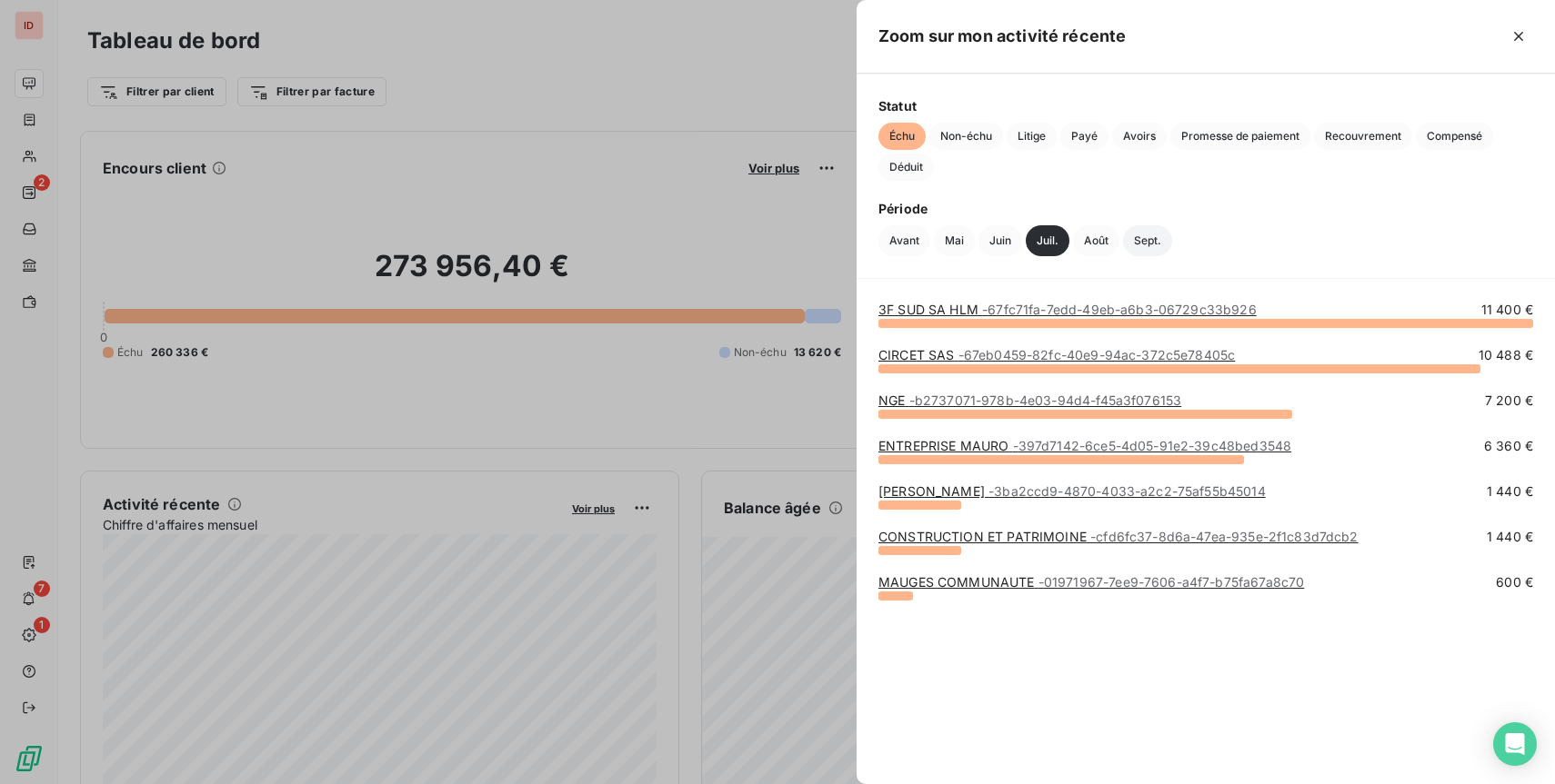
click at [1143, 229] on button "Sept." at bounding box center [1147, 241] width 49 height 31
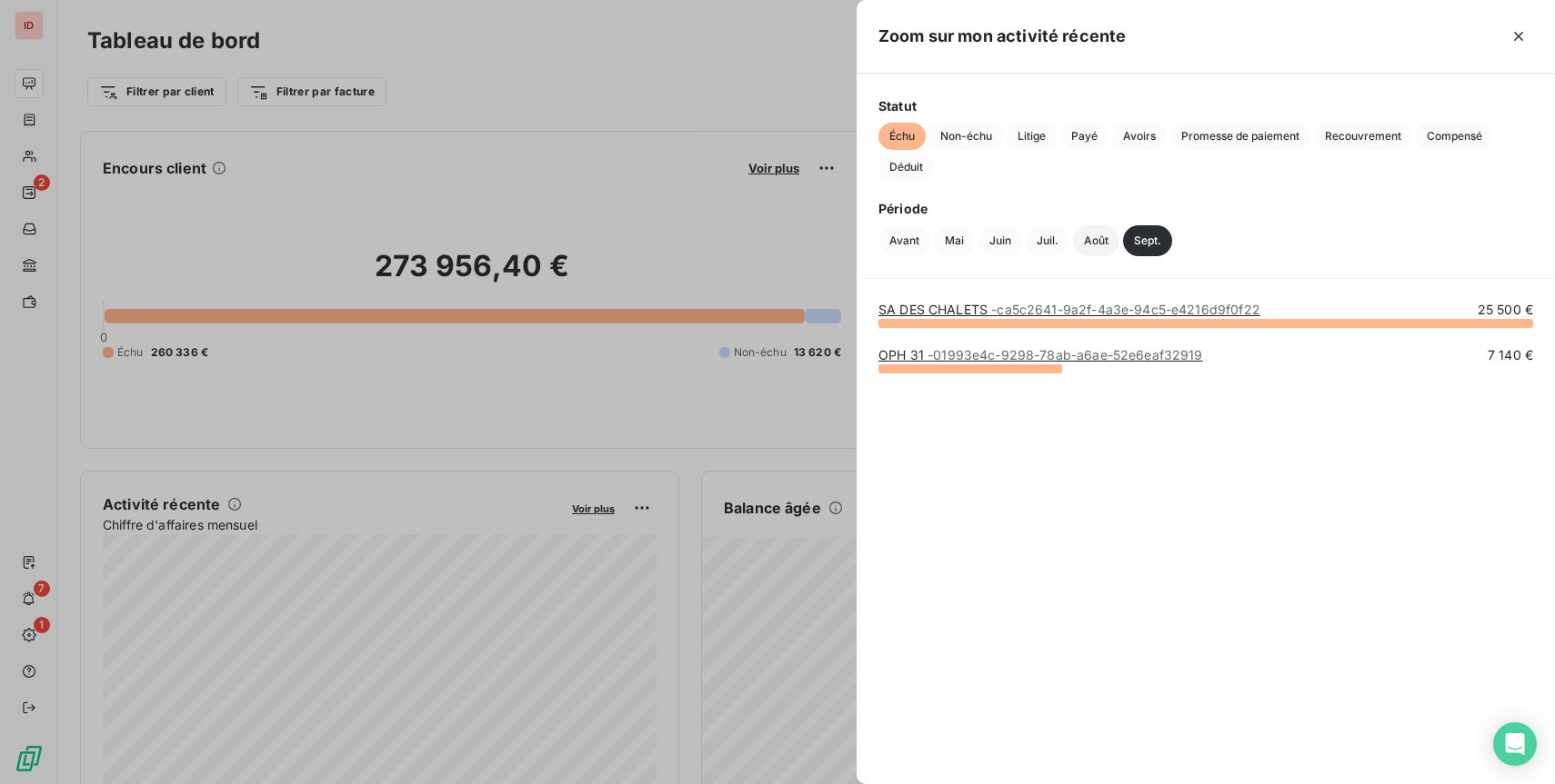
click at [1098, 239] on button "Août" at bounding box center [1096, 241] width 46 height 31
click at [1109, 308] on span "- 43d79bba-9e61-4469-9a5f-f2dc3efd6eed" at bounding box center [1135, 309] width 273 height 15
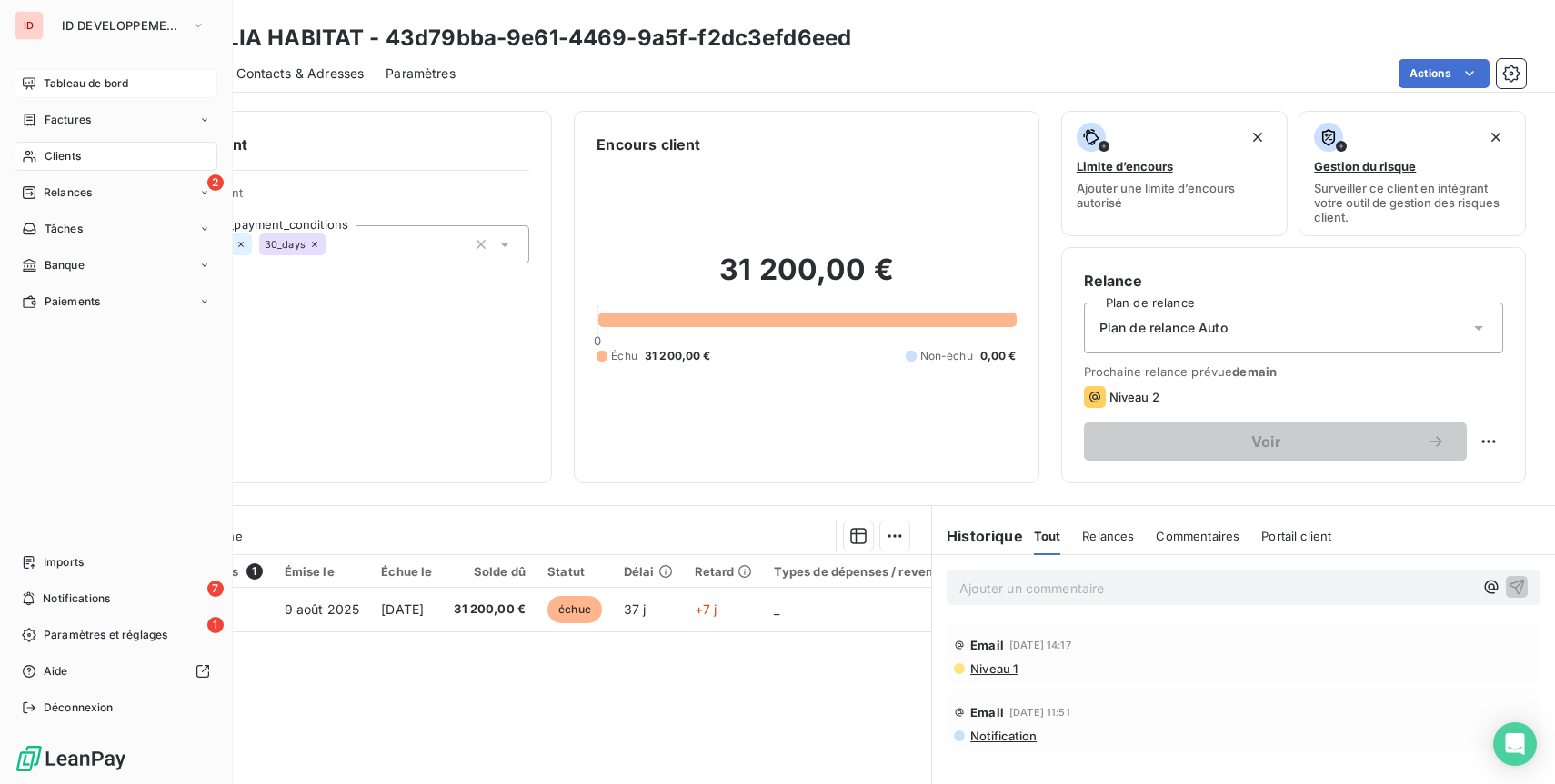
click at [61, 88] on span "Tableau de bord" at bounding box center [86, 84] width 85 height 16
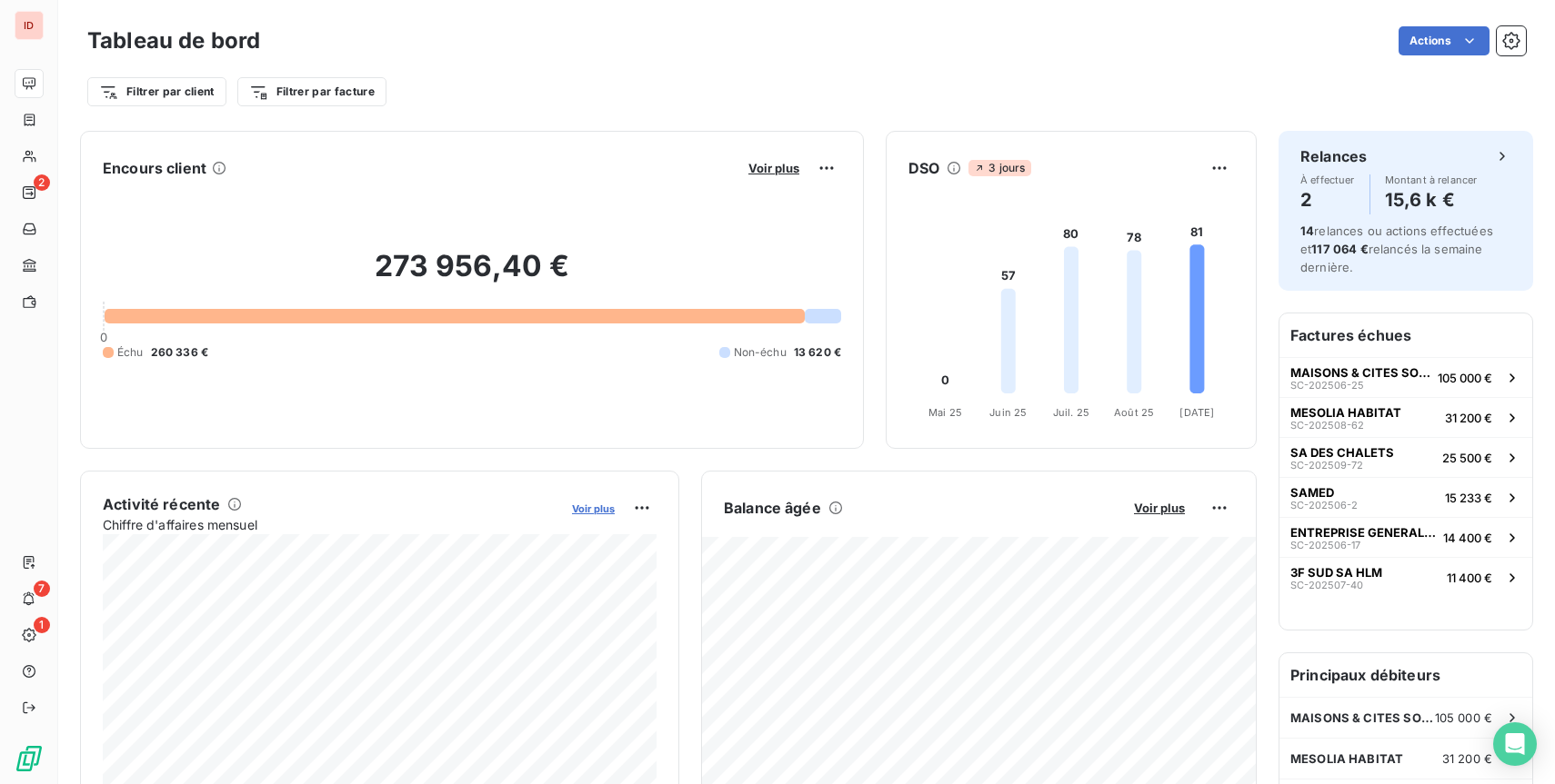
click at [602, 505] on span "Voir plus" at bounding box center [593, 509] width 43 height 13
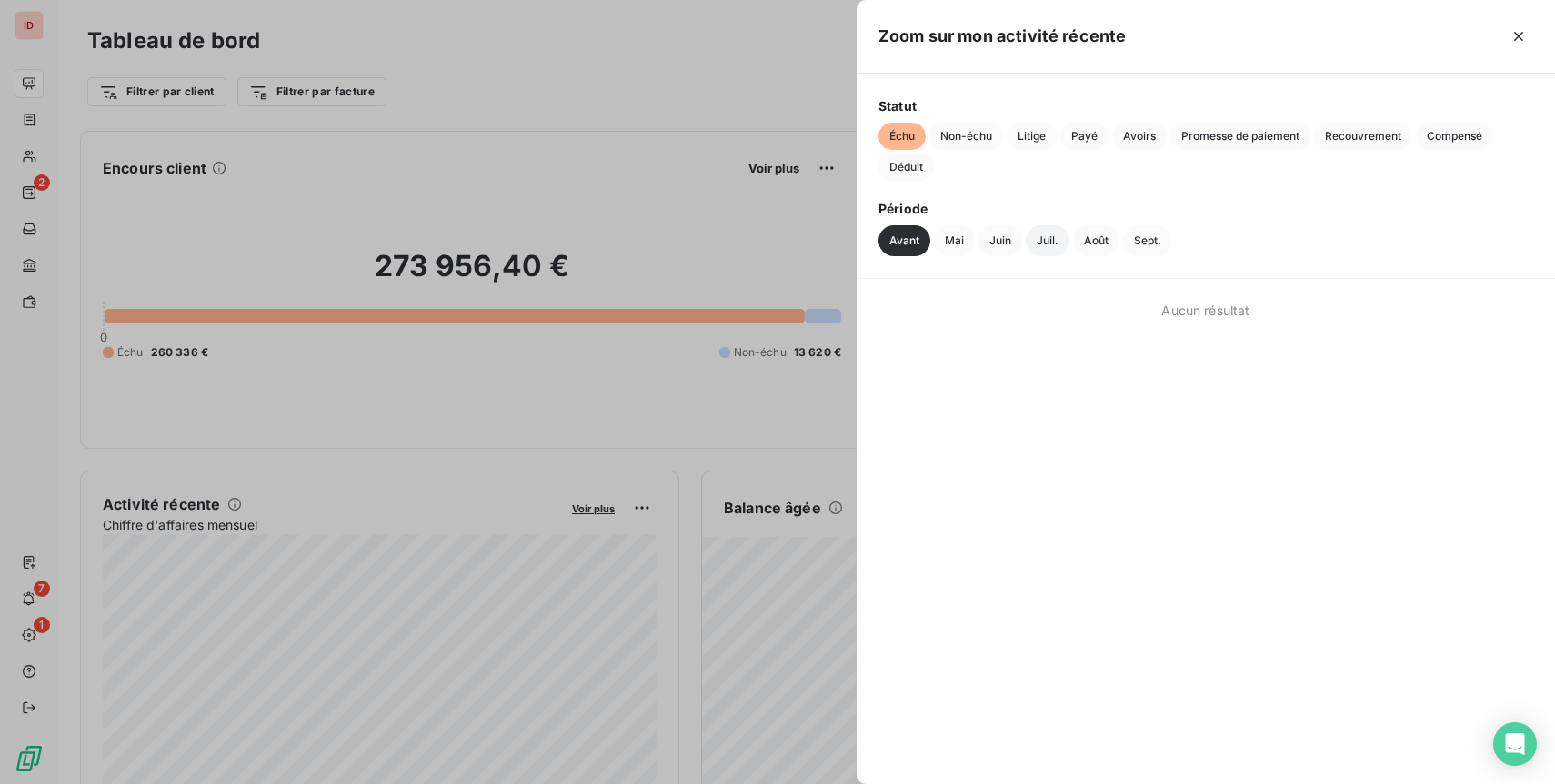
click at [1048, 245] on button "Juil." at bounding box center [1047, 241] width 44 height 31
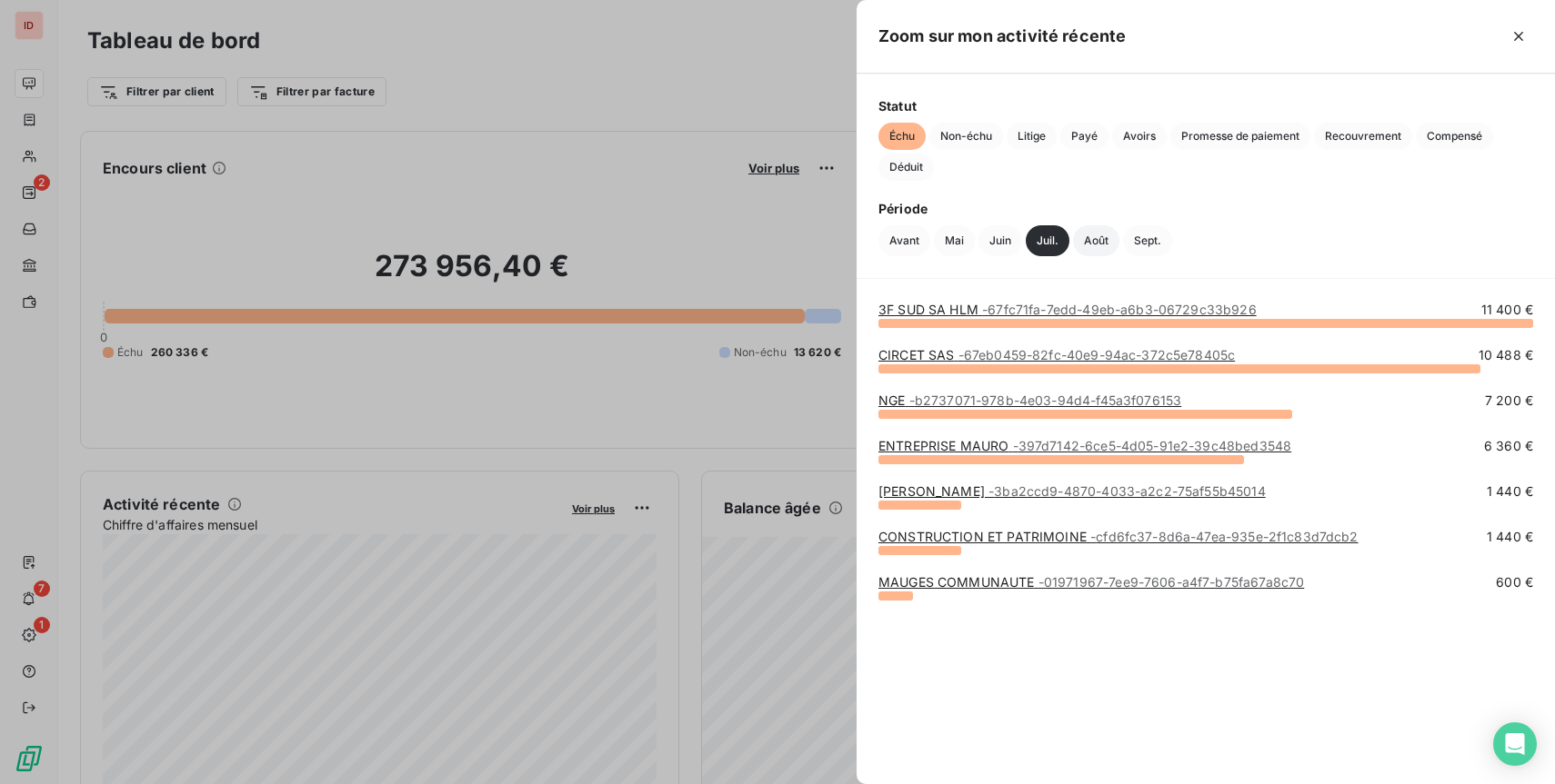
click at [1085, 241] on button "Août" at bounding box center [1096, 241] width 46 height 31
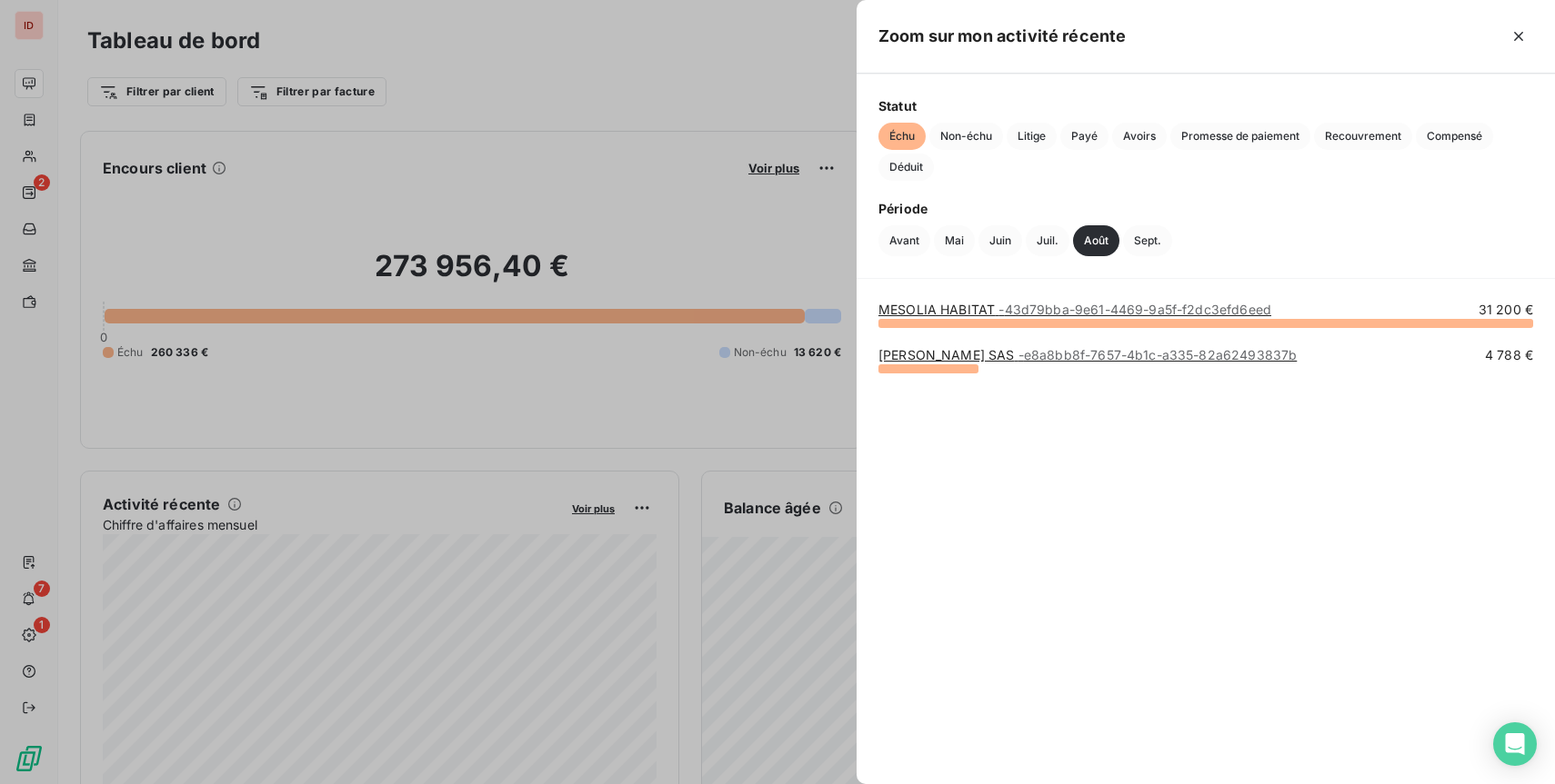
click at [1048, 357] on span "- e8a8bb8f-7657-4b1c-a335-82a62493837b" at bounding box center [1157, 355] width 279 height 15
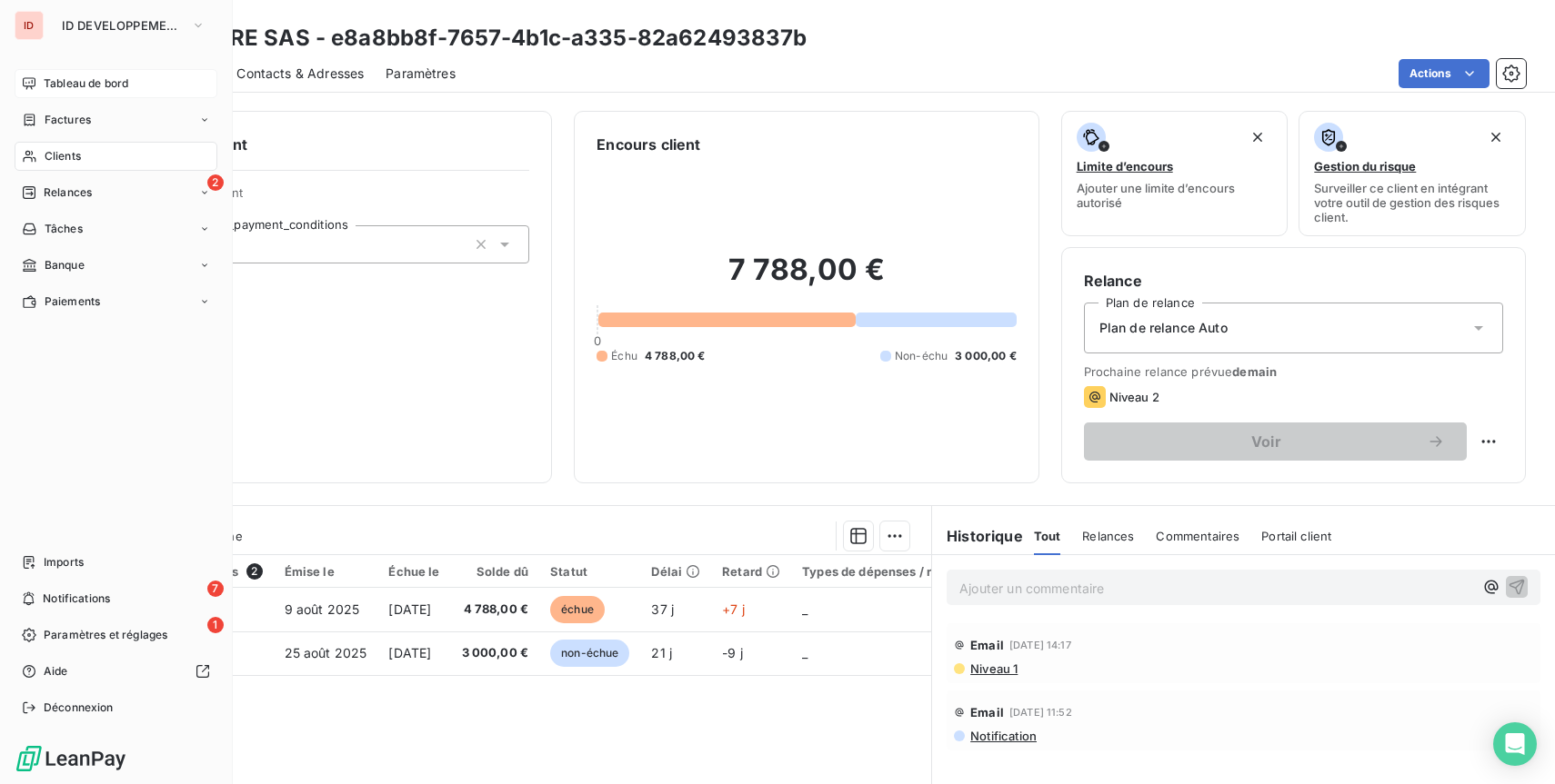
click at [30, 80] on icon at bounding box center [29, 84] width 15 height 15
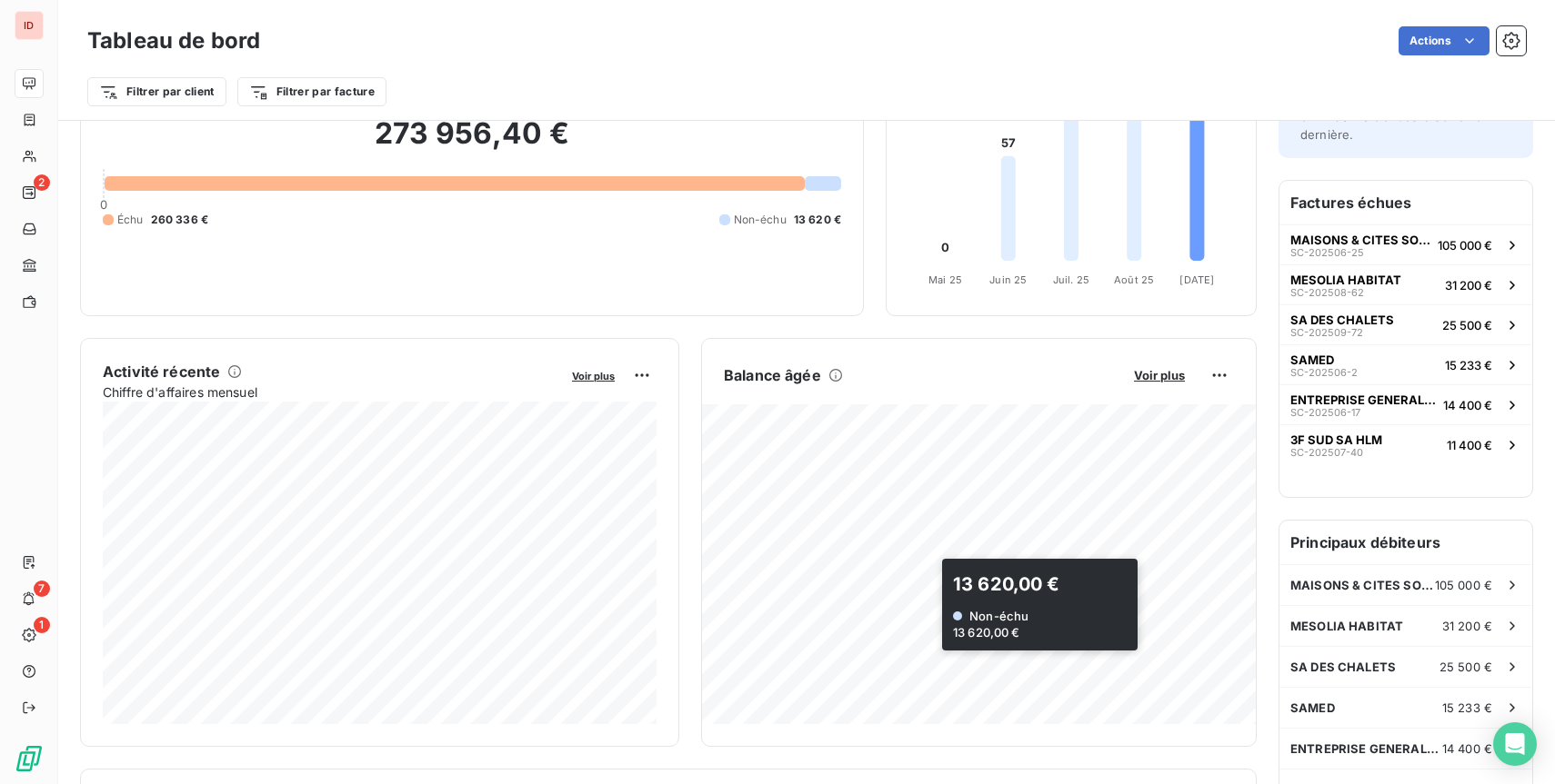
scroll to position [141, 0]
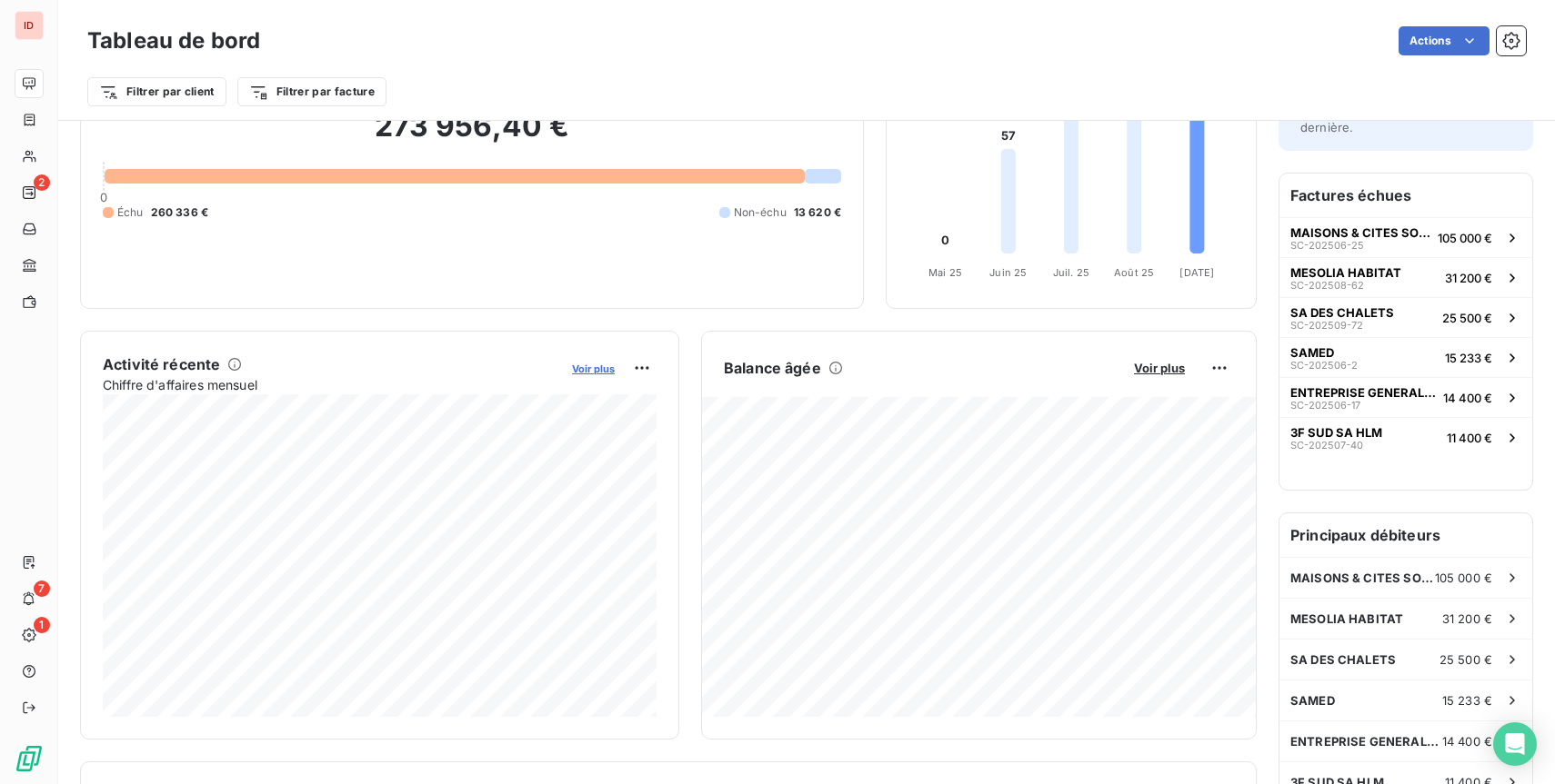
click at [596, 373] on span "Voir plus" at bounding box center [593, 369] width 43 height 13
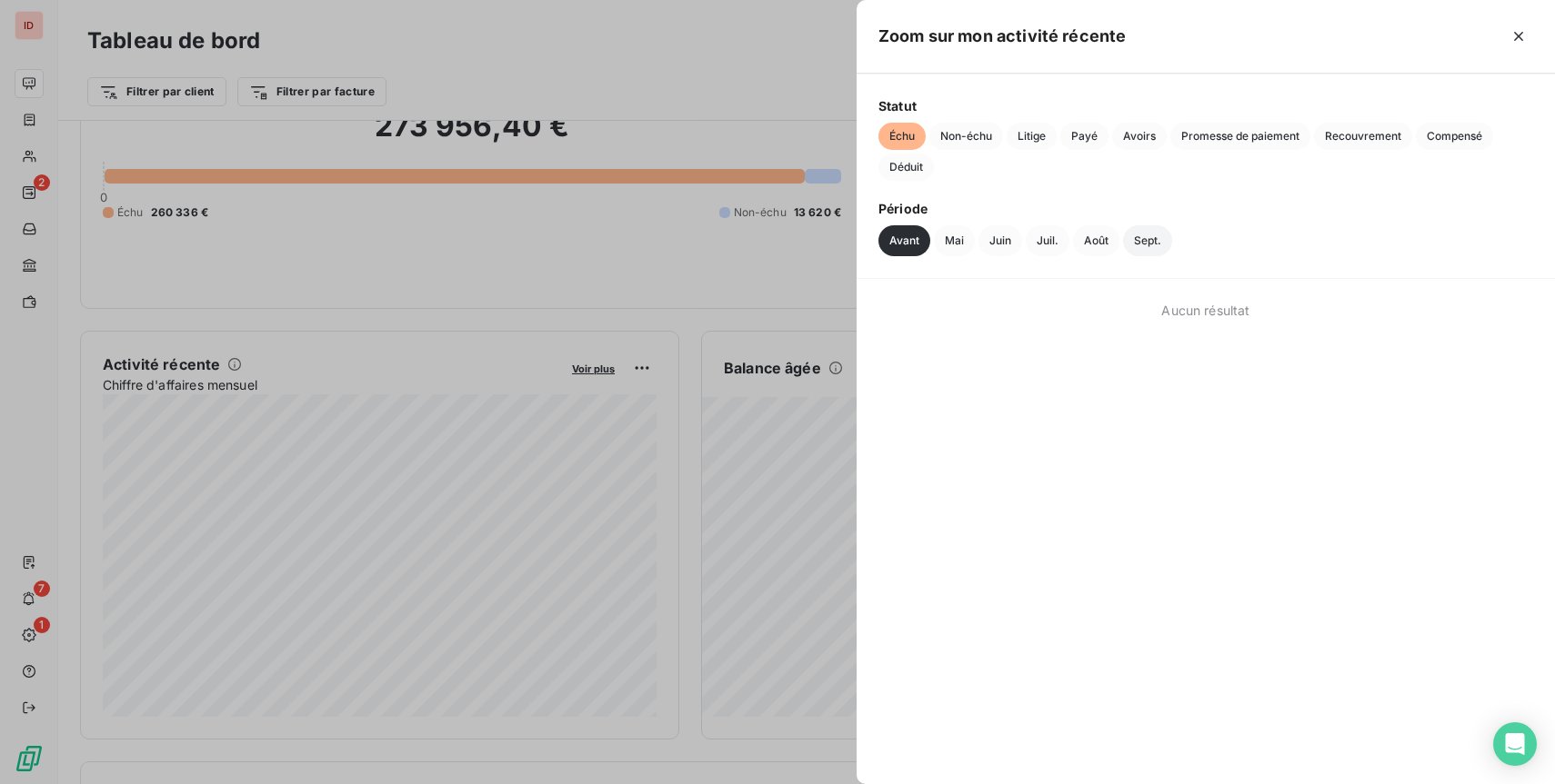
click at [1126, 242] on button "Sept." at bounding box center [1147, 241] width 49 height 31
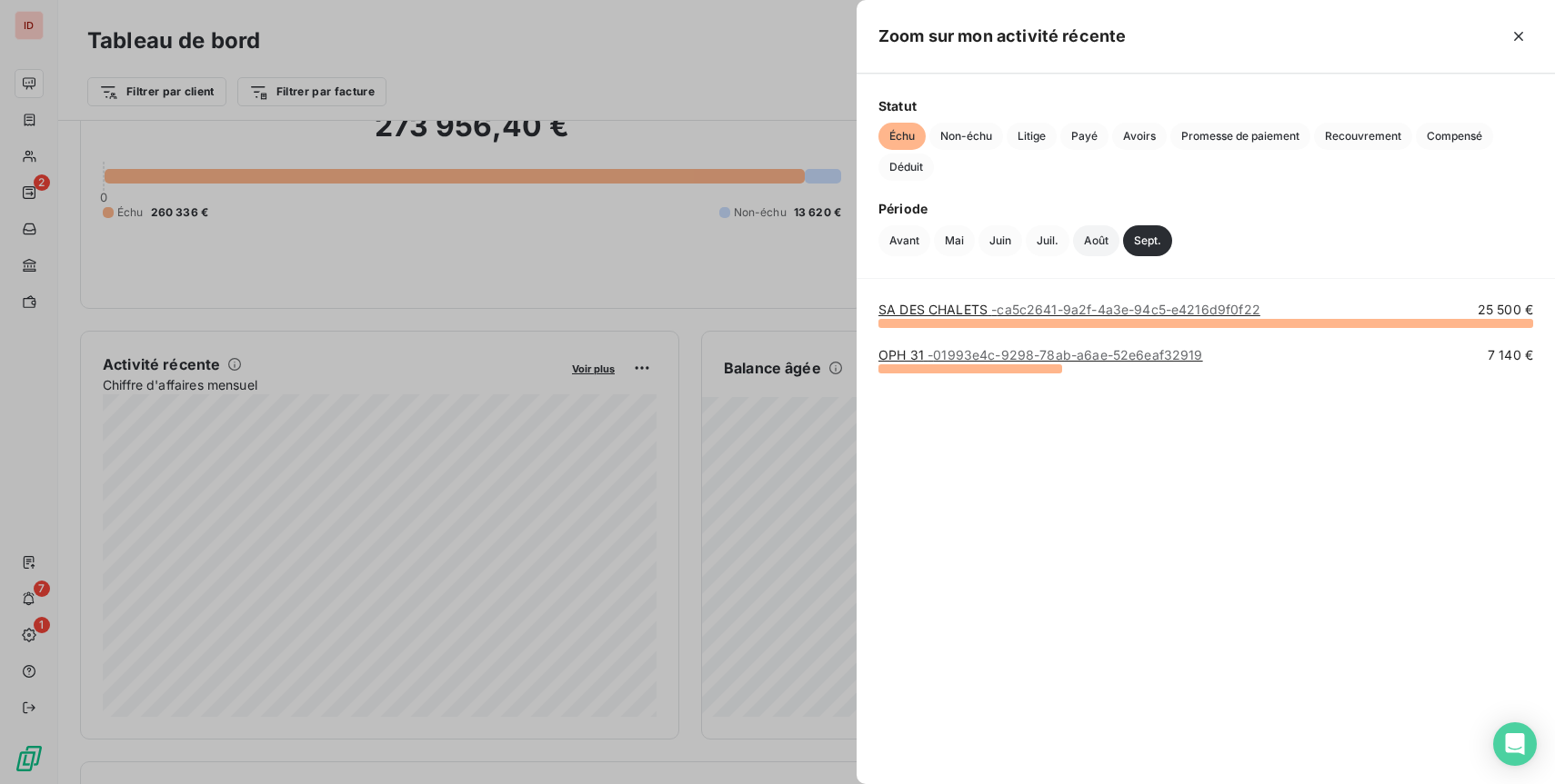
click at [1073, 236] on button "Août" at bounding box center [1096, 241] width 46 height 31
click at [1037, 236] on button "Juil." at bounding box center [1047, 241] width 44 height 31
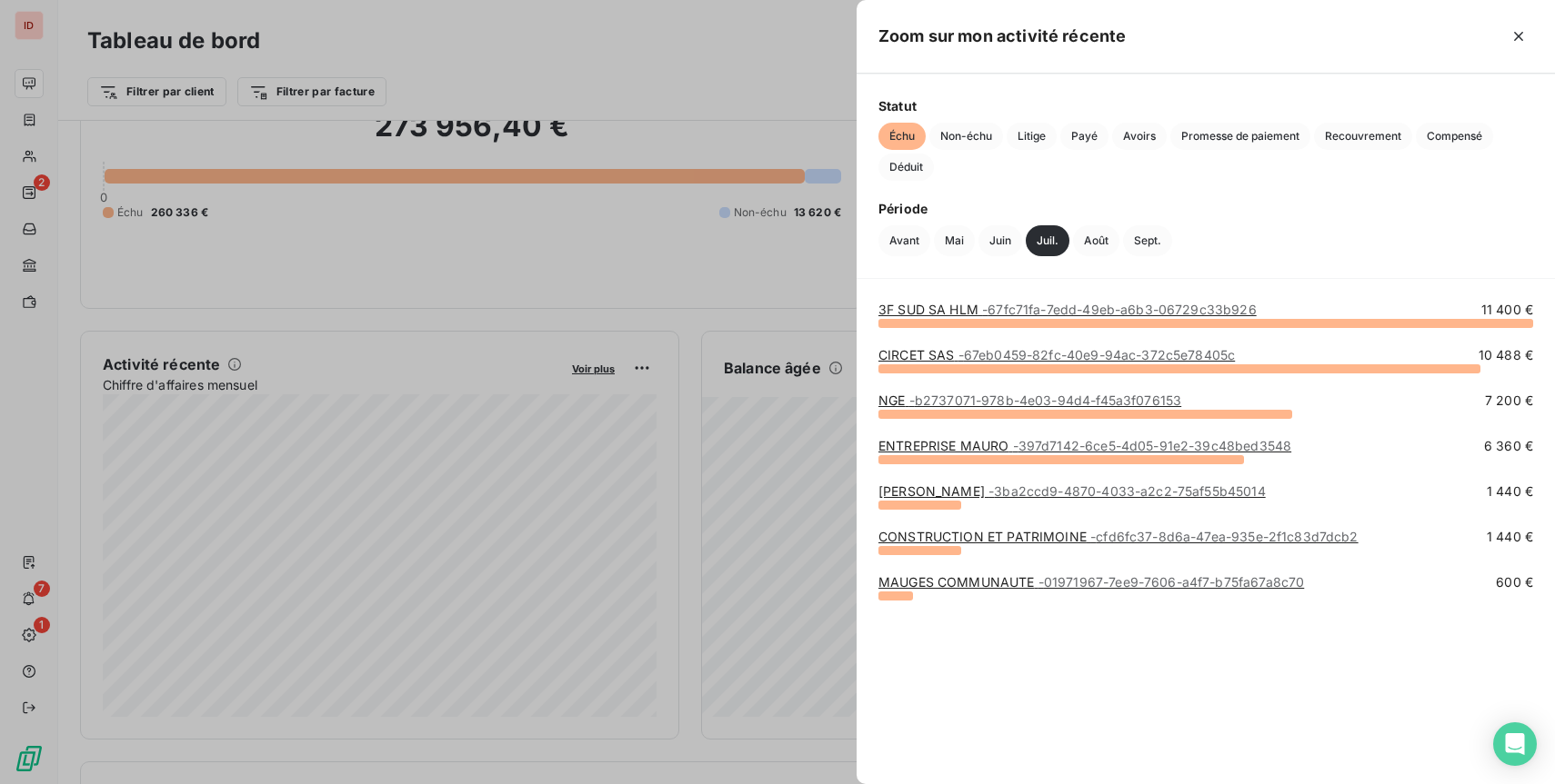
click at [953, 581] on link "MAUGES COMMUNAUTE - 01971967-7ee9-7606-a4f7-b75fa67a8c70" at bounding box center [1091, 582] width 426 height 15
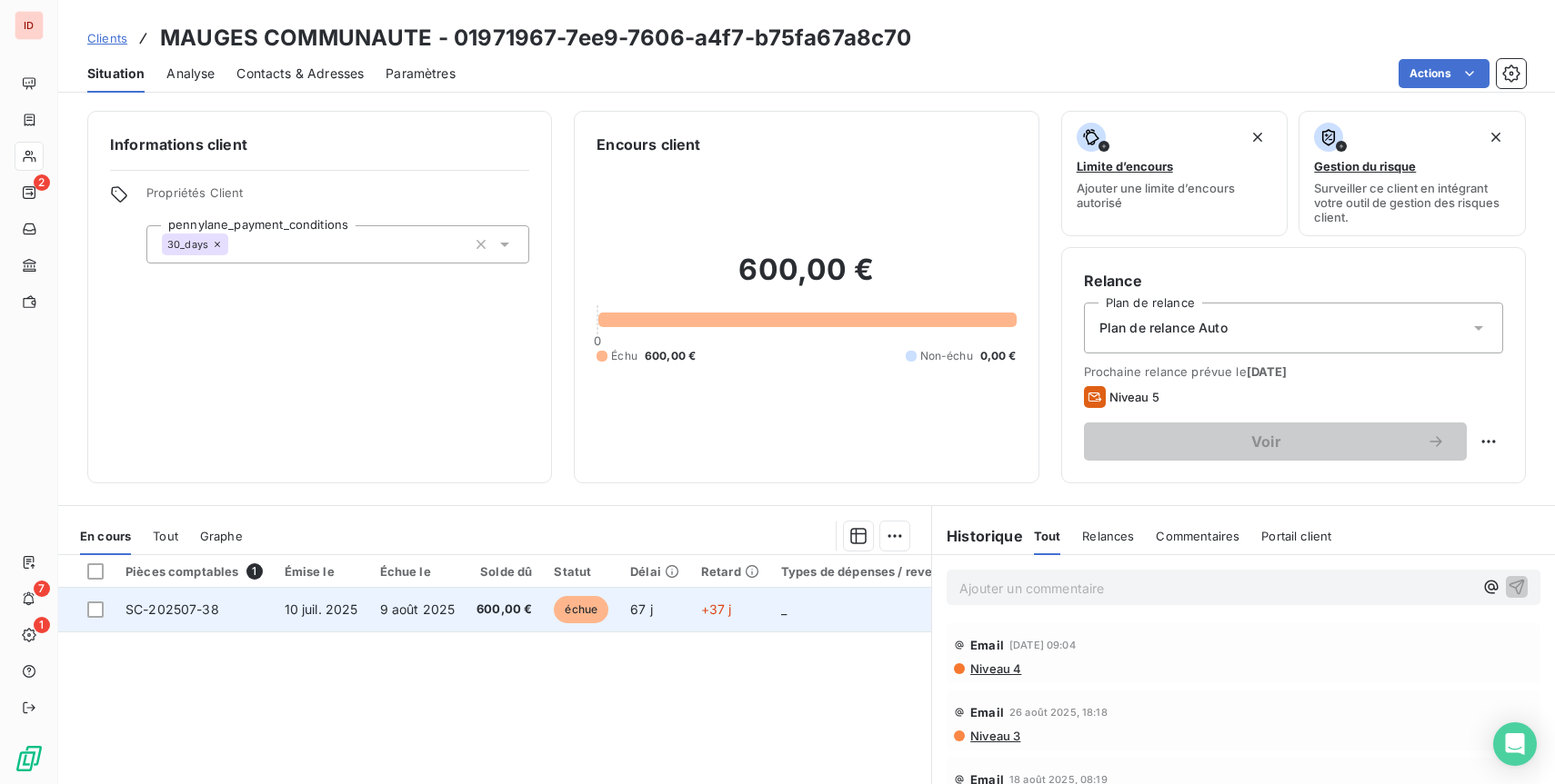
click at [485, 618] on span "600,00 €" at bounding box center [504, 610] width 56 height 18
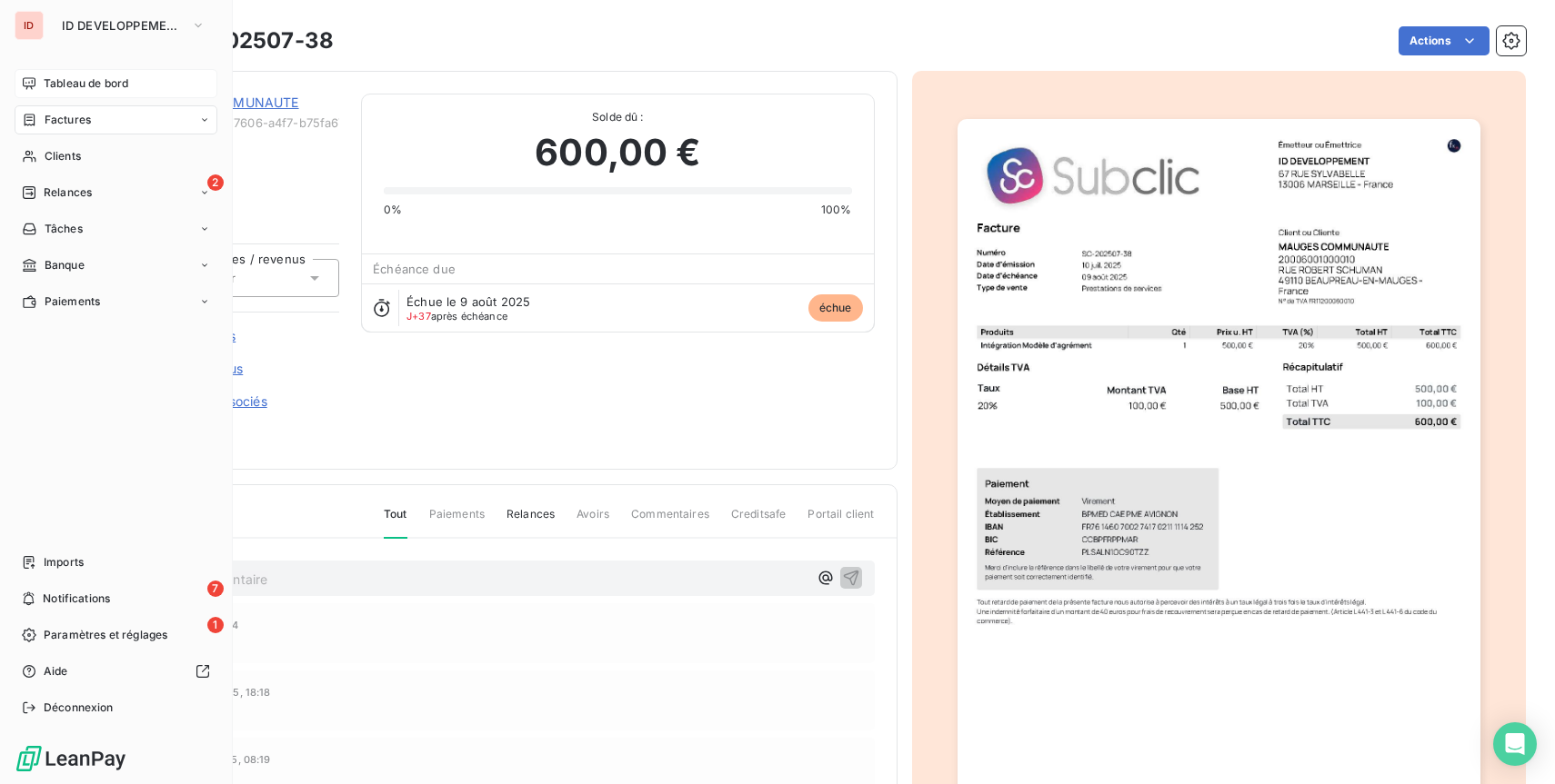
click at [43, 94] on div "Tableau de bord" at bounding box center [116, 84] width 203 height 29
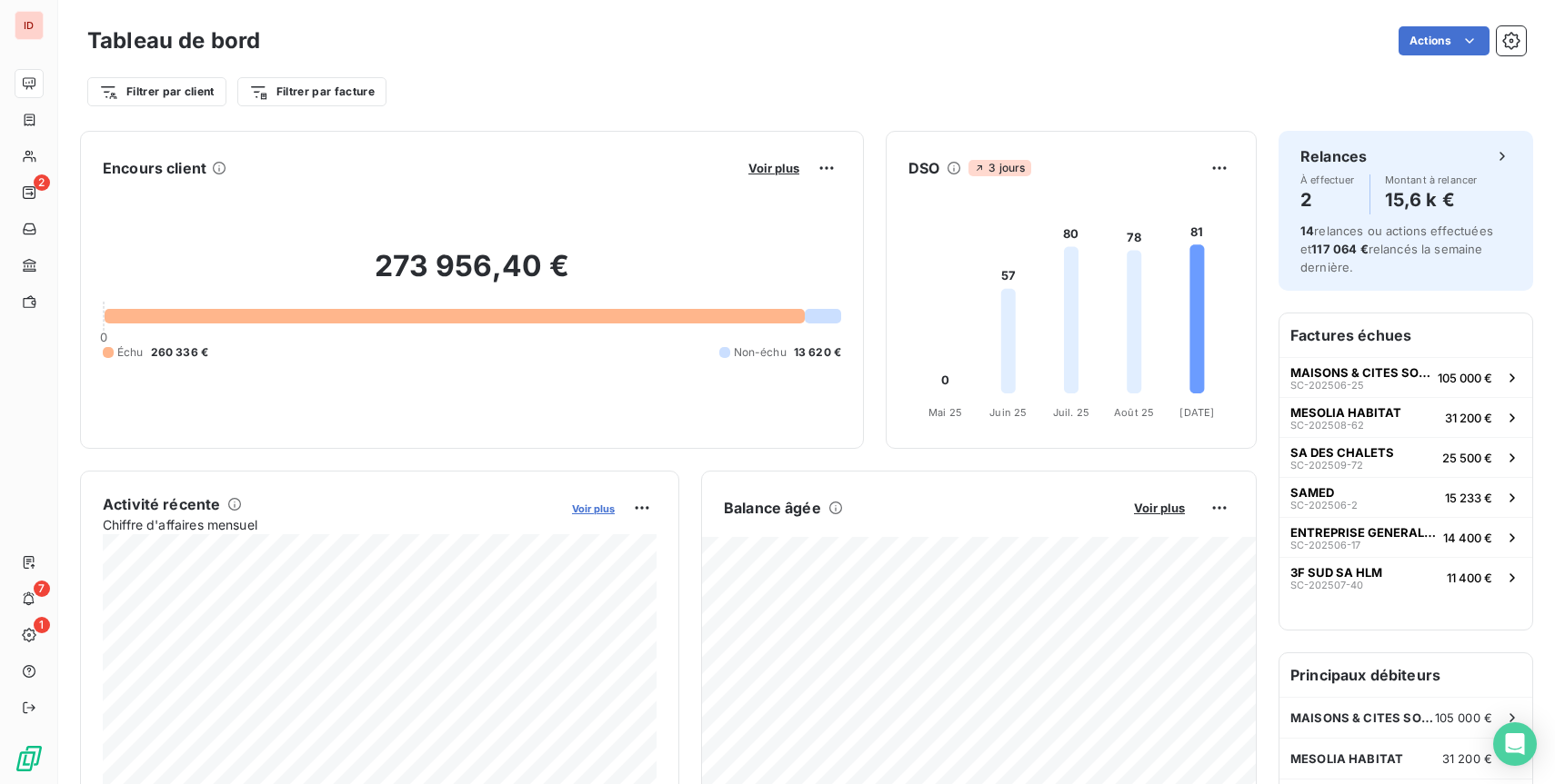
click at [597, 508] on span "Voir plus" at bounding box center [593, 509] width 43 height 13
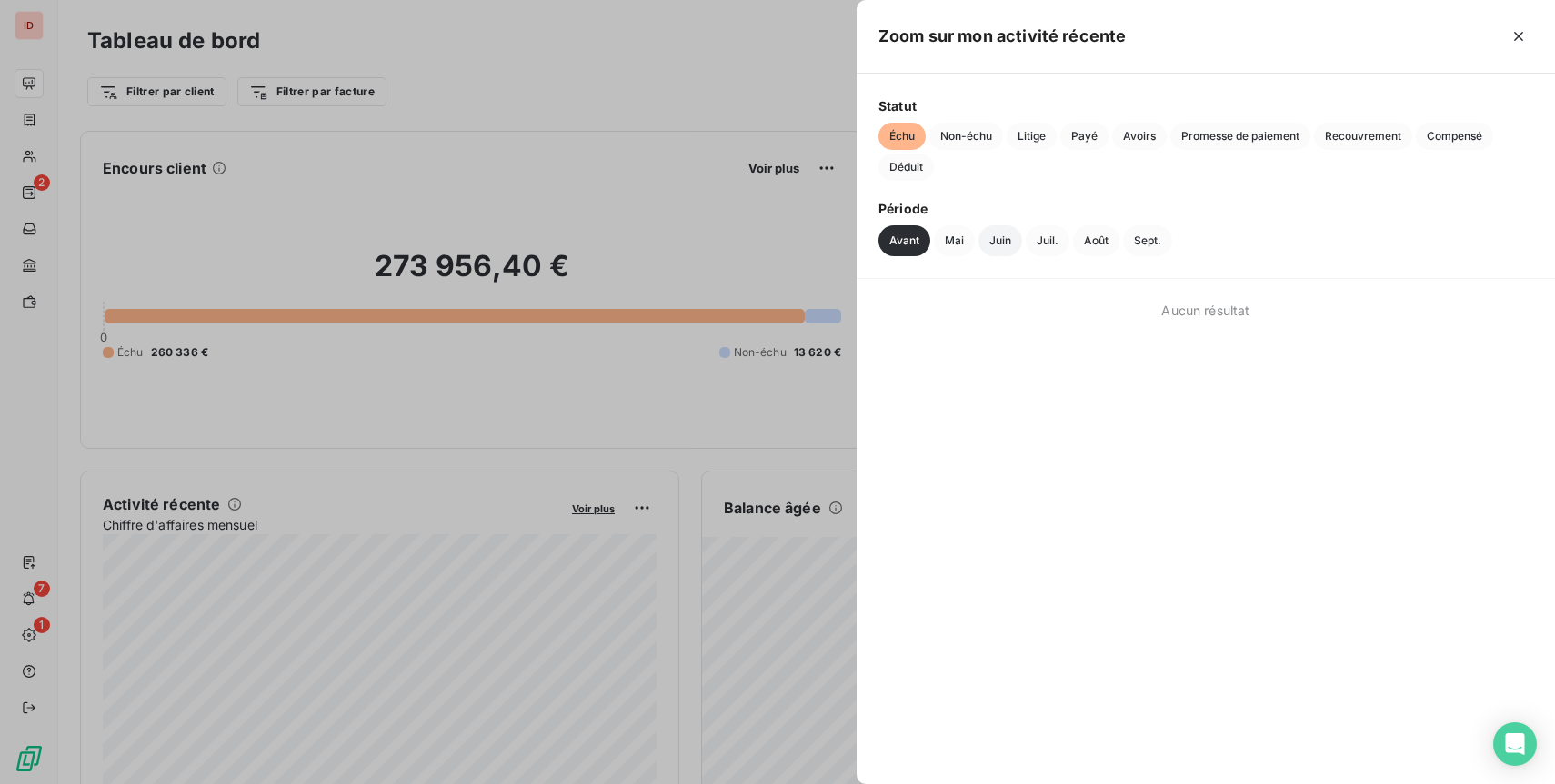
click at [991, 229] on button "Juin" at bounding box center [1000, 241] width 44 height 31
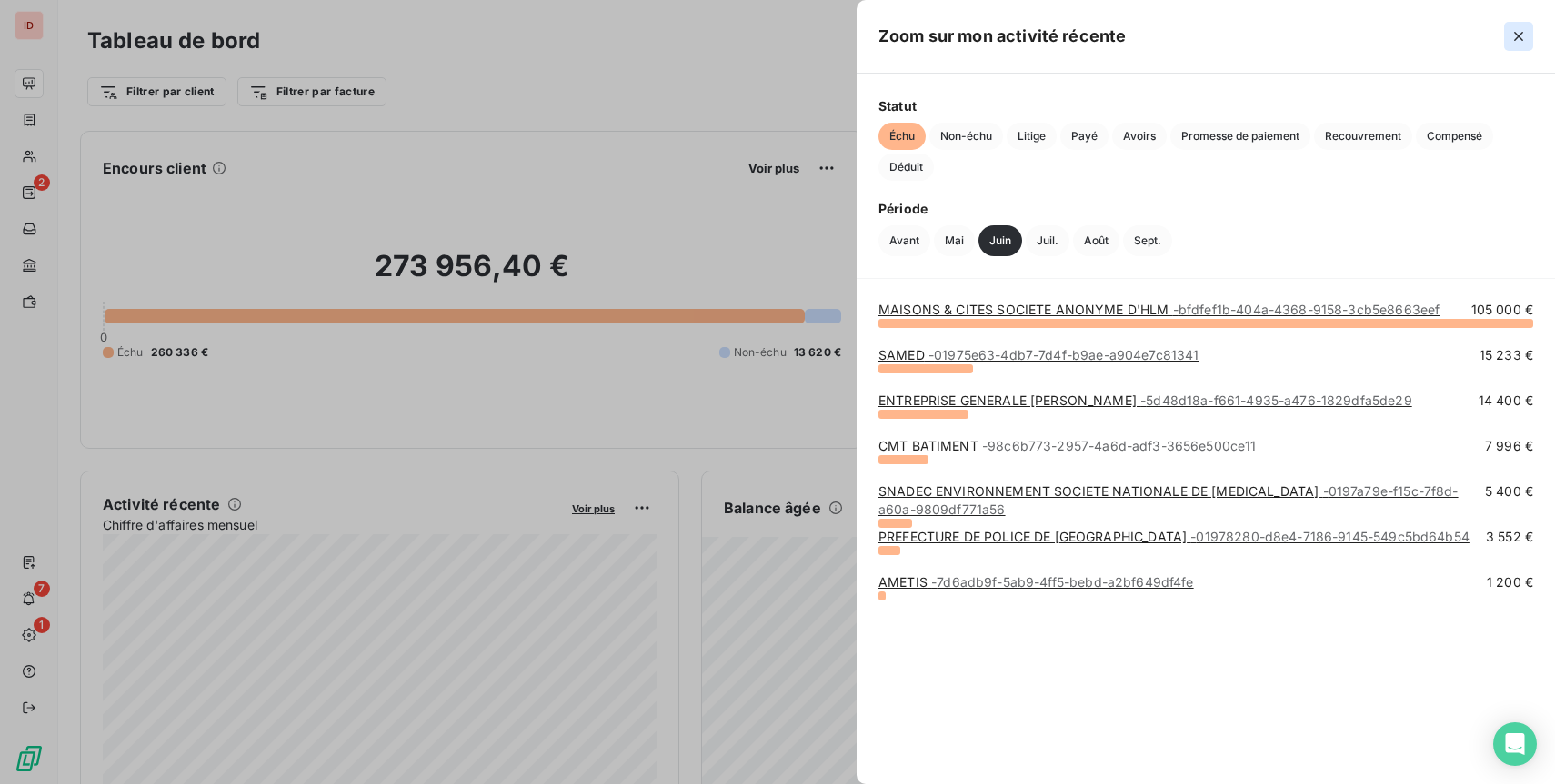
click at [1510, 35] on icon "button" at bounding box center [1519, 36] width 18 height 18
